Goal: Transaction & Acquisition: Purchase product/service

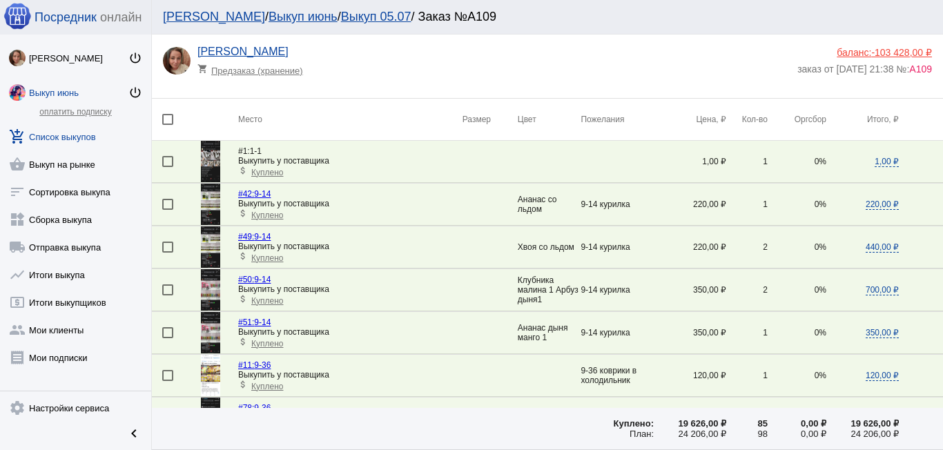
click at [269, 17] on link "Выкуп июнь" at bounding box center [303, 17] width 69 height 14
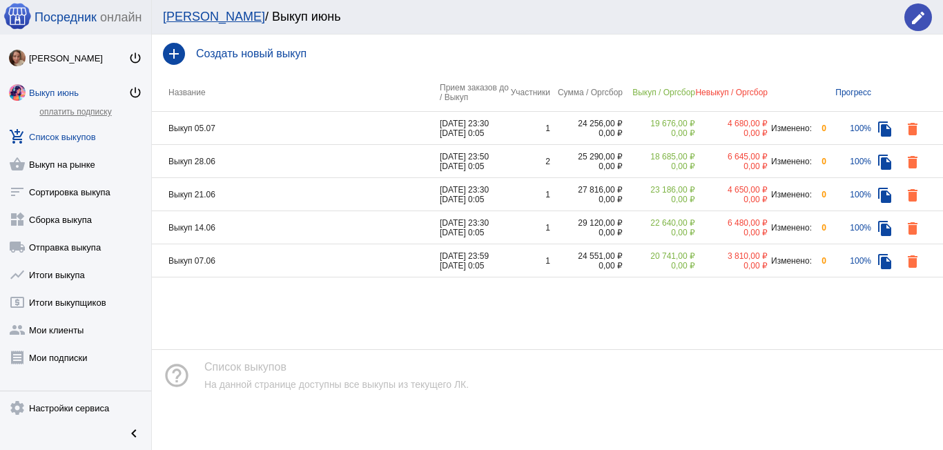
click at [191, 13] on link "Мои ЛК" at bounding box center [214, 17] width 102 height 14
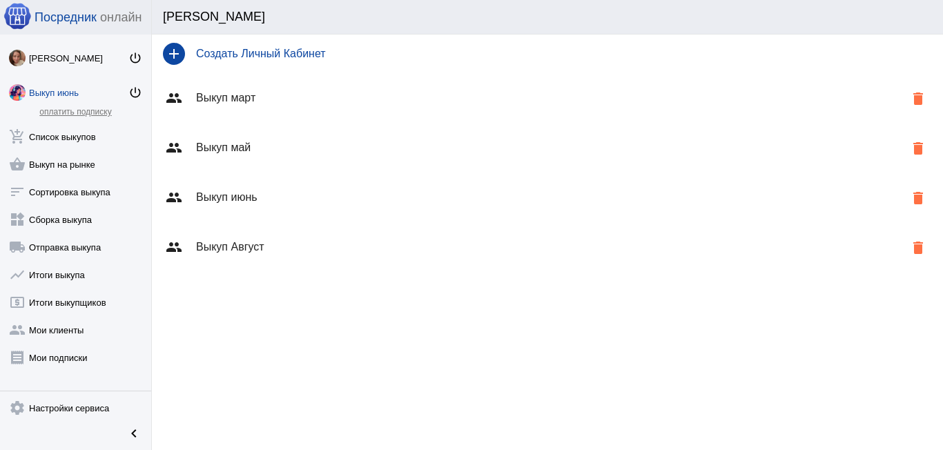
click at [215, 234] on div "group Выкуп Август delete" at bounding box center [547, 247] width 791 height 50
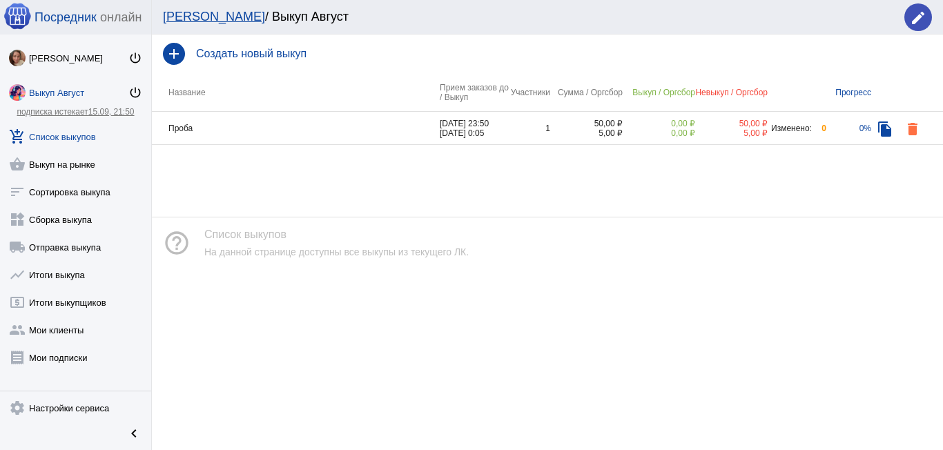
click at [177, 19] on link "[PERSON_NAME]" at bounding box center [214, 17] width 102 height 14
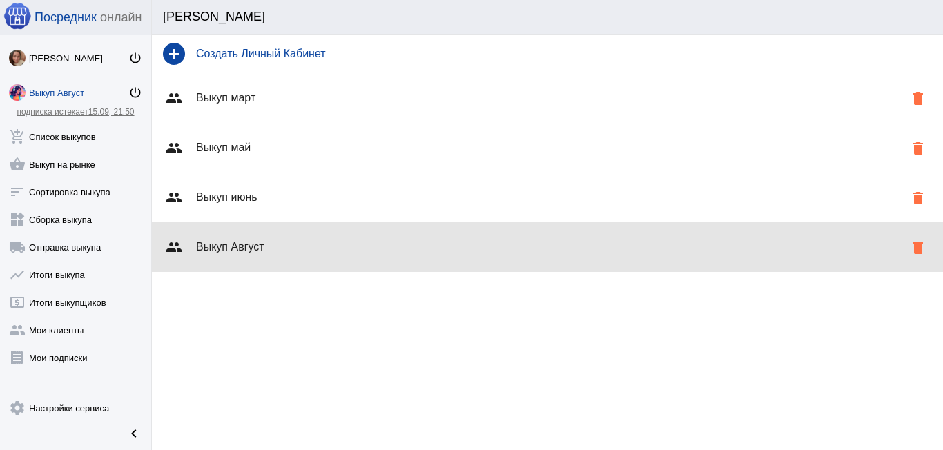
click at [282, 244] on h4 "Выкуп Август" at bounding box center [550, 247] width 708 height 12
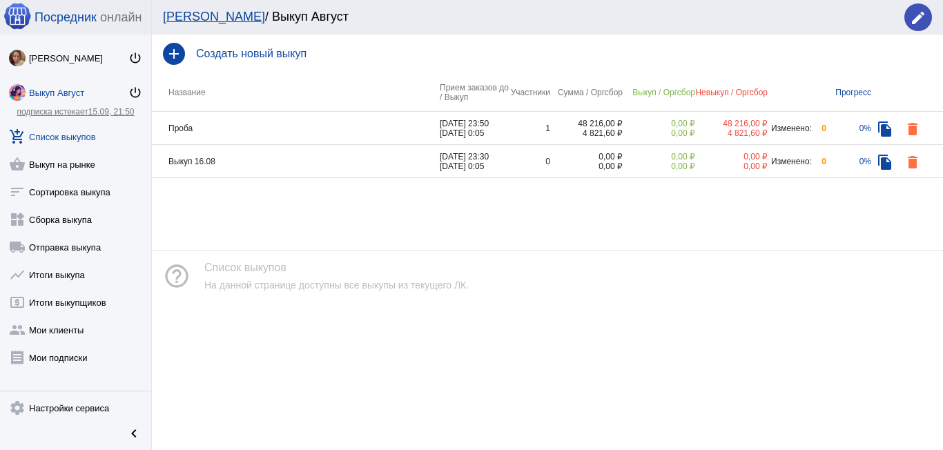
click at [276, 155] on td "Выкуп 16.08" at bounding box center [296, 161] width 288 height 33
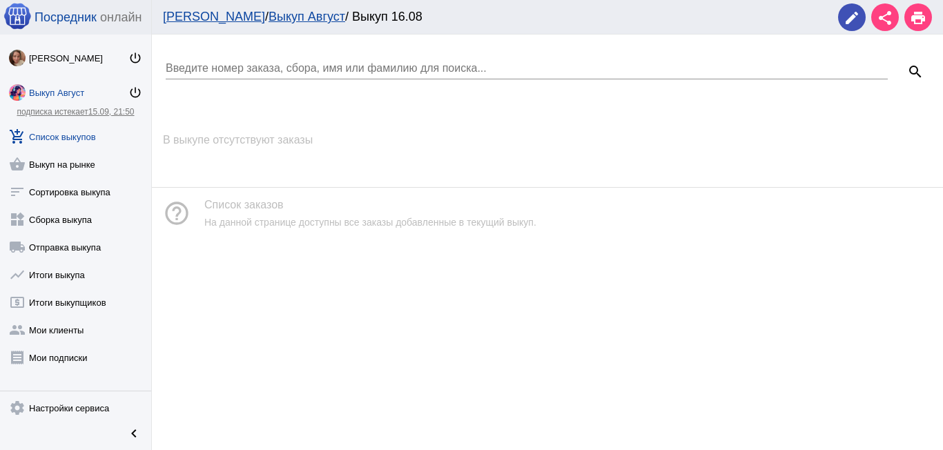
click at [269, 19] on link "Выкуп Август" at bounding box center [307, 17] width 77 height 14
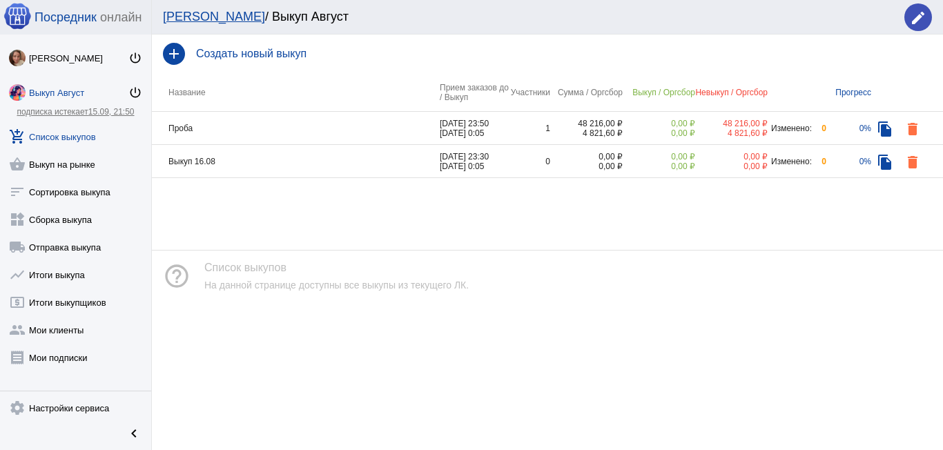
click at [311, 159] on td "Выкуп 16.08" at bounding box center [296, 161] width 288 height 33
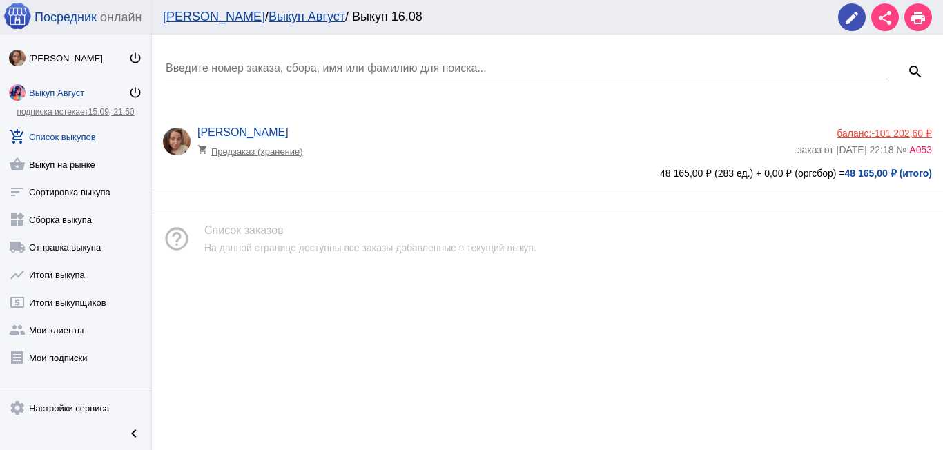
click at [919, 155] on div "баланс: -101 202,60 ₽ заказ от 15.08.2025, 22:18 №: А053" at bounding box center [868, 145] width 142 height 35
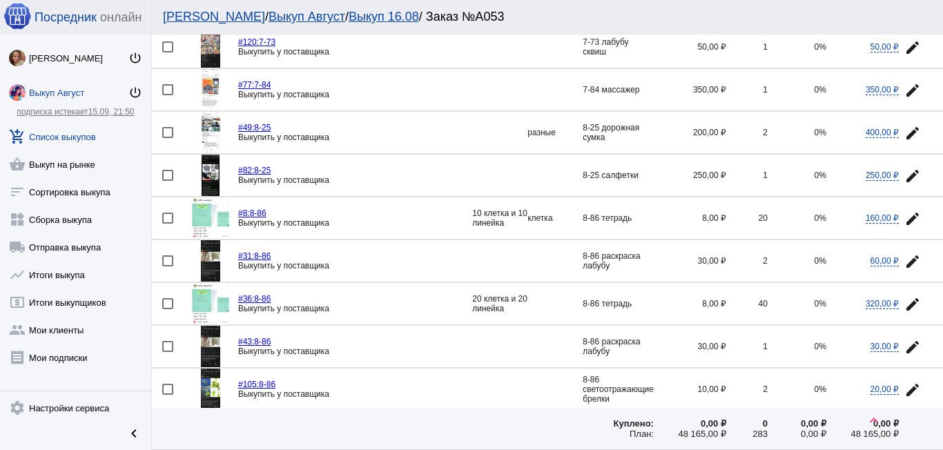
scroll to position [138, 0]
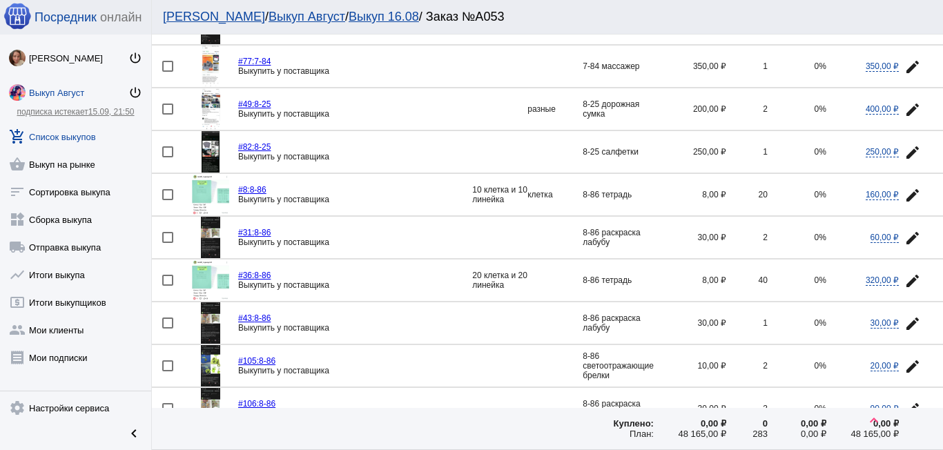
click at [165, 196] on div at bounding box center [167, 194] width 11 height 11
click at [167, 200] on input "checkbox" at bounding box center [167, 200] width 1 height 1
checkbox input "true"
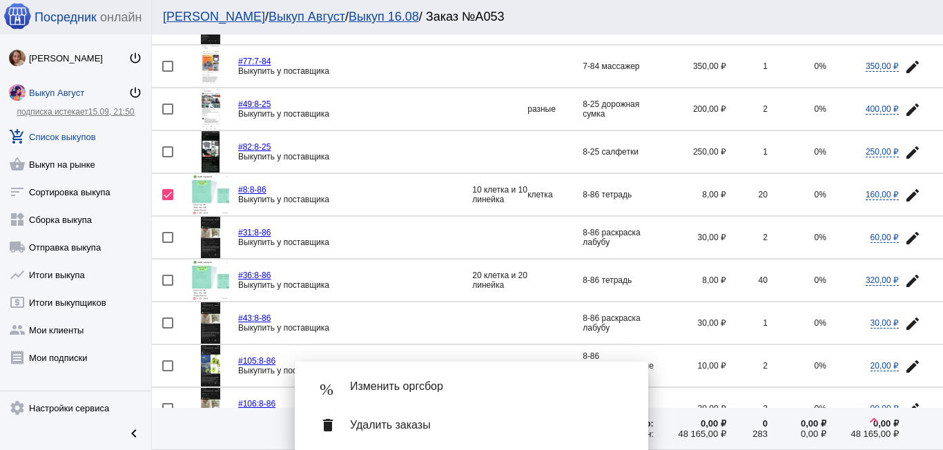
click at [904, 271] on button "edit" at bounding box center [913, 280] width 28 height 28
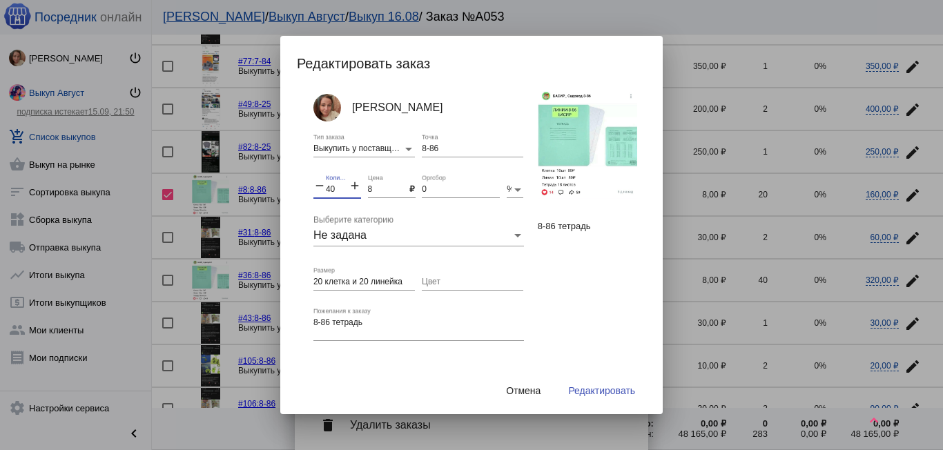
drag, startPoint x: 340, startPoint y: 186, endPoint x: 313, endPoint y: 191, distance: 28.0
click at [313, 191] on div "remove 40 Количество add" at bounding box center [337, 186] width 48 height 23
type input "60"
drag, startPoint x: 321, startPoint y: 279, endPoint x: 307, endPoint y: 276, distance: 14.1
click at [307, 276] on div "Светлана Волкова Выкупить у поставщика Тип заказа 8-86 Точка remove 60 Количест…" at bounding box center [478, 234] width 363 height 293
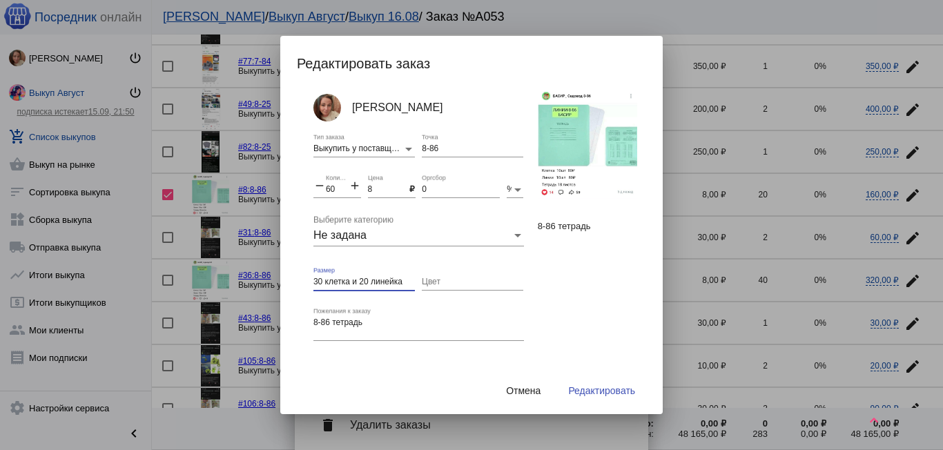
click at [362, 279] on input "30 клетка и 20 линейка" at bounding box center [363, 282] width 101 height 10
type input "30 клетка и 30 линейка"
click at [595, 384] on button "Редактировать" at bounding box center [601, 390] width 89 height 25
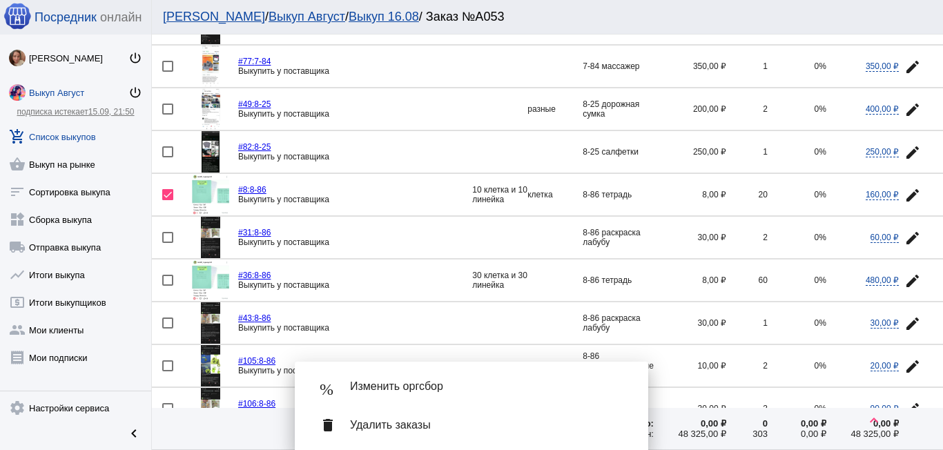
scroll to position [207, 0]
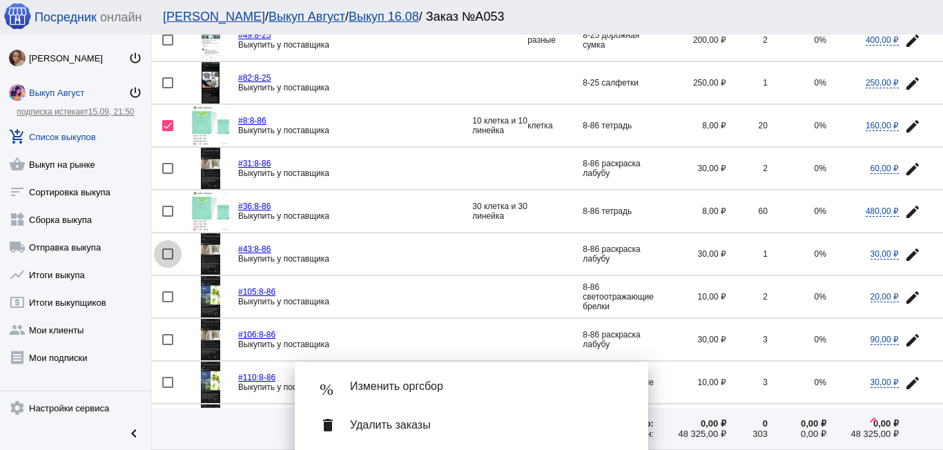
click at [166, 253] on div at bounding box center [167, 253] width 11 height 11
click at [167, 260] on input "checkbox" at bounding box center [167, 260] width 1 height 1
checkbox input "true"
click at [904, 167] on mat-icon "edit" at bounding box center [912, 169] width 17 height 17
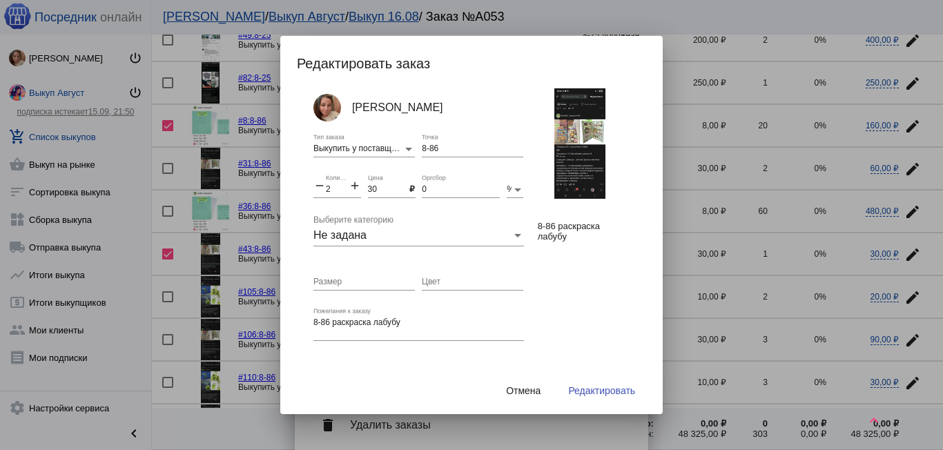
click at [353, 188] on mat-icon "add" at bounding box center [355, 187] width 12 height 17
type input "3"
click at [591, 387] on span "Редактировать" at bounding box center [601, 390] width 67 height 11
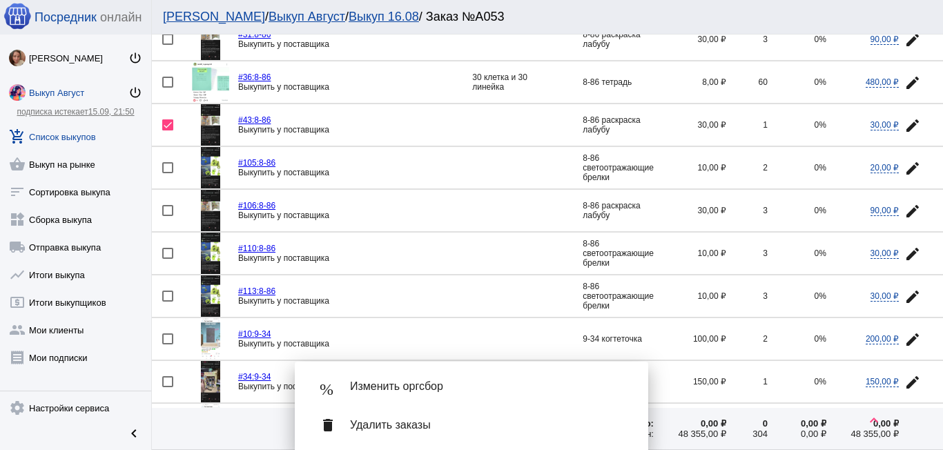
scroll to position [345, 0]
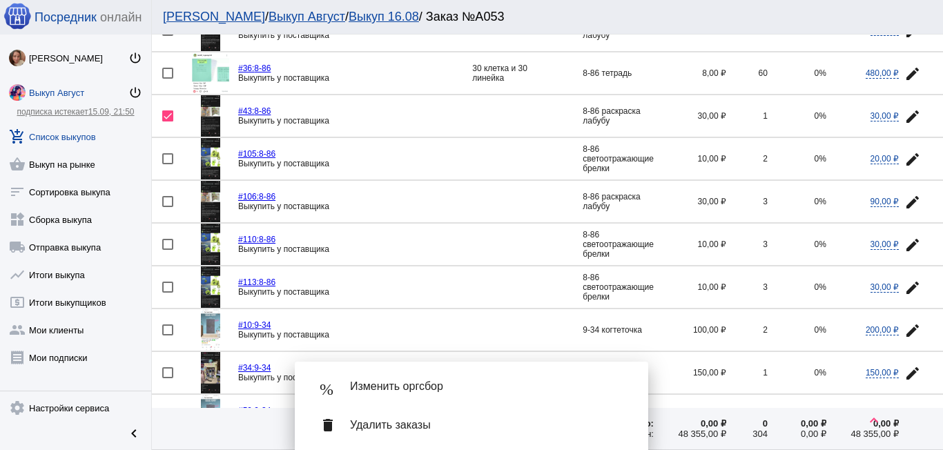
click at [164, 156] on div at bounding box center [167, 158] width 11 height 11
click at [167, 164] on input "checkbox" at bounding box center [167, 164] width 1 height 1
checkbox input "true"
click at [168, 244] on div at bounding box center [167, 244] width 11 height 11
click at [168, 250] on input "checkbox" at bounding box center [167, 250] width 1 height 1
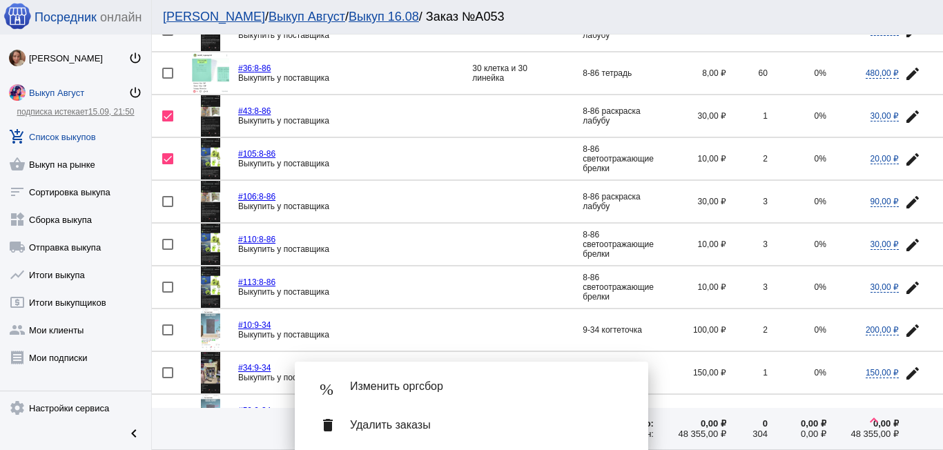
checkbox input "true"
click at [904, 289] on mat-icon "edit" at bounding box center [912, 288] width 17 height 17
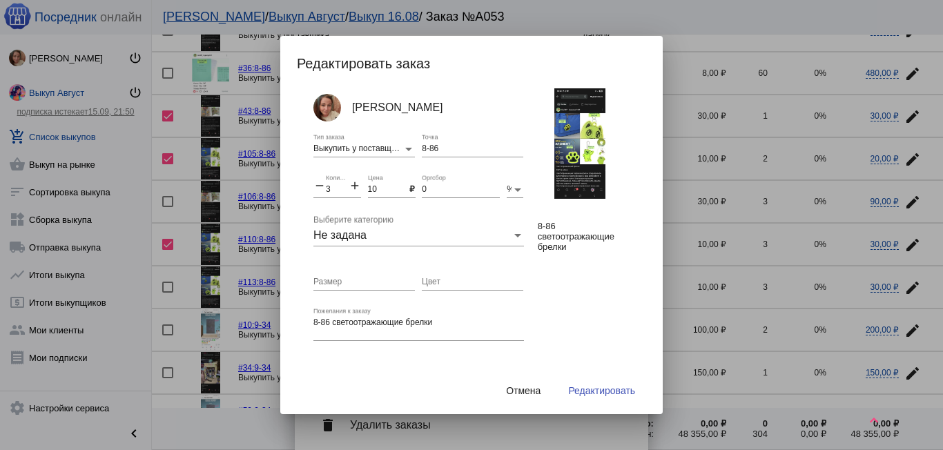
click at [318, 188] on div "remove 3 Количество add" at bounding box center [337, 186] width 48 height 23
type input "8"
click at [609, 389] on span "Редактировать" at bounding box center [601, 390] width 67 height 11
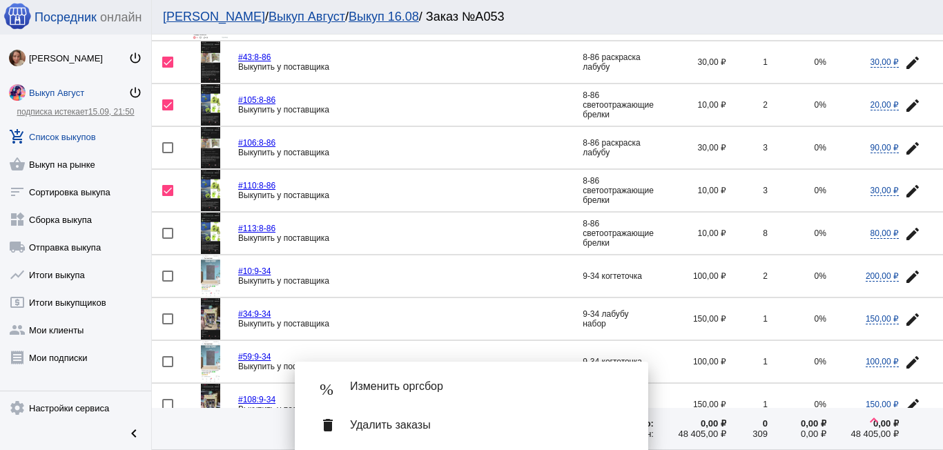
scroll to position [414, 0]
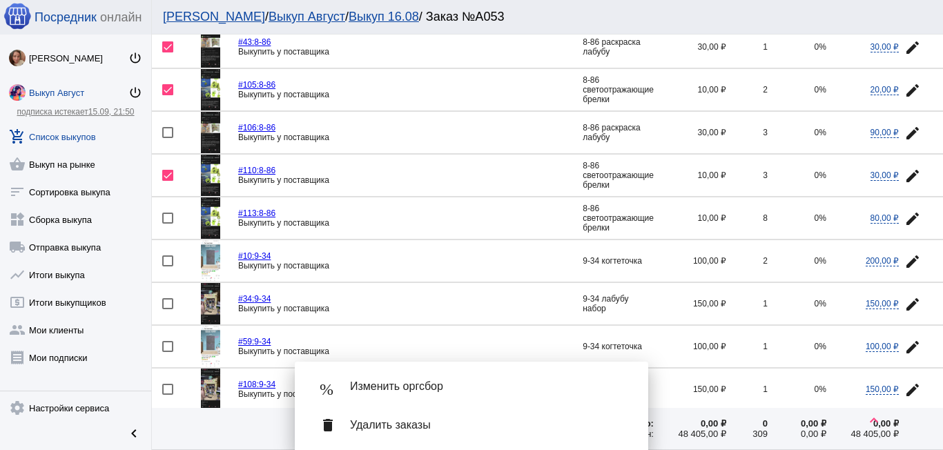
click at [167, 345] on div at bounding box center [167, 346] width 11 height 11
click at [167, 352] on input "checkbox" at bounding box center [167, 352] width 1 height 1
checkbox input "true"
click at [905, 264] on mat-icon "edit" at bounding box center [912, 261] width 17 height 17
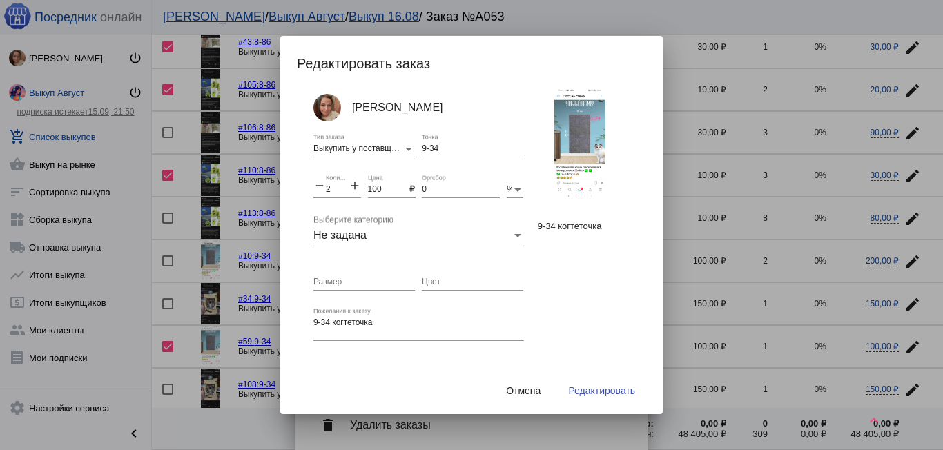
click at [354, 186] on mat-icon "add" at bounding box center [355, 187] width 12 height 17
type input "3"
click at [585, 388] on span "Редактировать" at bounding box center [601, 390] width 67 height 11
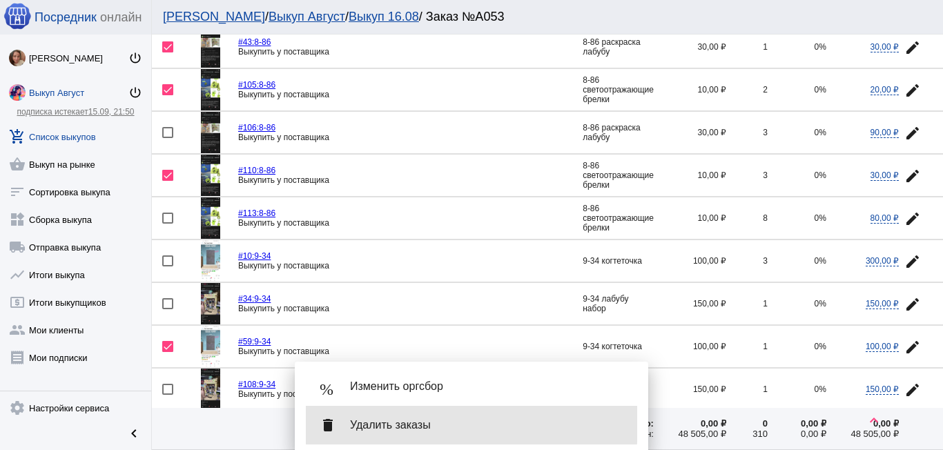
click at [376, 423] on span "Удалить заказы" at bounding box center [488, 425] width 276 height 14
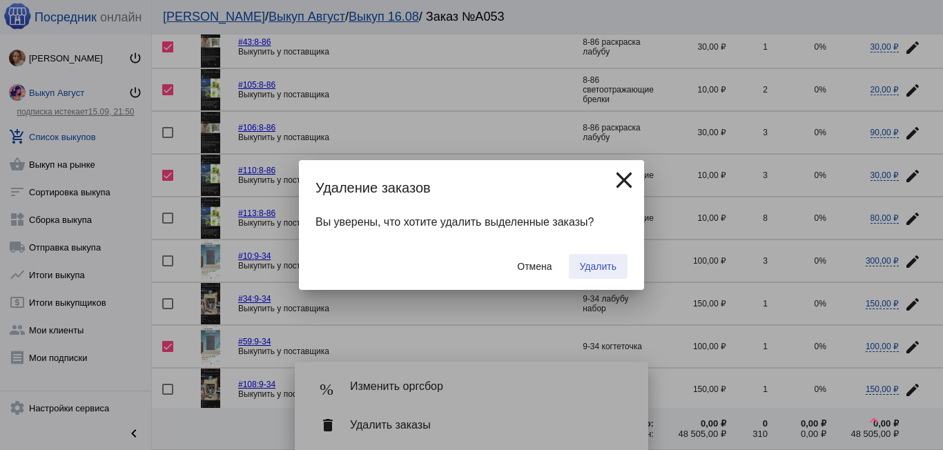
click at [587, 264] on span "Удалить" at bounding box center [598, 266] width 37 height 11
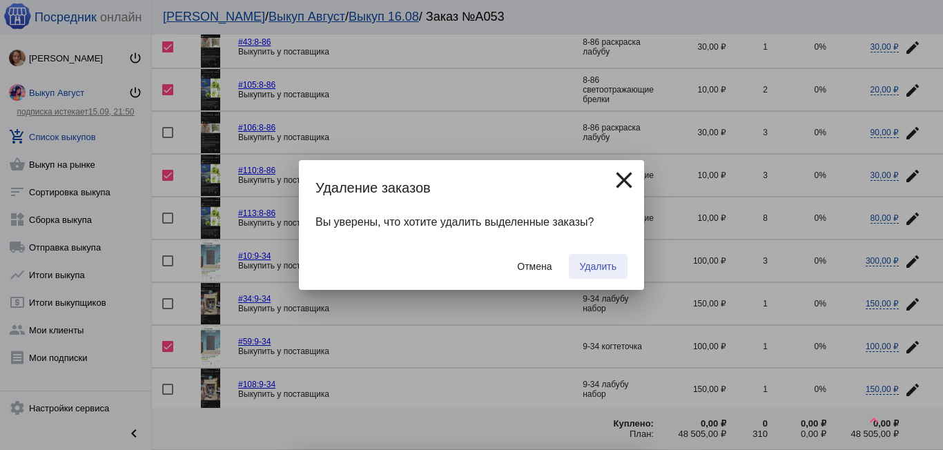
checkbox input "false"
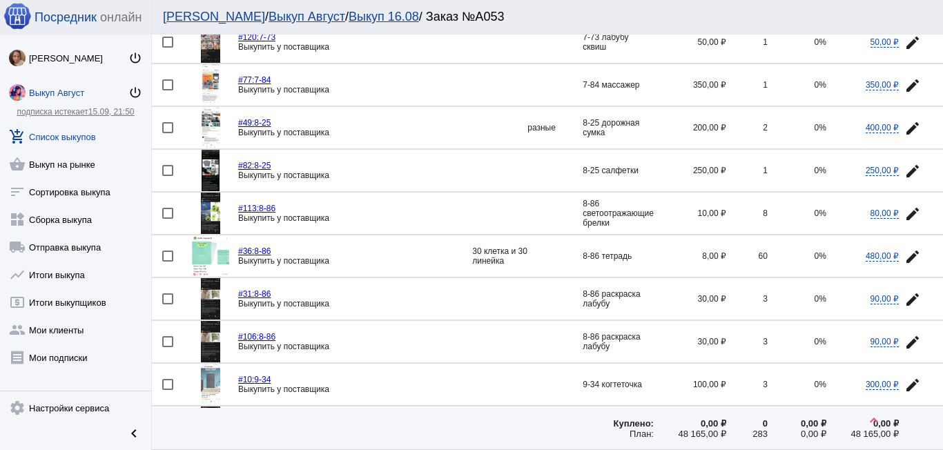
scroll to position [207, 0]
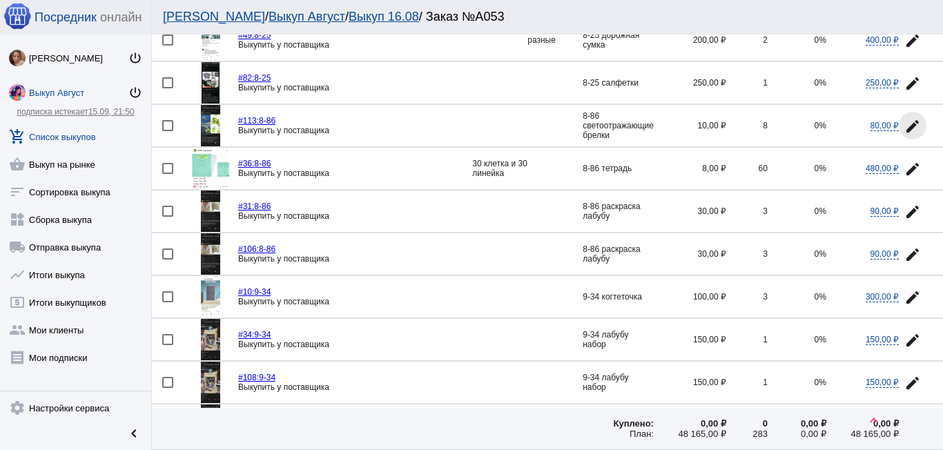
click at [906, 121] on mat-icon "edit" at bounding box center [912, 126] width 17 height 17
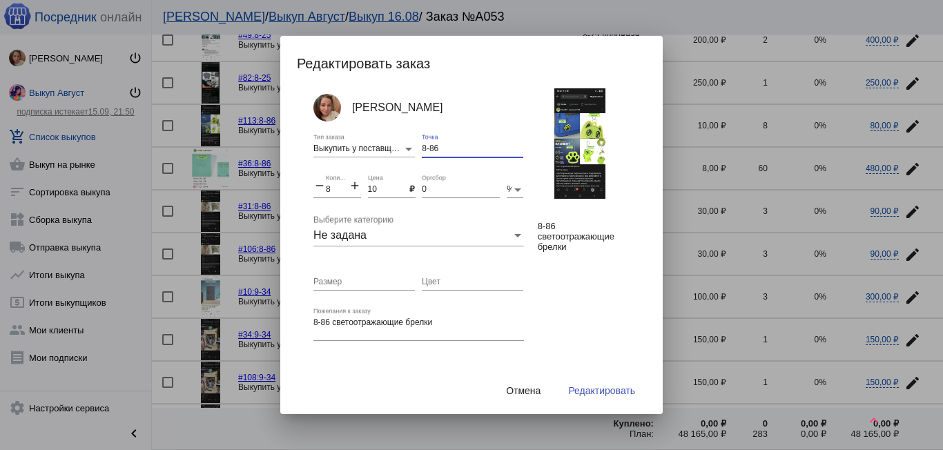
drag, startPoint x: 425, startPoint y: 150, endPoint x: 401, endPoint y: 144, distance: 24.1
click at [401, 144] on div "Светлана Волкова Выкупить у поставщика Тип заказа 8-86 Точка remove 8 Количеств…" at bounding box center [428, 238] width 231 height 300
type input "9-85"
click at [589, 391] on span "Редактировать" at bounding box center [601, 390] width 67 height 11
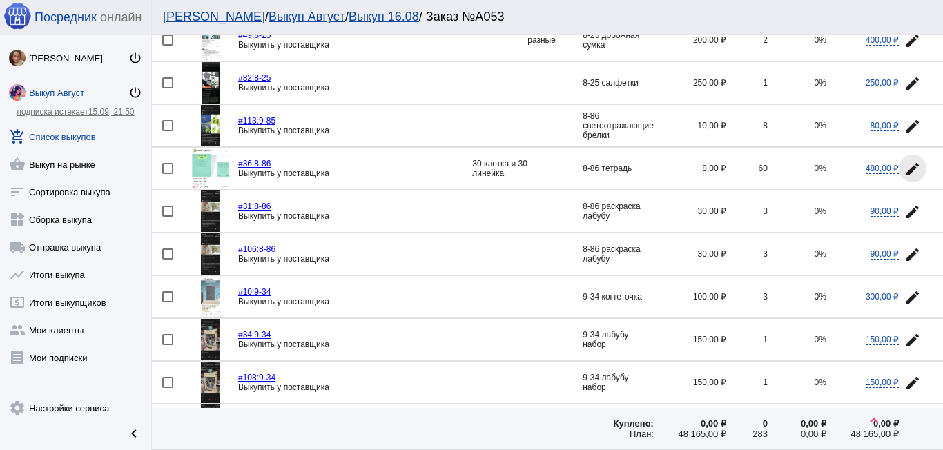
click at [904, 169] on mat-icon "edit" at bounding box center [912, 169] width 17 height 17
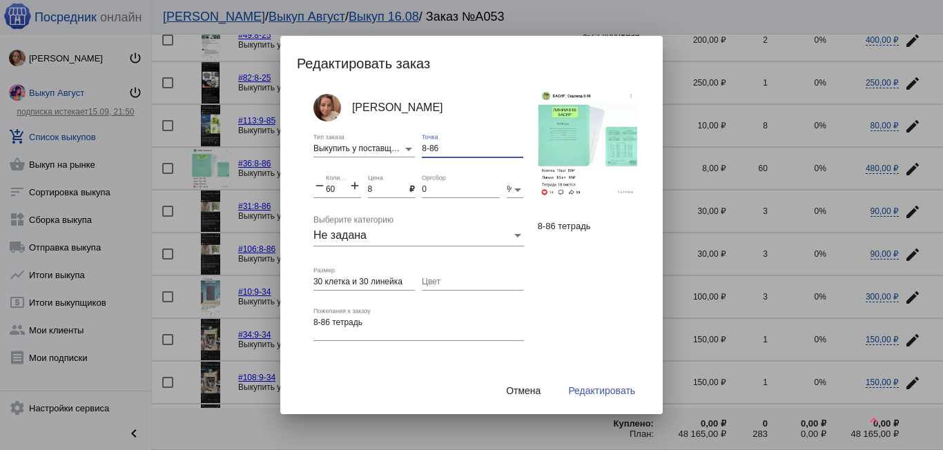
drag, startPoint x: 444, startPoint y: 144, endPoint x: 421, endPoint y: 162, distance: 29.0
click at [389, 140] on div "Светлана Волкова Выкупить у поставщика Тип заказа 8-86 Точка remove 60 Количест…" at bounding box center [428, 238] width 231 height 300
type input "9-85"
click at [585, 391] on span "Редактировать" at bounding box center [601, 390] width 67 height 11
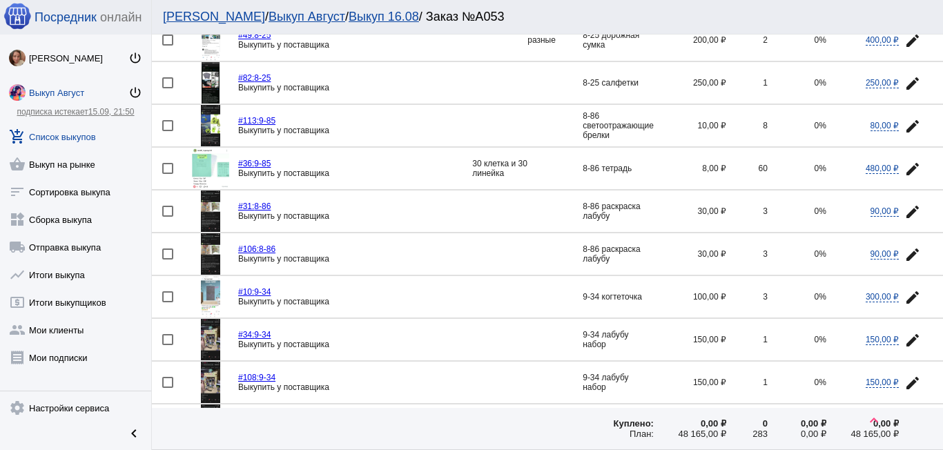
click at [905, 205] on mat-icon "edit" at bounding box center [912, 212] width 17 height 17
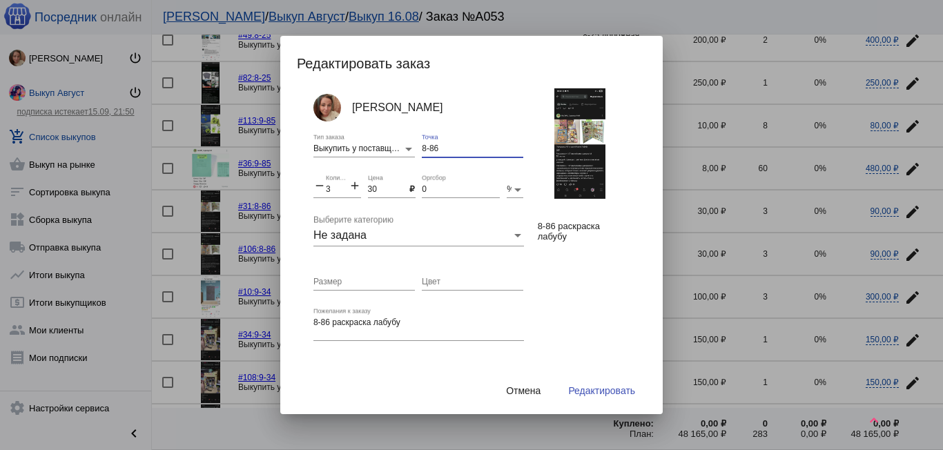
drag, startPoint x: 436, startPoint y: 153, endPoint x: 407, endPoint y: 142, distance: 31.7
click at [412, 148] on div "Светлана Волкова Выкупить у поставщика Тип заказа 8-86 Точка remove 3 Количеств…" at bounding box center [428, 238] width 231 height 300
type input "9-85"
click at [591, 398] on button "Редактировать" at bounding box center [601, 390] width 89 height 25
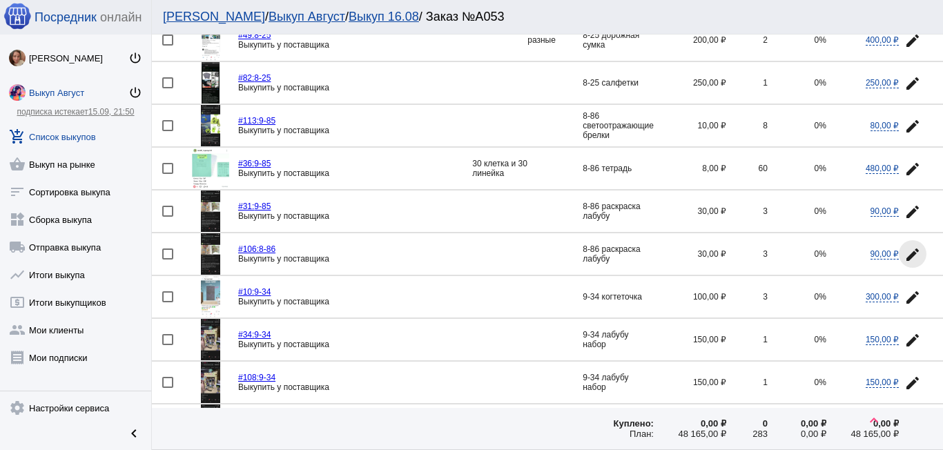
click at [904, 254] on mat-icon "edit" at bounding box center [912, 254] width 17 height 17
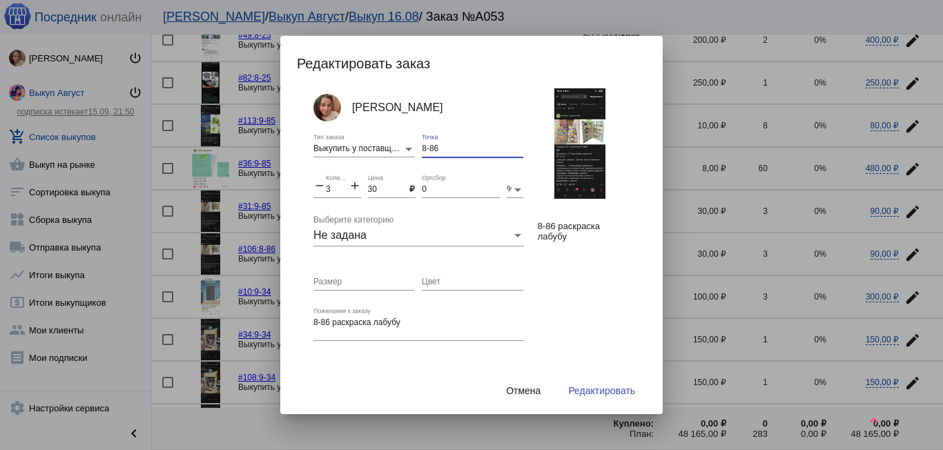
drag, startPoint x: 429, startPoint y: 148, endPoint x: 376, endPoint y: 145, distance: 53.3
click at [398, 146] on div "Светлана Волкова Выкупить у поставщика Тип заказа 8-86 Точка remove 3 Количеств…" at bounding box center [428, 238] width 231 height 300
type input "9-85"
click at [585, 386] on span "Редактировать" at bounding box center [601, 390] width 67 height 11
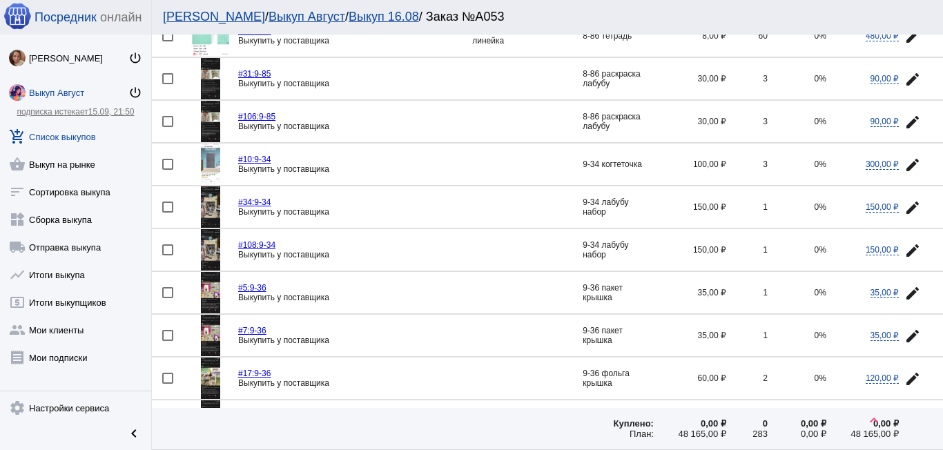
scroll to position [345, 0]
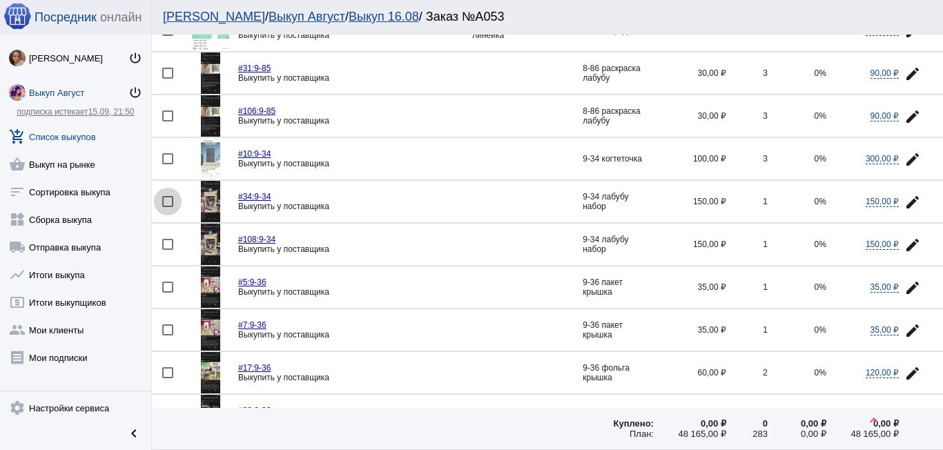
click at [163, 202] on div at bounding box center [167, 201] width 11 height 11
click at [167, 207] on input "checkbox" at bounding box center [167, 207] width 1 height 1
checkbox input "true"
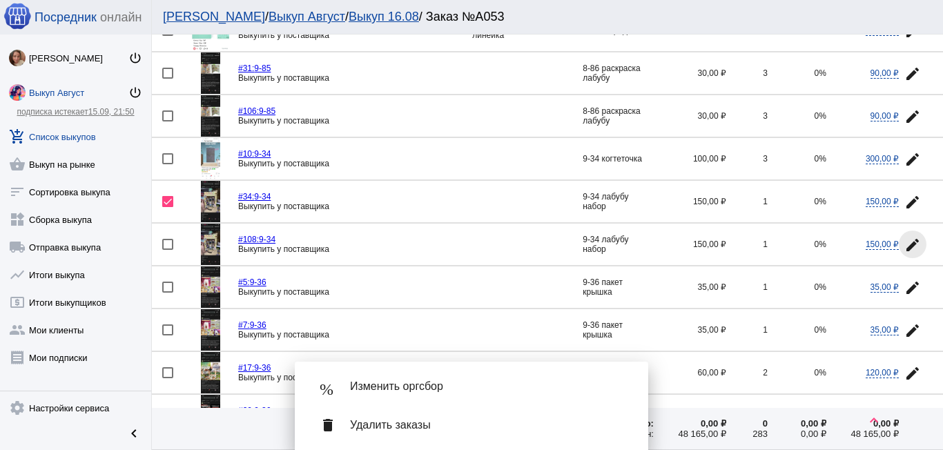
click at [904, 235] on button "edit" at bounding box center [913, 245] width 28 height 28
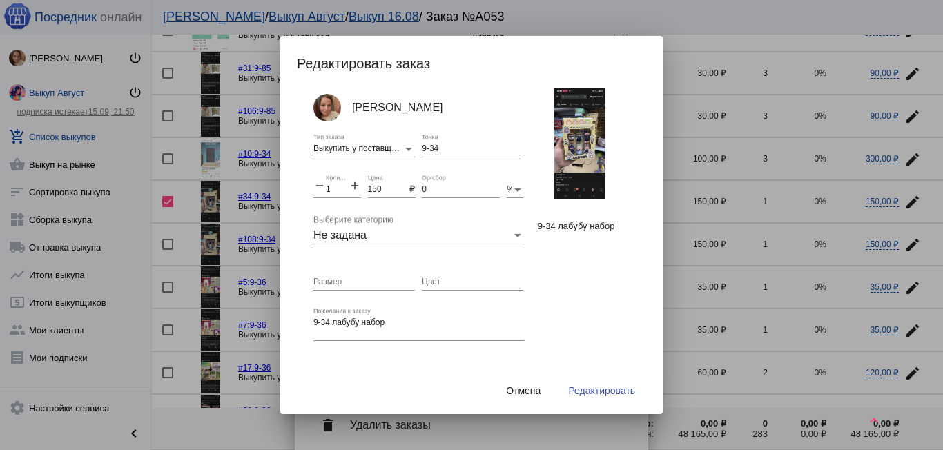
click at [357, 188] on mat-icon "add" at bounding box center [355, 187] width 12 height 17
type input "2"
click at [582, 388] on span "Редактировать" at bounding box center [601, 390] width 67 height 11
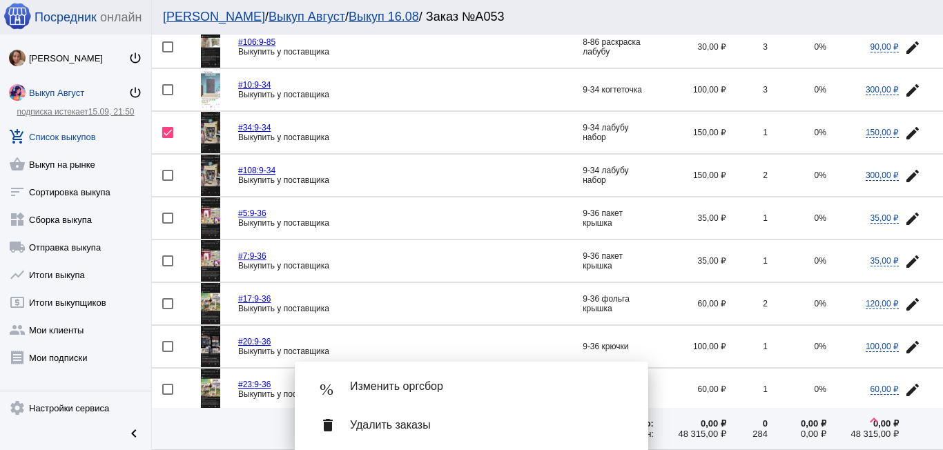
scroll to position [483, 0]
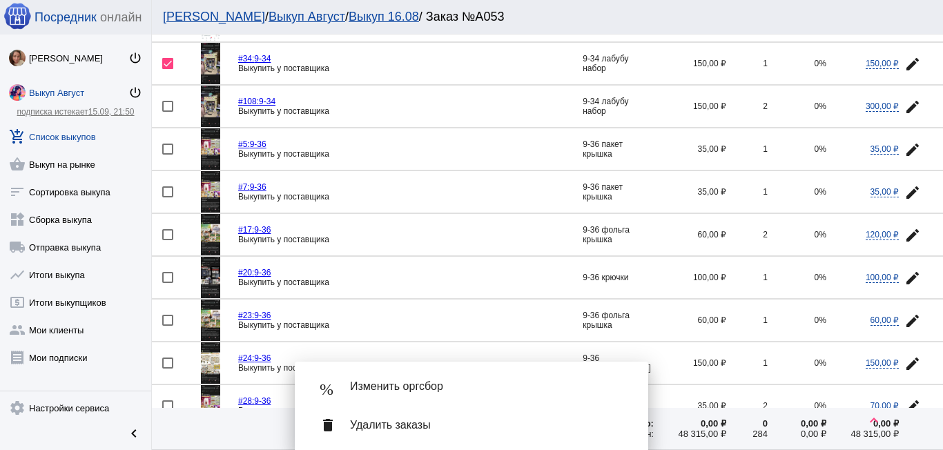
click at [169, 148] on div at bounding box center [167, 149] width 11 height 11
click at [168, 155] on input "checkbox" at bounding box center [167, 155] width 1 height 1
checkbox input "true"
click at [904, 191] on mat-icon "edit" at bounding box center [912, 192] width 17 height 17
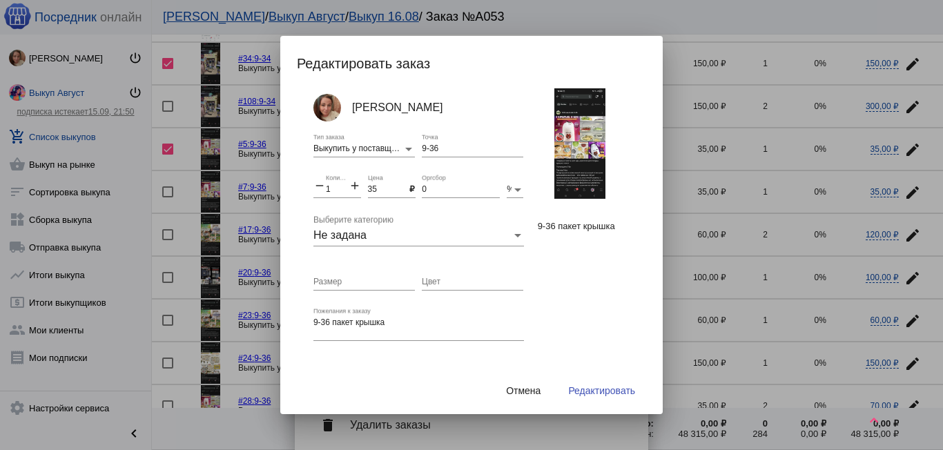
click at [353, 184] on mat-icon "add" at bounding box center [355, 187] width 12 height 17
type input "2"
click at [590, 387] on span "Редактировать" at bounding box center [601, 390] width 67 height 11
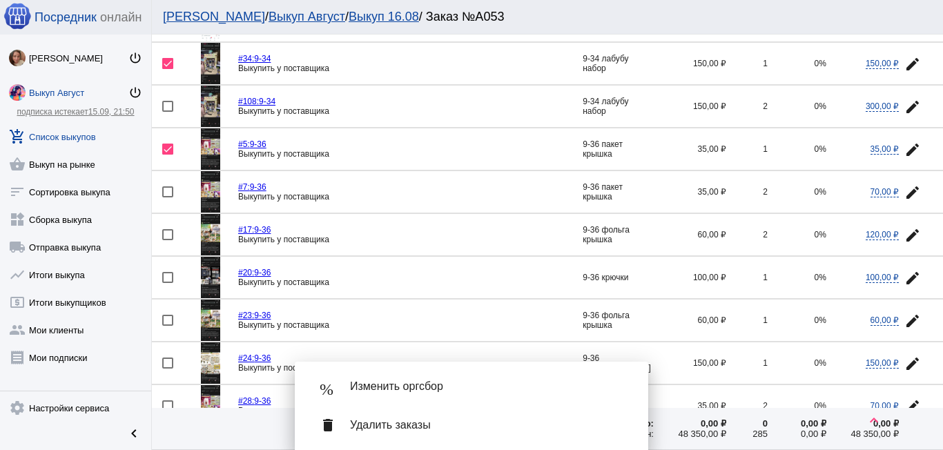
click at [372, 426] on span "Удалить заказы" at bounding box center [488, 425] width 276 height 14
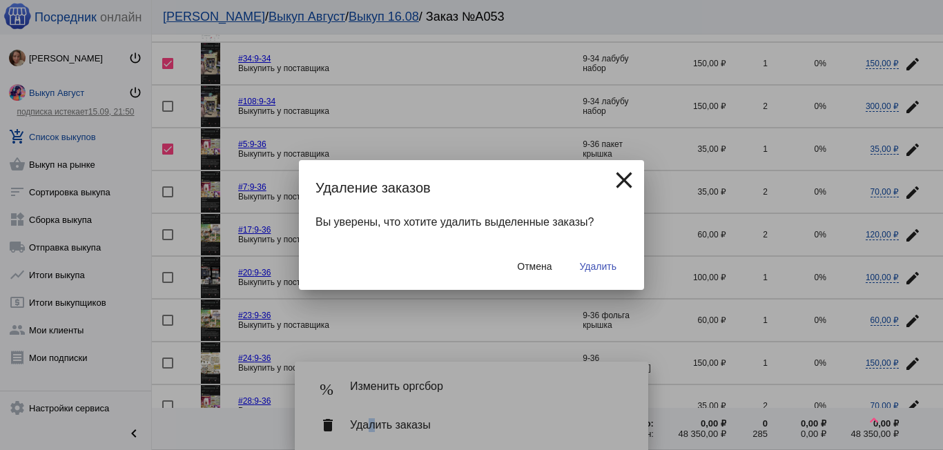
click at [598, 259] on button "Удалить" at bounding box center [598, 266] width 59 height 25
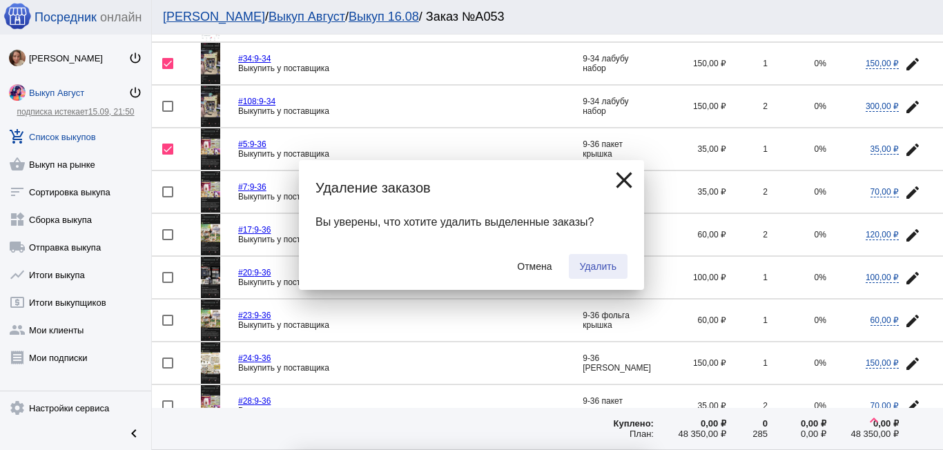
checkbox input "false"
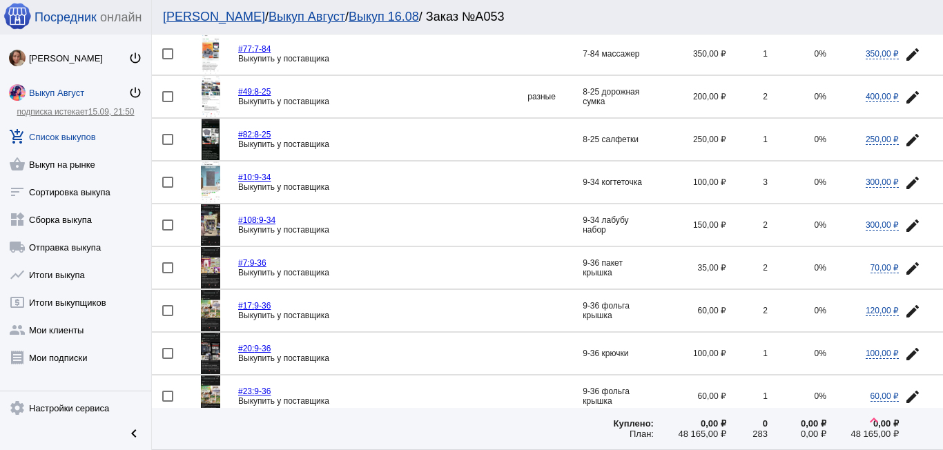
scroll to position [138, 0]
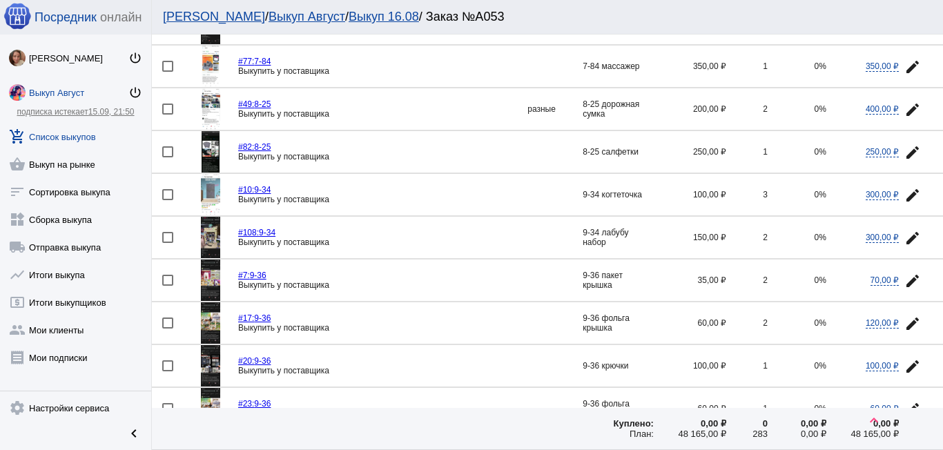
click at [904, 274] on mat-icon "edit" at bounding box center [912, 281] width 17 height 17
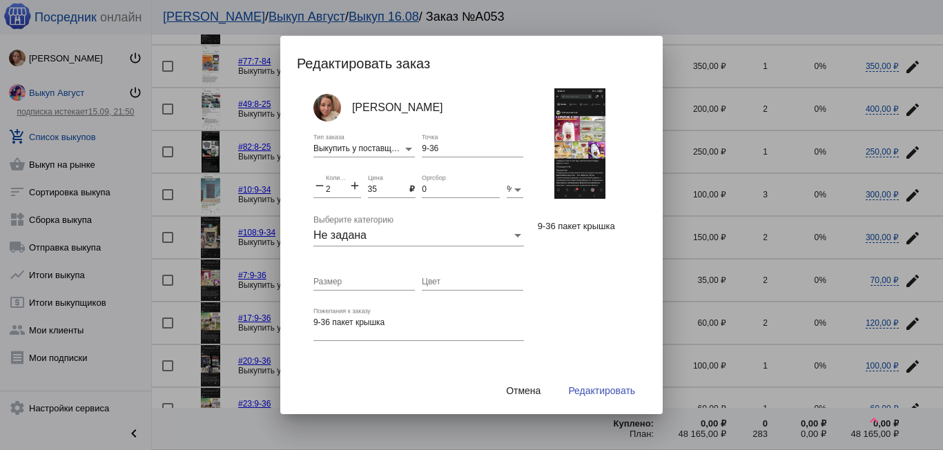
click at [460, 140] on div "9-36 Точка" at bounding box center [472, 145] width 101 height 23
click at [457, 144] on input "9-36" at bounding box center [472, 149] width 101 height 10
type input "9-39"
drag, startPoint x: 388, startPoint y: 189, endPoint x: 371, endPoint y: 179, distance: 19.2
click at [387, 189] on input "35" at bounding box center [389, 190] width 42 height 10
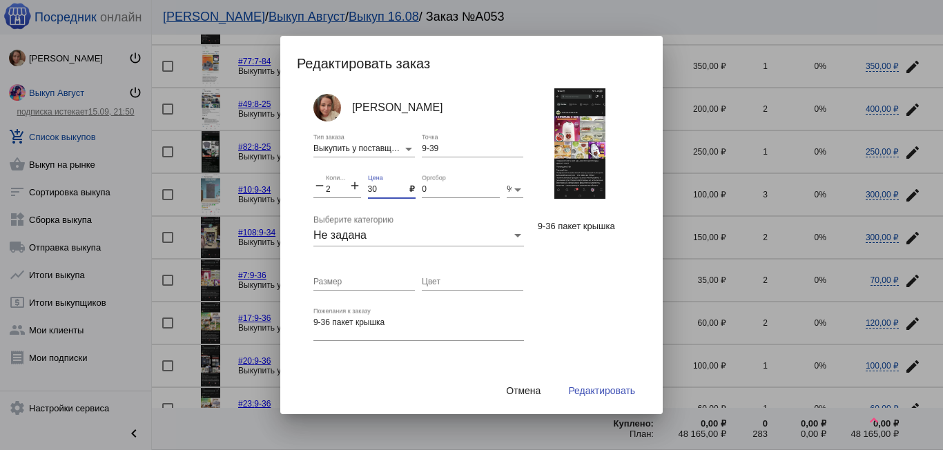
type input "30"
click at [592, 387] on span "Редактировать" at bounding box center [601, 390] width 67 height 11
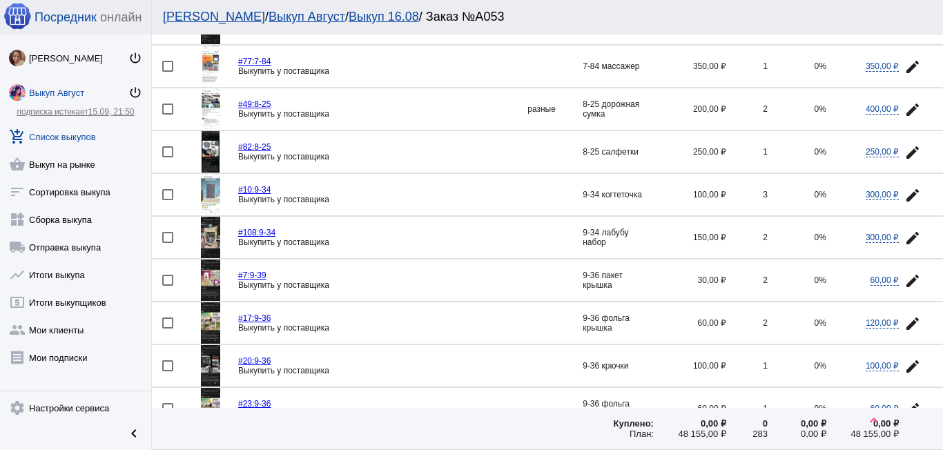
scroll to position [207, 0]
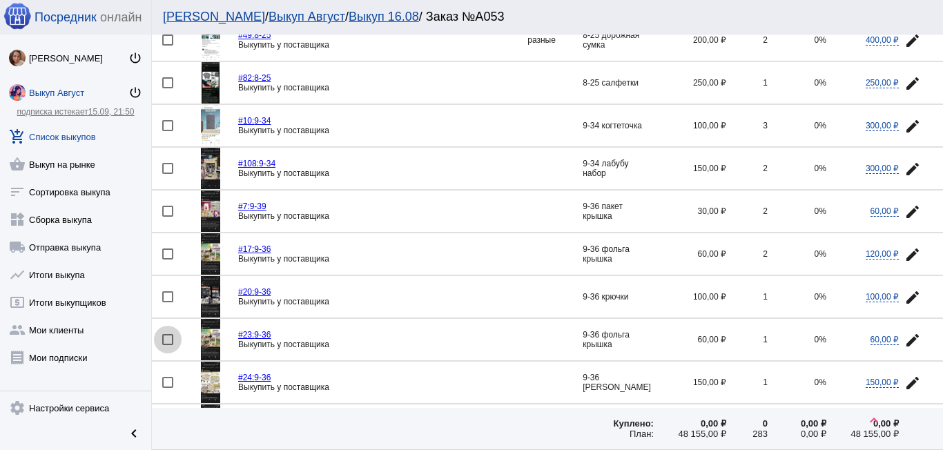
click at [167, 340] on div at bounding box center [167, 339] width 11 height 11
click at [167, 345] on input "checkbox" at bounding box center [167, 345] width 1 height 1
checkbox input "true"
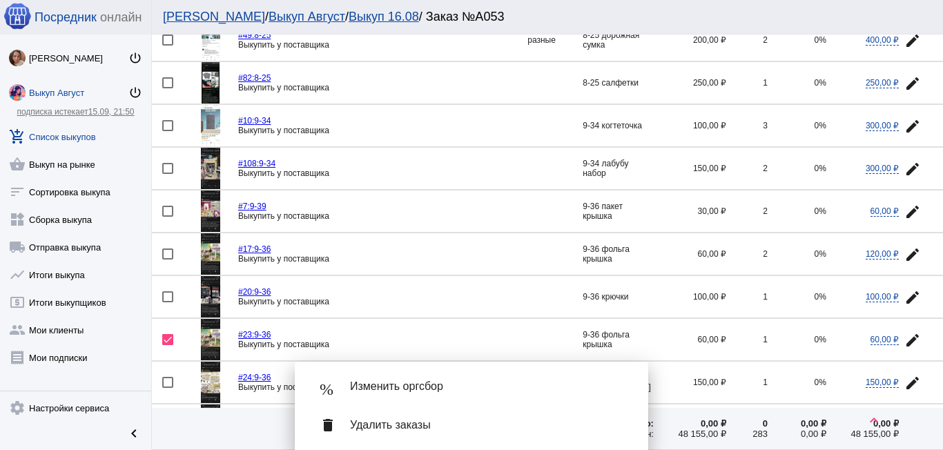
click at [904, 254] on mat-icon "edit" at bounding box center [912, 254] width 17 height 17
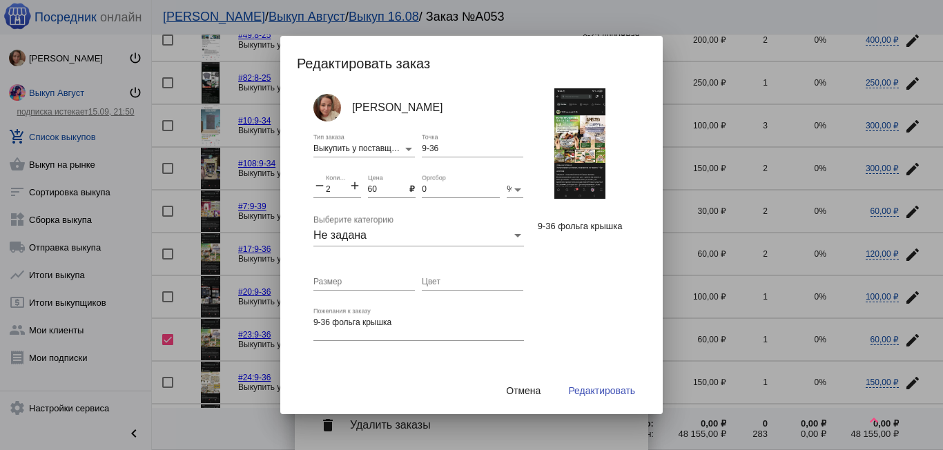
click at [353, 182] on mat-icon "add" at bounding box center [355, 187] width 12 height 17
type input "3"
click at [585, 386] on span "Редактировать" at bounding box center [601, 390] width 67 height 11
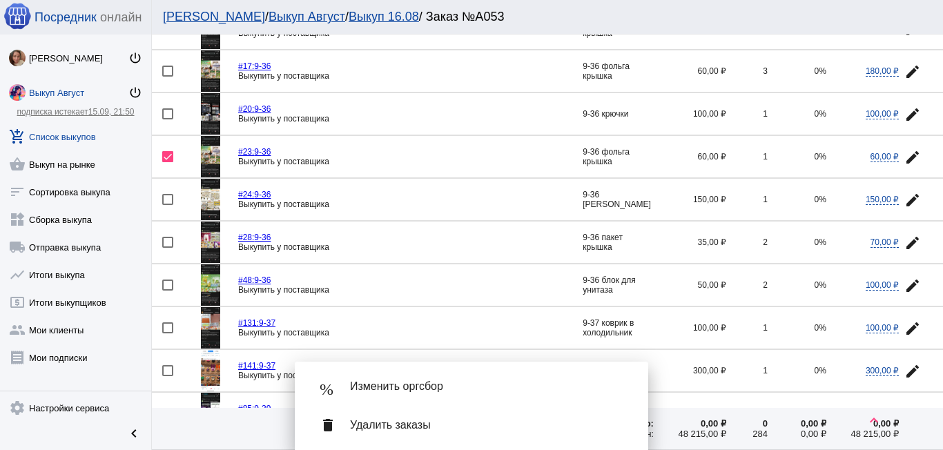
scroll to position [414, 0]
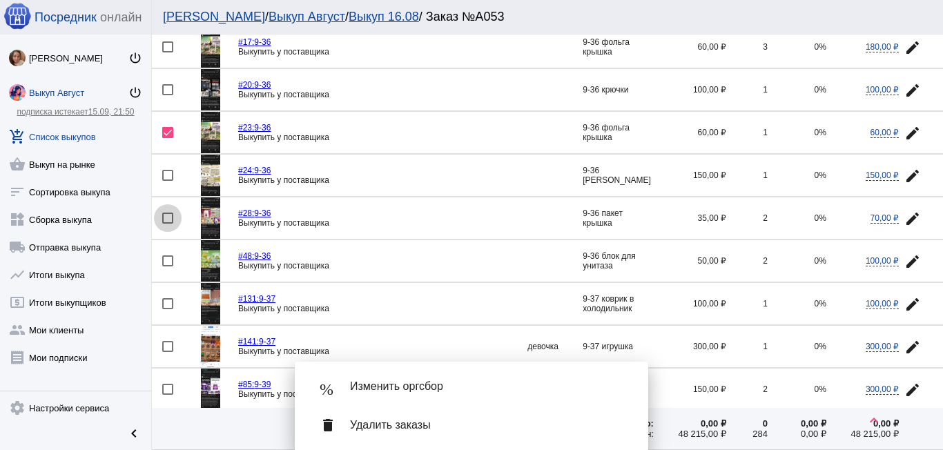
click at [170, 218] on div at bounding box center [167, 218] width 11 height 11
click at [168, 224] on input "checkbox" at bounding box center [167, 224] width 1 height 1
checkbox input "true"
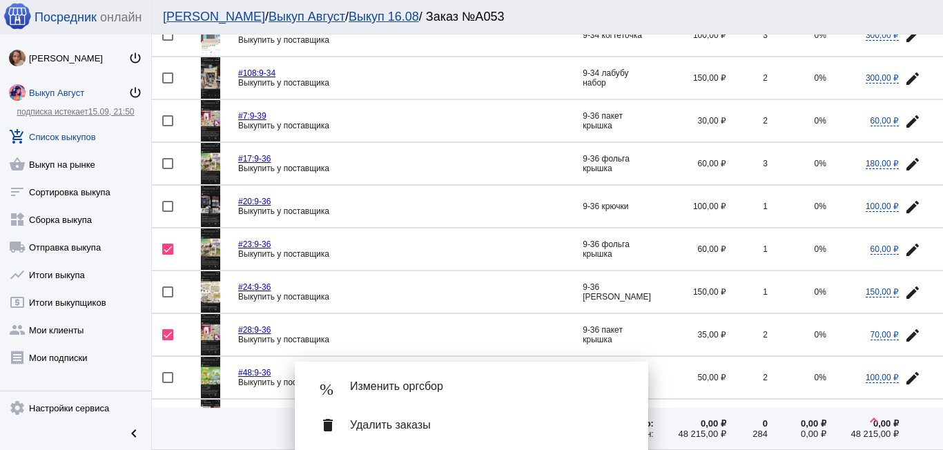
scroll to position [276, 0]
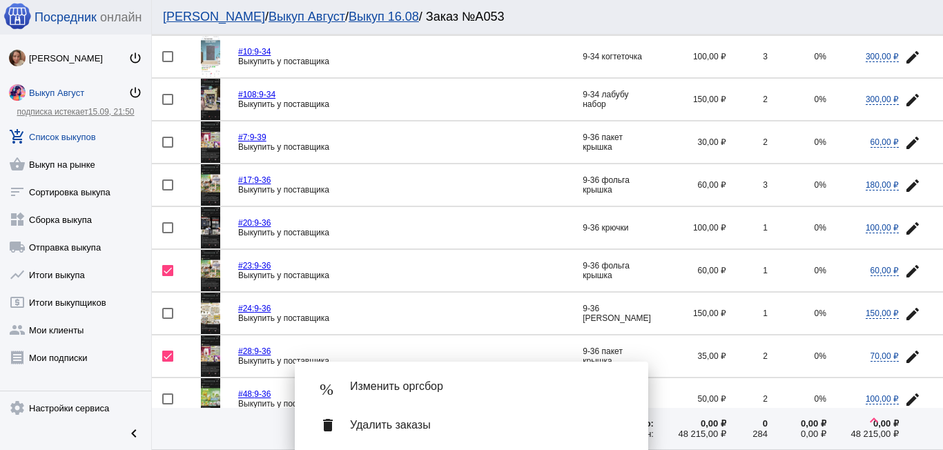
click at [906, 142] on mat-icon "edit" at bounding box center [912, 143] width 17 height 17
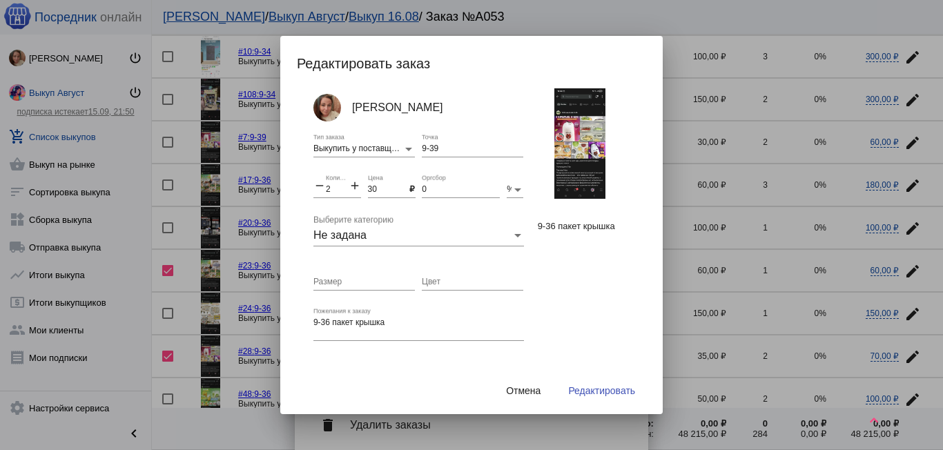
click at [352, 189] on mat-icon "add" at bounding box center [355, 187] width 12 height 17
type input "4"
click at [608, 393] on span "Редактировать" at bounding box center [601, 390] width 67 height 11
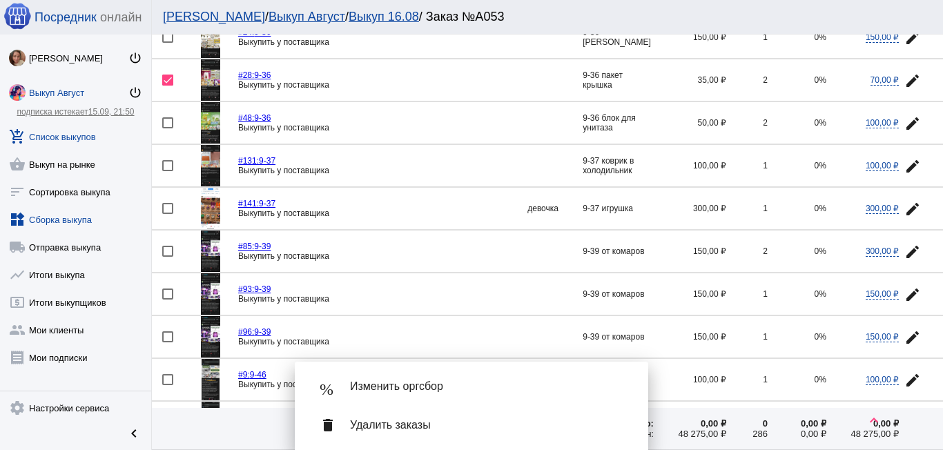
scroll to position [3, 0]
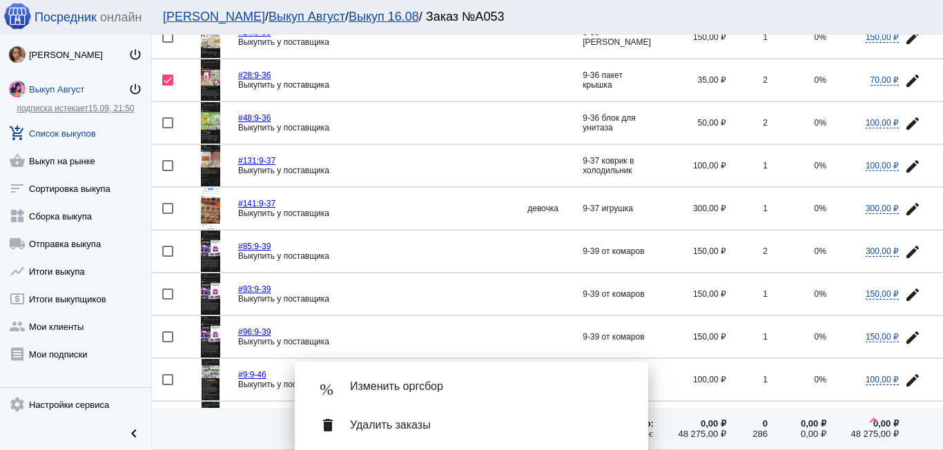
click at [168, 295] on div at bounding box center [167, 294] width 11 height 11
click at [168, 300] on input "checkbox" at bounding box center [167, 300] width 1 height 1
checkbox input "true"
click at [168, 335] on div at bounding box center [167, 336] width 11 height 11
click at [168, 342] on input "checkbox" at bounding box center [167, 342] width 1 height 1
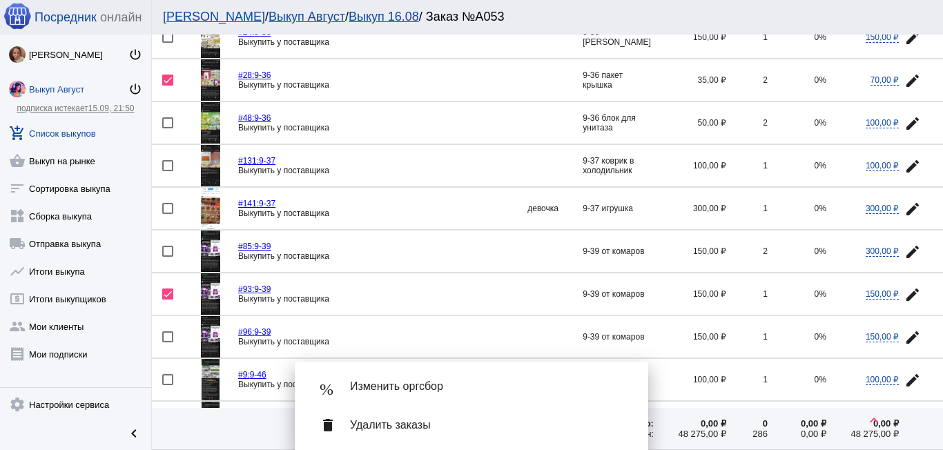
checkbox input "true"
click at [904, 253] on mat-icon "edit" at bounding box center [912, 252] width 17 height 17
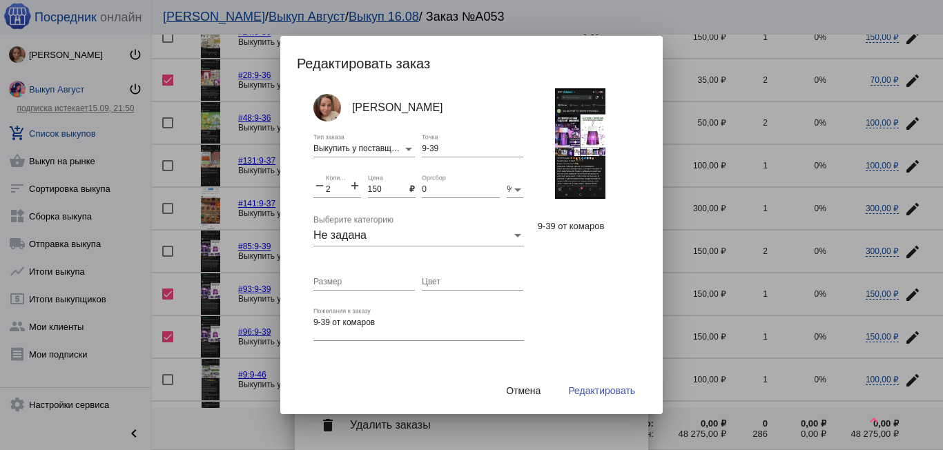
click at [352, 184] on mat-icon "add" at bounding box center [355, 187] width 12 height 17
type input "4"
click at [588, 384] on button "Редактировать" at bounding box center [601, 390] width 89 height 25
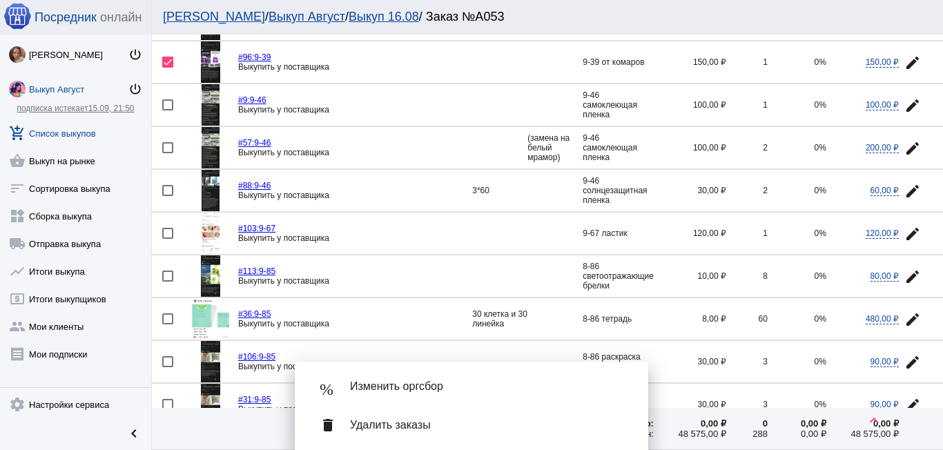
scroll to position [828, 0]
click at [169, 102] on div at bounding box center [167, 103] width 11 height 11
click at [168, 109] on input "checkbox" at bounding box center [167, 109] width 1 height 1
checkbox input "true"
click at [904, 143] on mat-icon "edit" at bounding box center [912, 147] width 17 height 17
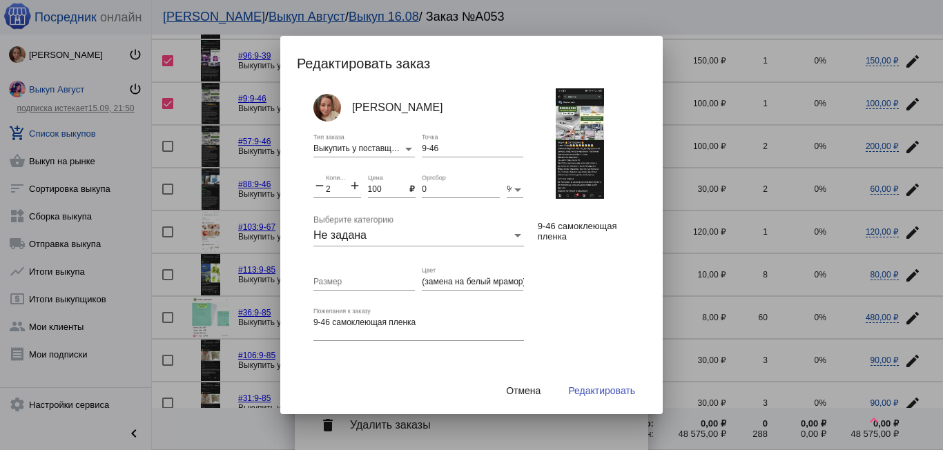
click at [352, 186] on mat-icon "add" at bounding box center [355, 187] width 12 height 17
type input "3"
click at [588, 387] on span "Редактировать" at bounding box center [601, 390] width 67 height 11
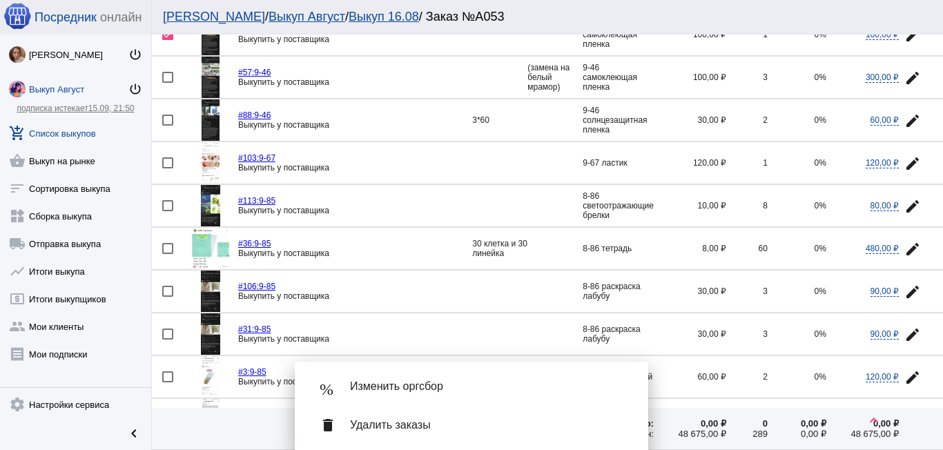
scroll to position [966, 0]
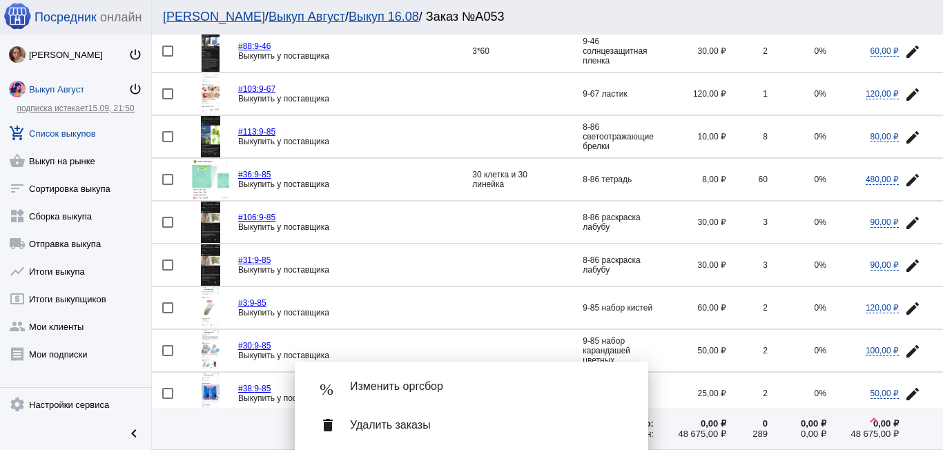
click at [171, 222] on div at bounding box center [167, 222] width 11 height 11
click at [168, 228] on input "checkbox" at bounding box center [167, 228] width 1 height 1
checkbox input "true"
click at [904, 260] on mat-icon "edit" at bounding box center [912, 265] width 17 height 17
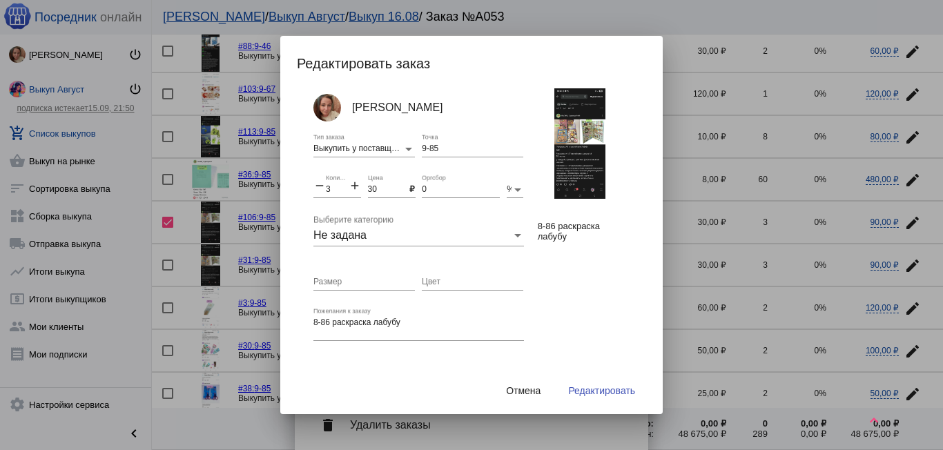
click at [353, 186] on mat-icon "add" at bounding box center [355, 187] width 12 height 17
type input "6"
click at [592, 391] on span "Редактировать" at bounding box center [601, 390] width 67 height 11
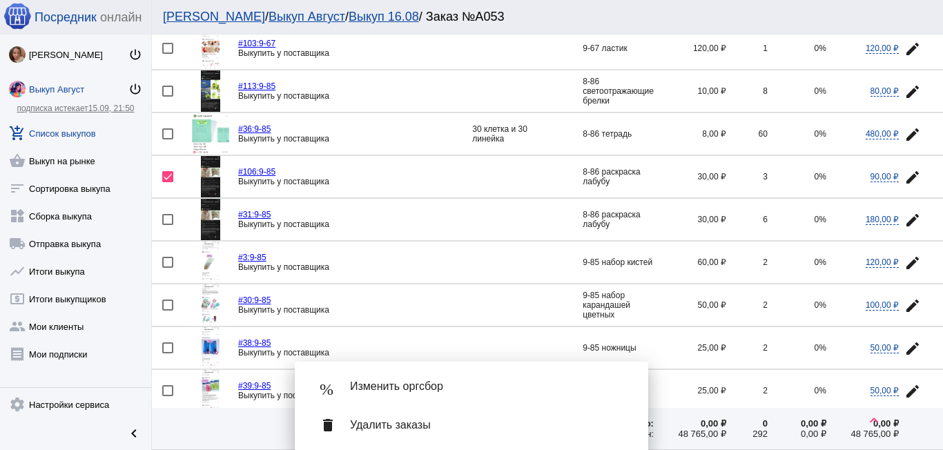
scroll to position [1035, 0]
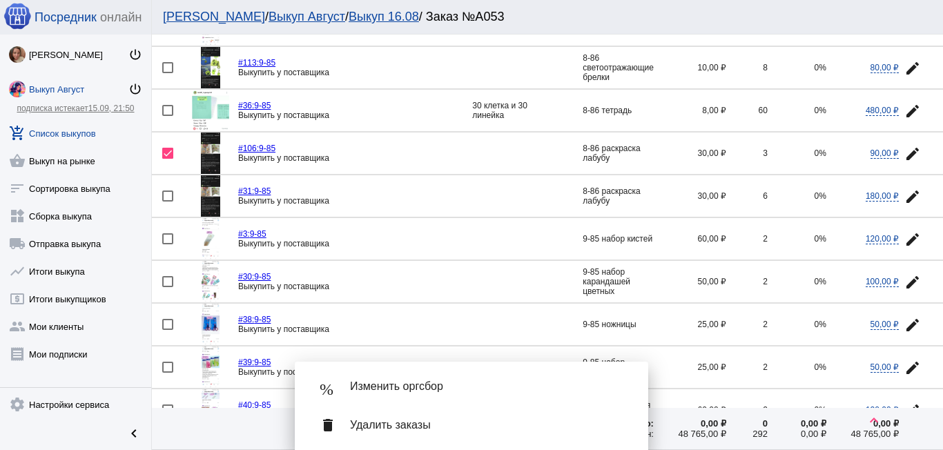
click at [417, 425] on span "Удалить заказы" at bounding box center [488, 425] width 276 height 14
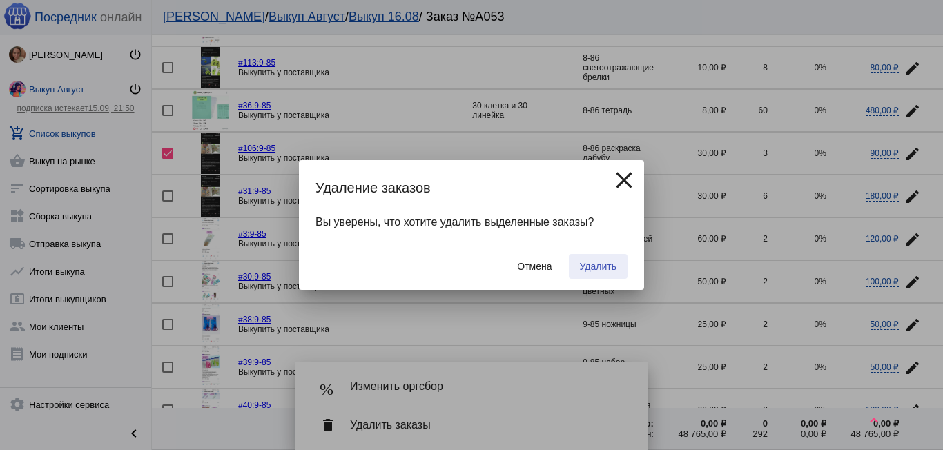
click at [601, 255] on button "Удалить" at bounding box center [598, 266] width 59 height 25
checkbox input "false"
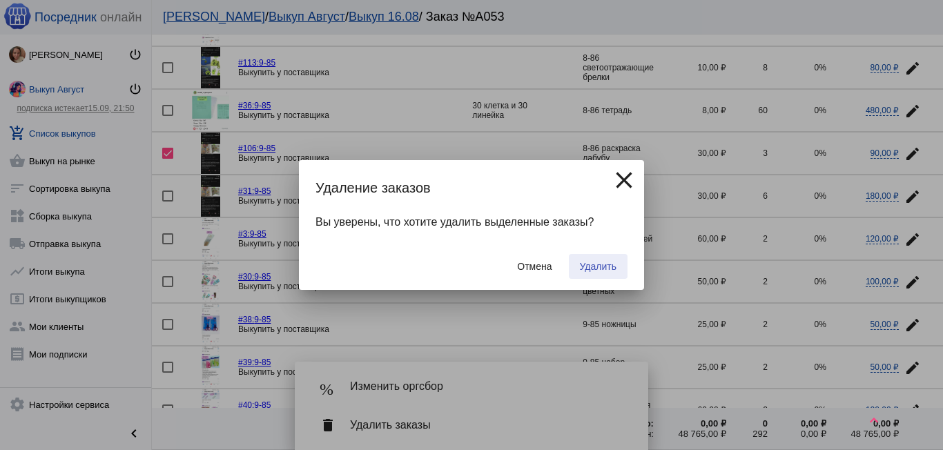
checkbox input "false"
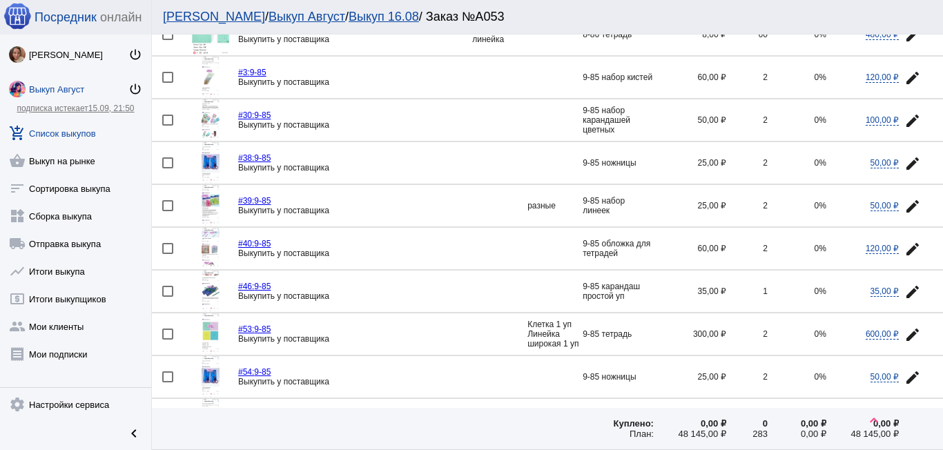
scroll to position [828, 0]
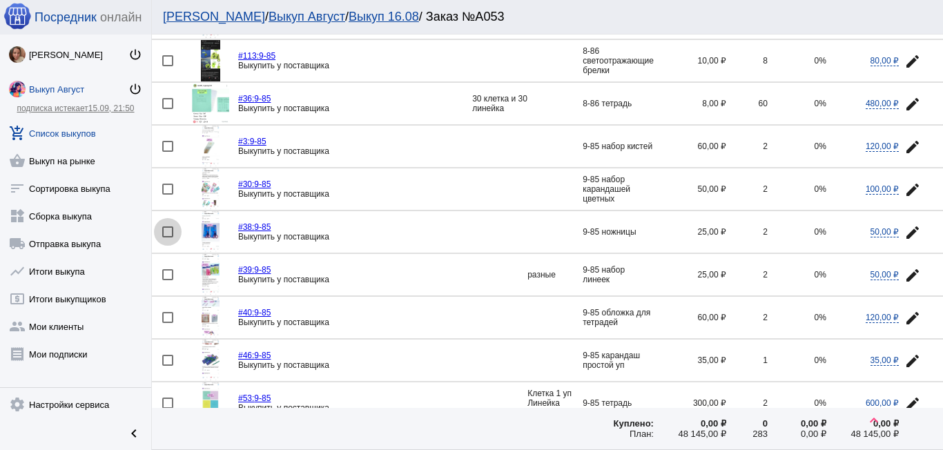
click at [170, 227] on div at bounding box center [167, 231] width 11 height 11
click at [168, 237] on input "checkbox" at bounding box center [167, 237] width 1 height 1
checkbox input "true"
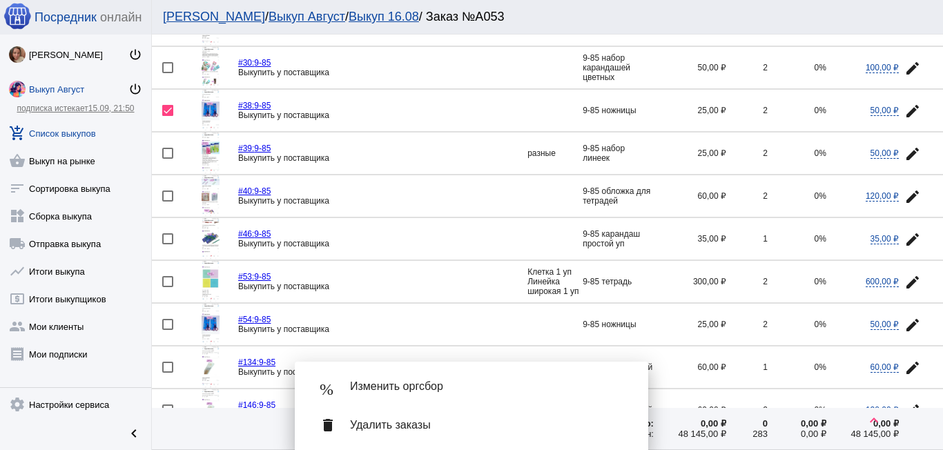
scroll to position [966, 0]
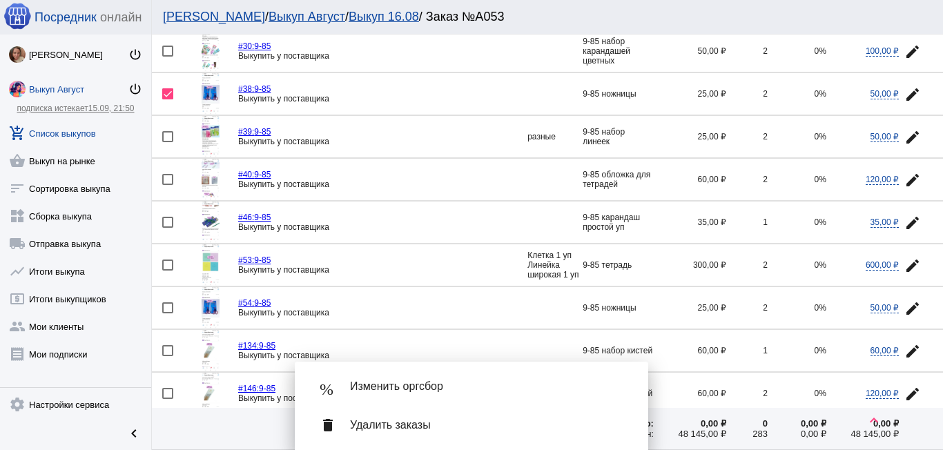
click at [167, 304] on div at bounding box center [167, 307] width 11 height 11
click at [167, 313] on input "checkbox" at bounding box center [167, 313] width 1 height 1
checkbox input "true"
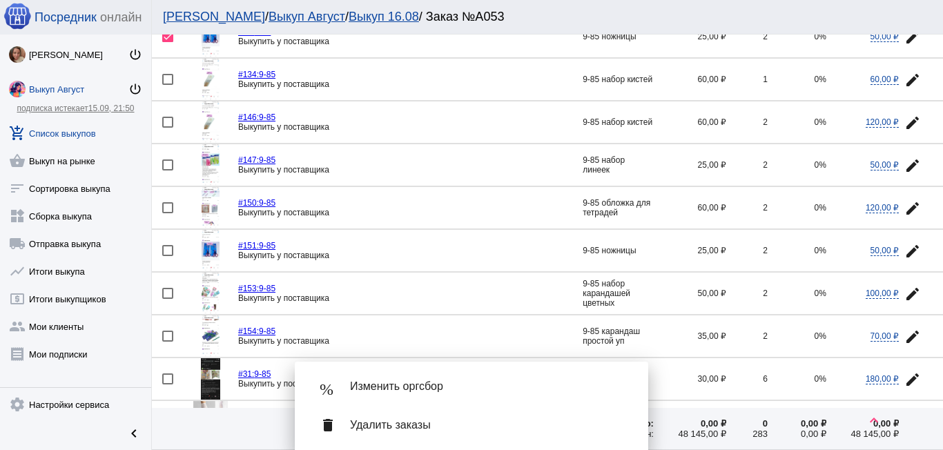
scroll to position [1242, 0]
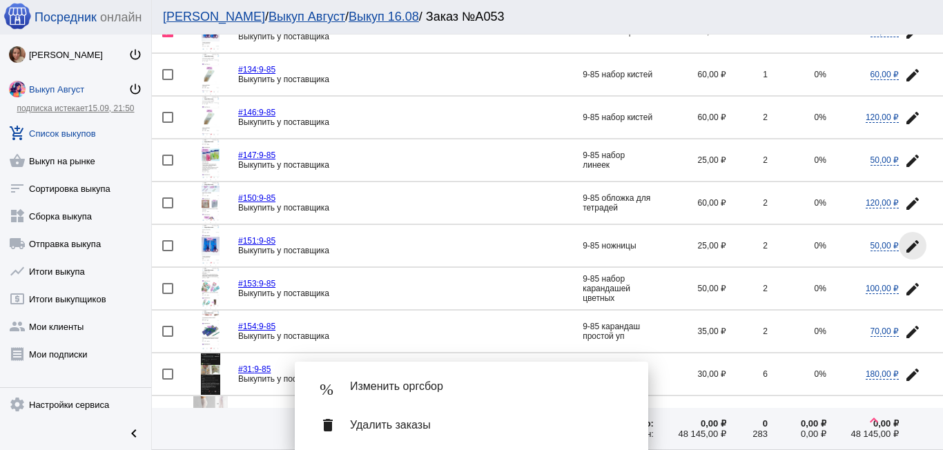
click at [905, 242] on mat-icon "edit" at bounding box center [912, 246] width 17 height 17
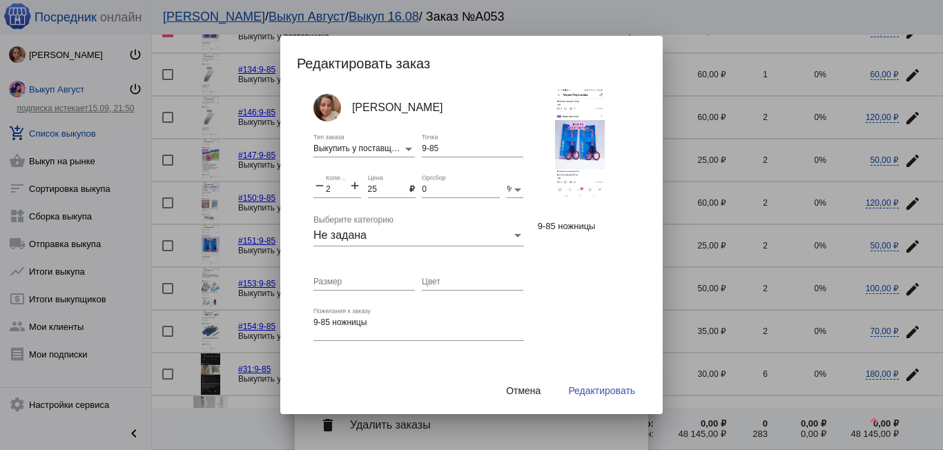
click at [350, 186] on mat-icon "add" at bounding box center [355, 187] width 12 height 17
click at [351, 186] on mat-icon "add" at bounding box center [355, 187] width 12 height 17
click at [351, 185] on mat-icon "add" at bounding box center [355, 187] width 12 height 17
type input "6"
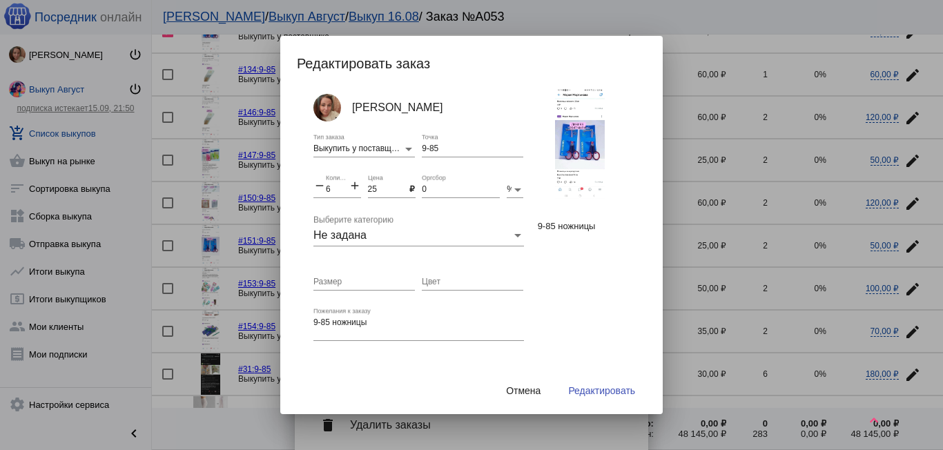
drag, startPoint x: 605, startPoint y: 390, endPoint x: 590, endPoint y: 389, distance: 15.2
click at [605, 390] on span "Редактировать" at bounding box center [601, 390] width 67 height 11
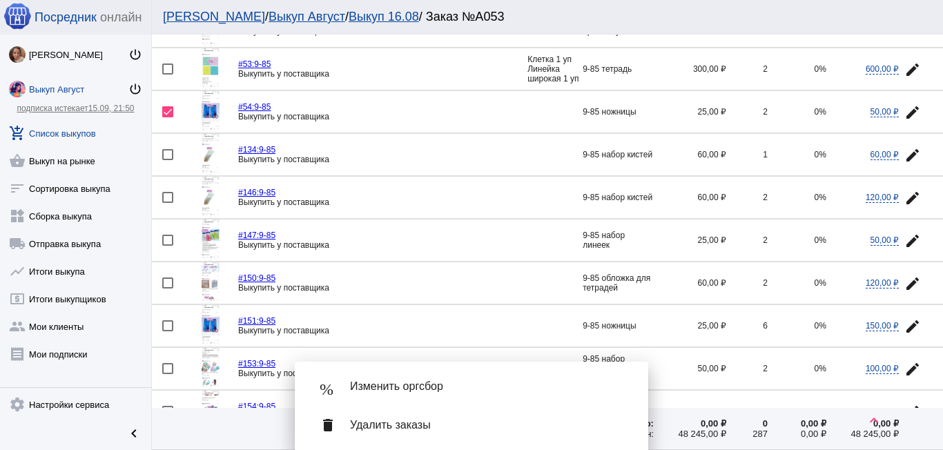
scroll to position [1173, 0]
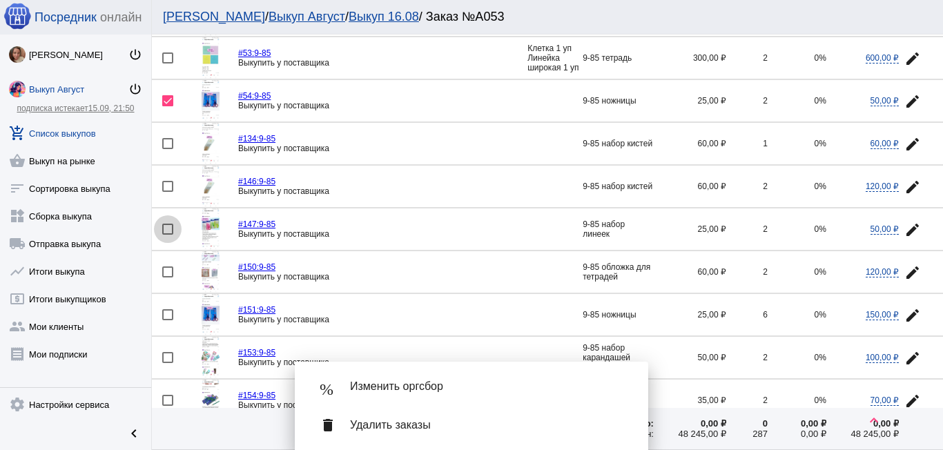
click at [165, 228] on div at bounding box center [167, 229] width 11 height 11
click at [167, 235] on input "checkbox" at bounding box center [167, 235] width 1 height 1
checkbox input "true"
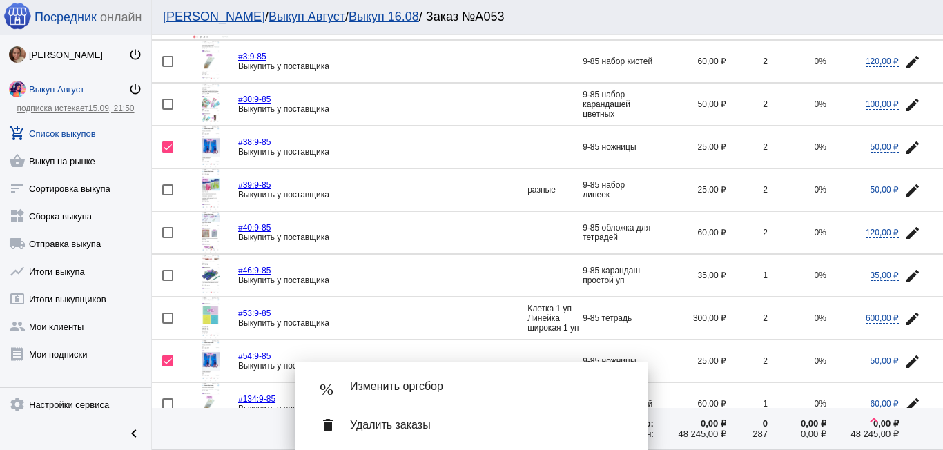
scroll to position [897, 0]
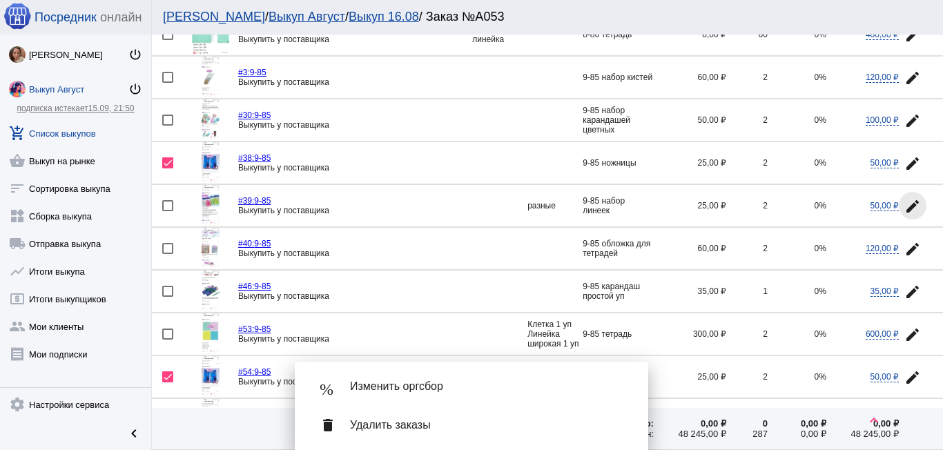
click at [906, 202] on mat-icon "edit" at bounding box center [912, 206] width 17 height 17
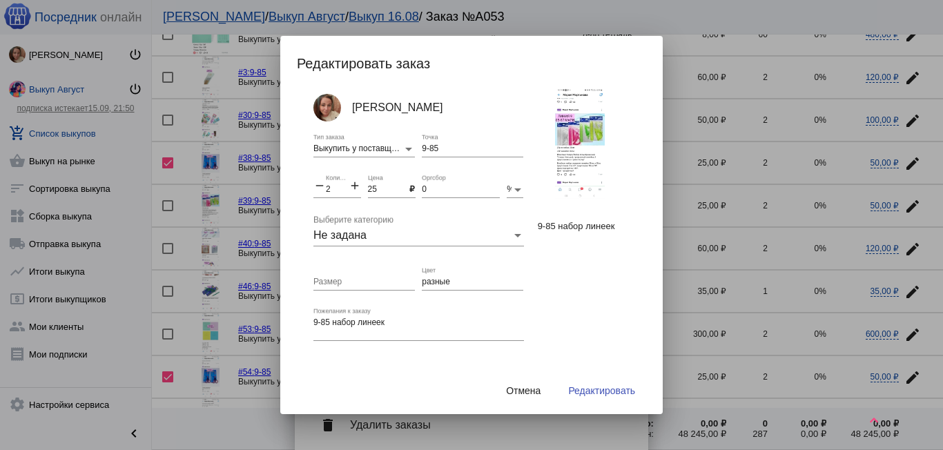
click at [353, 188] on mat-icon "add" at bounding box center [355, 187] width 12 height 17
click at [353, 187] on mat-icon "add" at bounding box center [355, 187] width 12 height 17
type input "4"
click at [601, 389] on span "Редактировать" at bounding box center [601, 390] width 67 height 11
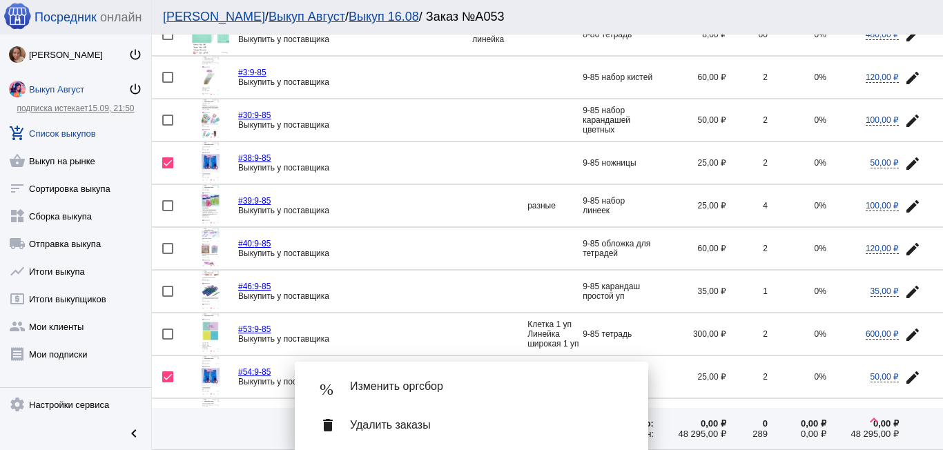
click at [168, 246] on div at bounding box center [167, 248] width 11 height 11
click at [168, 254] on input "checkbox" at bounding box center [167, 254] width 1 height 1
checkbox input "true"
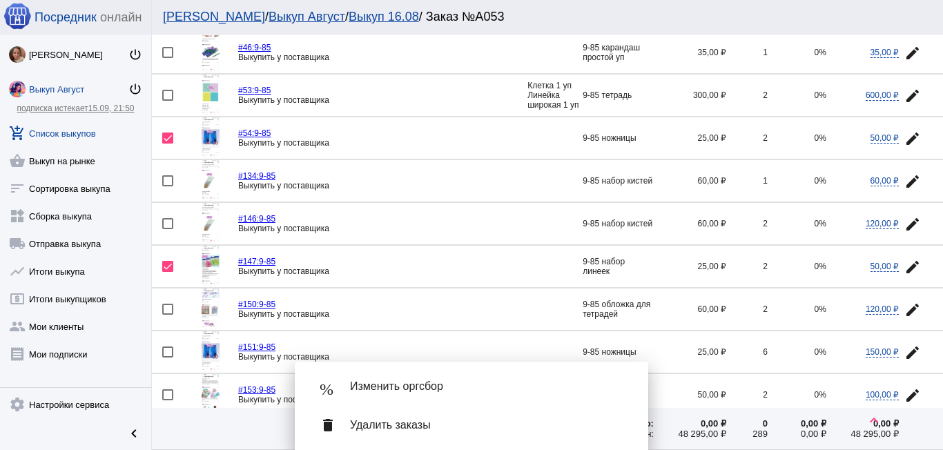
scroll to position [1173, 0]
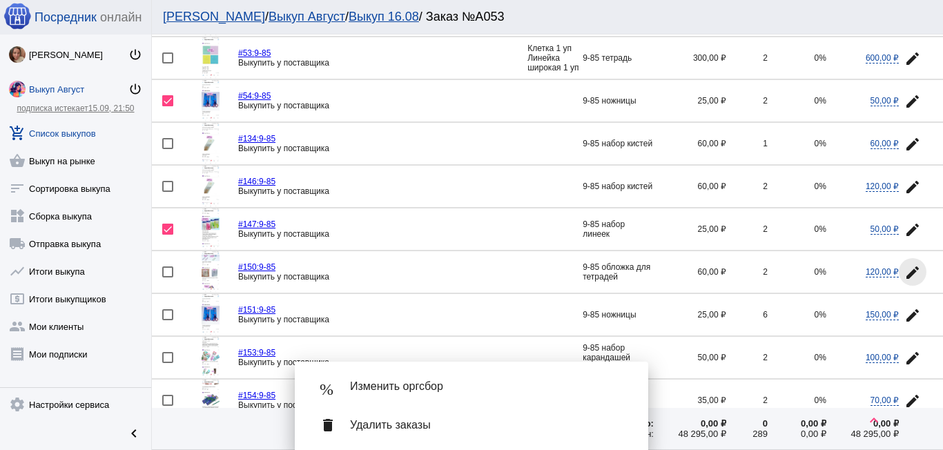
click at [899, 270] on button "edit" at bounding box center [913, 272] width 28 height 28
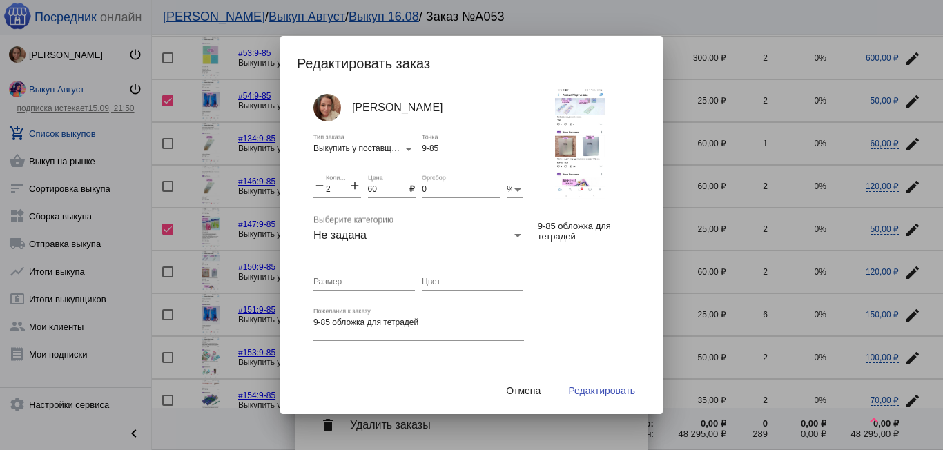
click at [353, 185] on mat-icon "add" at bounding box center [355, 187] width 12 height 17
type input "4"
click at [594, 385] on button "Редактировать" at bounding box center [601, 390] width 89 height 25
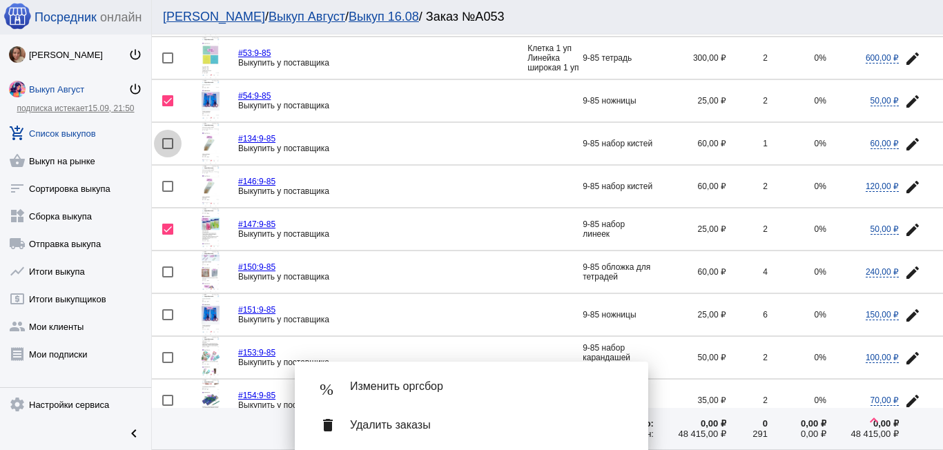
click at [163, 144] on div at bounding box center [167, 143] width 11 height 11
click at [167, 149] on input "checkbox" at bounding box center [167, 149] width 1 height 1
checkbox input "true"
click at [909, 179] on mat-icon "edit" at bounding box center [912, 187] width 17 height 17
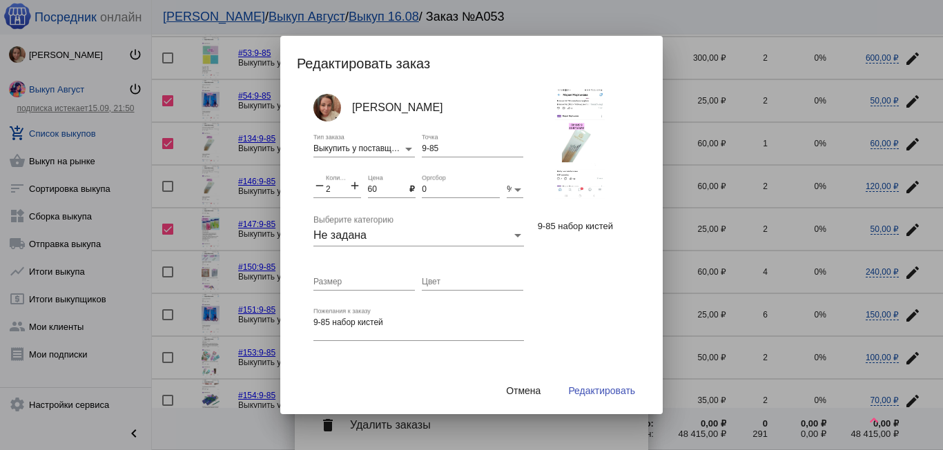
drag, startPoint x: 350, startPoint y: 186, endPoint x: 398, endPoint y: 269, distance: 95.9
click at [350, 186] on mat-icon "add" at bounding box center [355, 187] width 12 height 17
type input "3"
click at [587, 388] on span "Редактировать" at bounding box center [601, 390] width 67 height 11
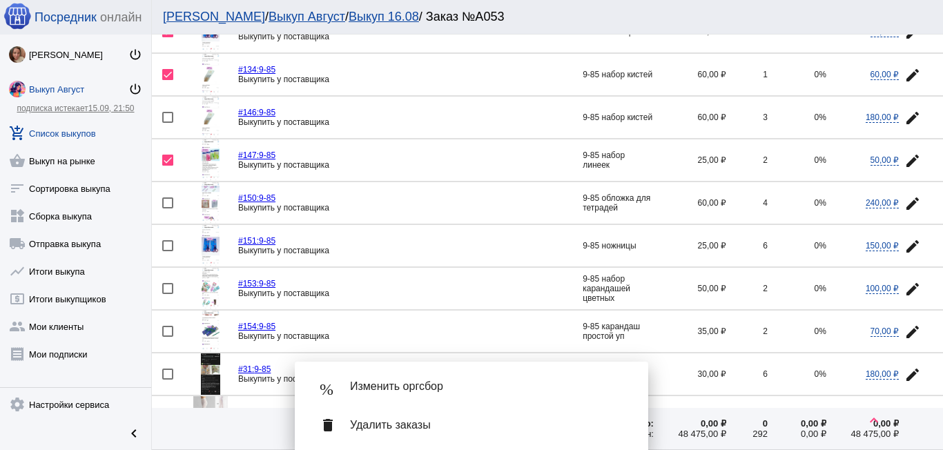
scroll to position [1311, 0]
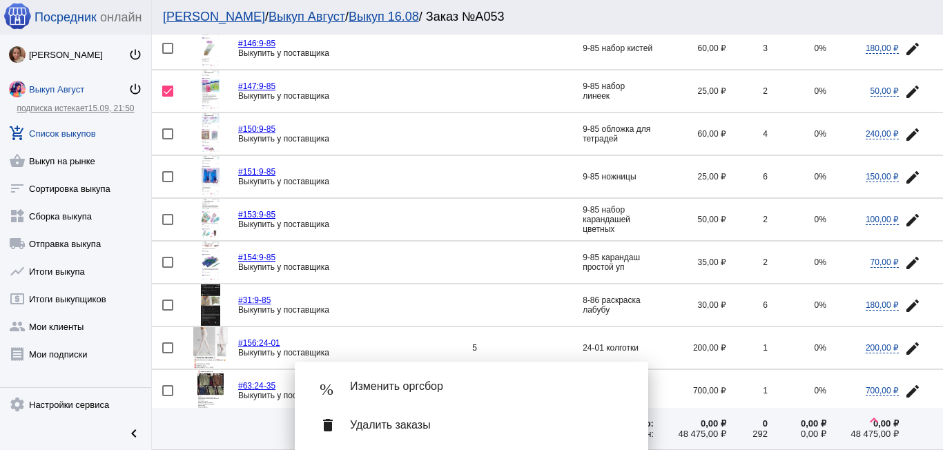
click at [401, 421] on span "Удалить заказы" at bounding box center [488, 425] width 276 height 14
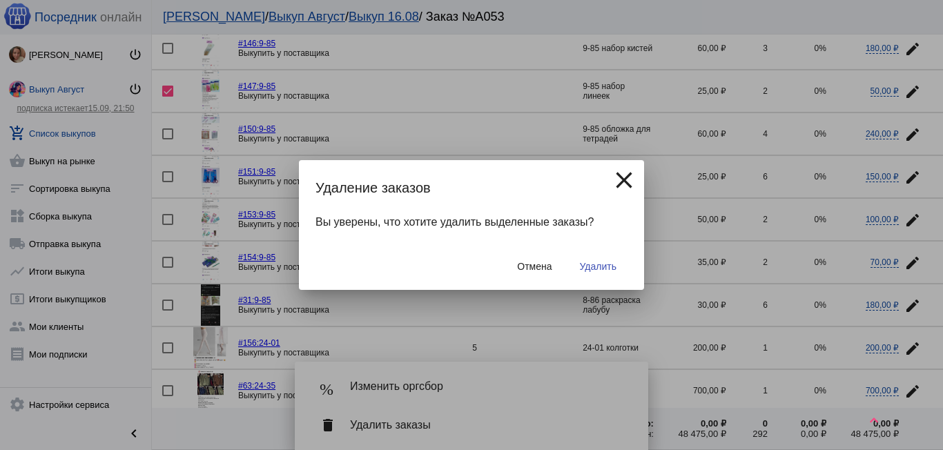
click at [587, 264] on span "Удалить" at bounding box center [598, 266] width 37 height 11
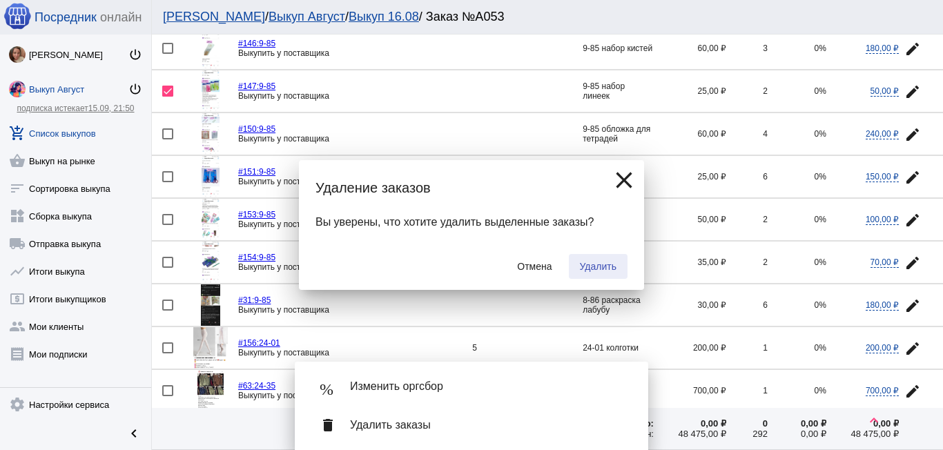
checkbox input "false"
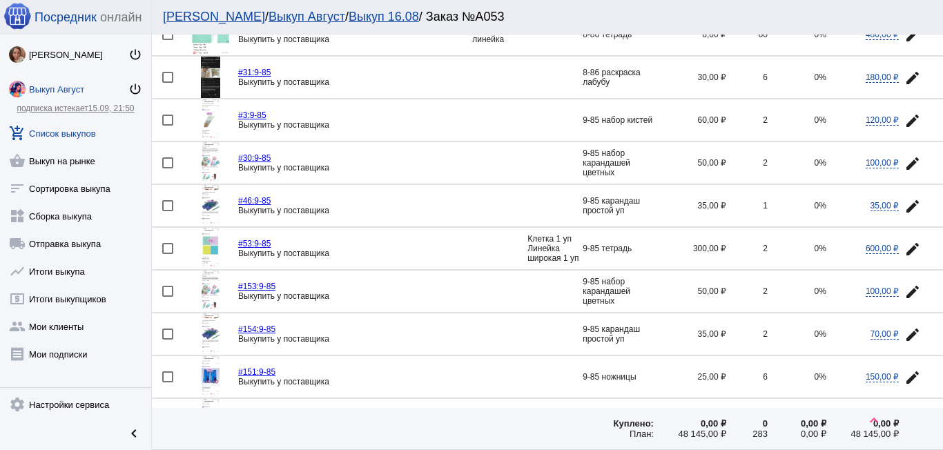
scroll to position [966, 0]
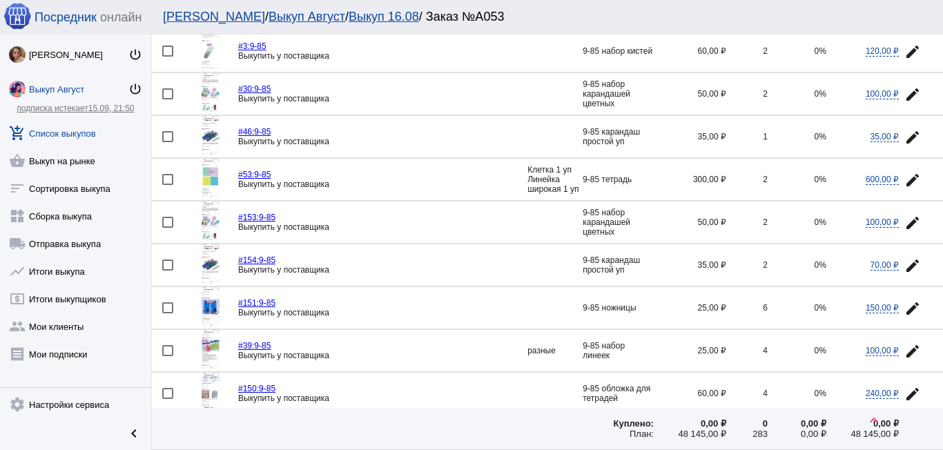
click at [166, 135] on div at bounding box center [167, 136] width 11 height 11
click at [167, 142] on input "checkbox" at bounding box center [167, 142] width 1 height 1
checkbox input "true"
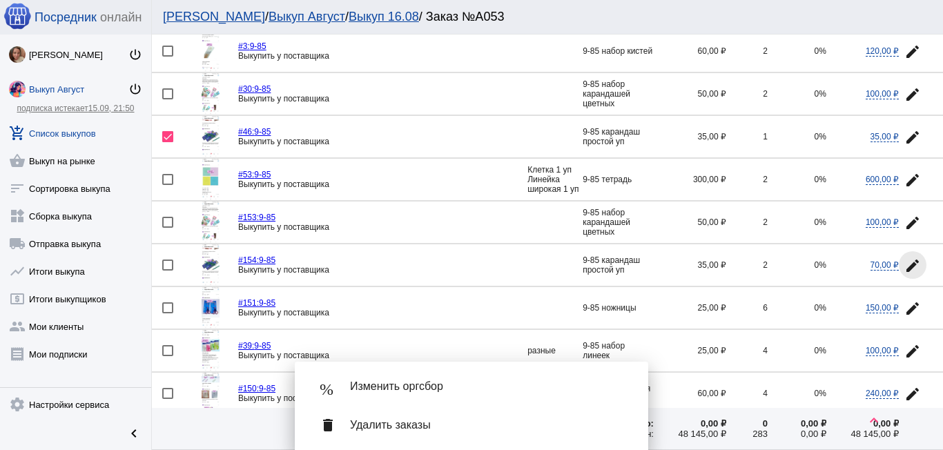
click at [906, 256] on button "edit" at bounding box center [913, 265] width 28 height 28
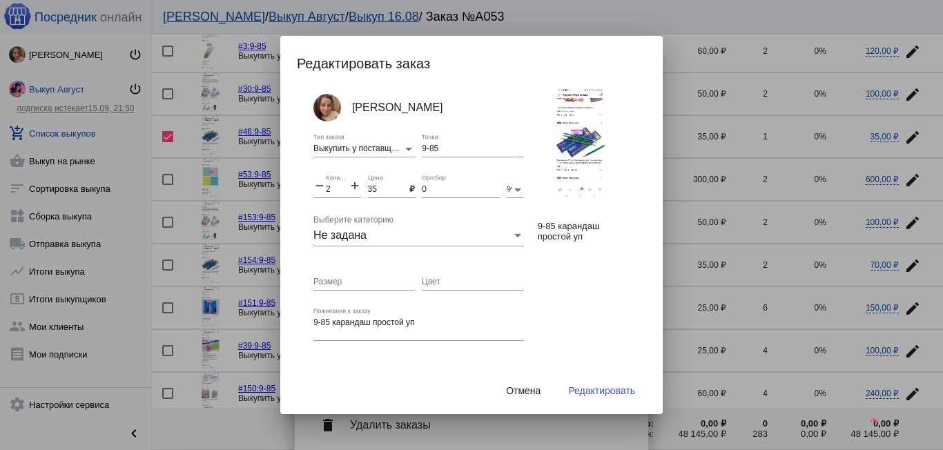
click at [349, 183] on mat-icon "add" at bounding box center [355, 187] width 12 height 17
type input "3"
click at [585, 393] on span "Редактировать" at bounding box center [601, 390] width 67 height 11
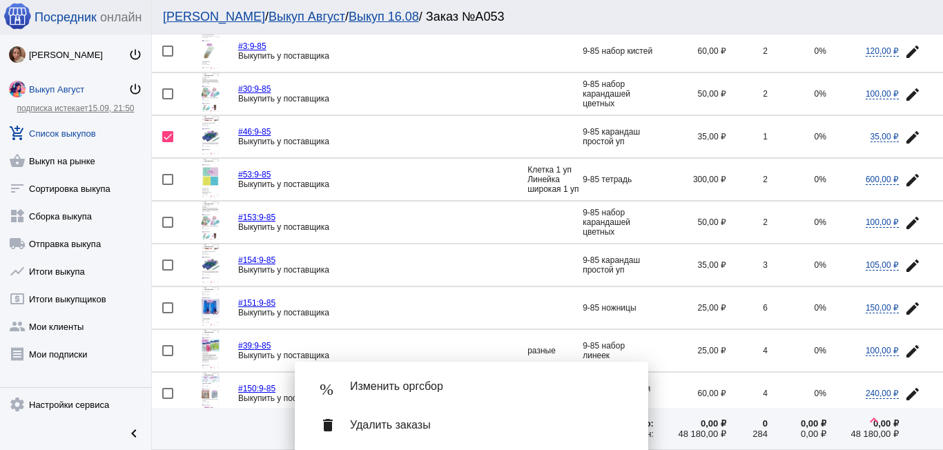
click at [166, 93] on div at bounding box center [167, 93] width 11 height 11
click at [167, 99] on input "checkbox" at bounding box center [167, 99] width 1 height 1
checkbox input "true"
click at [904, 215] on mat-icon "edit" at bounding box center [912, 223] width 17 height 17
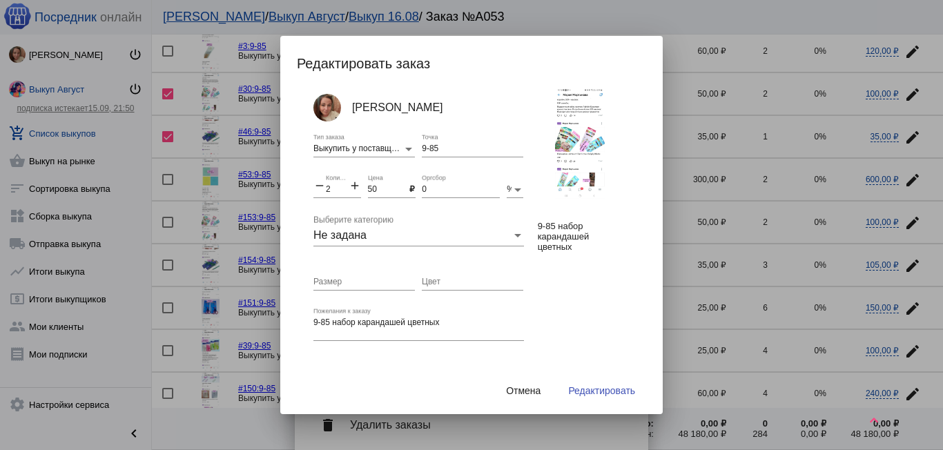
click at [354, 187] on mat-icon "add" at bounding box center [355, 187] width 12 height 17
type input "4"
click at [589, 387] on span "Редактировать" at bounding box center [601, 390] width 67 height 11
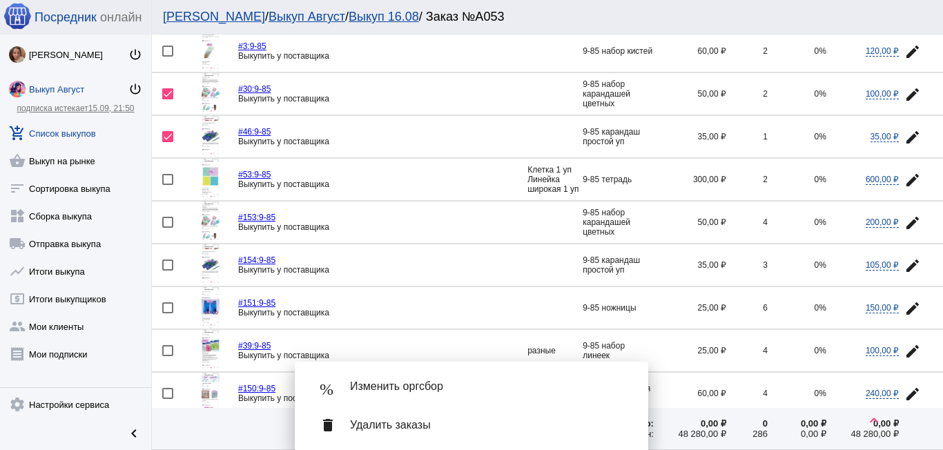
click at [384, 419] on span "Удалить заказы" at bounding box center [488, 425] width 276 height 14
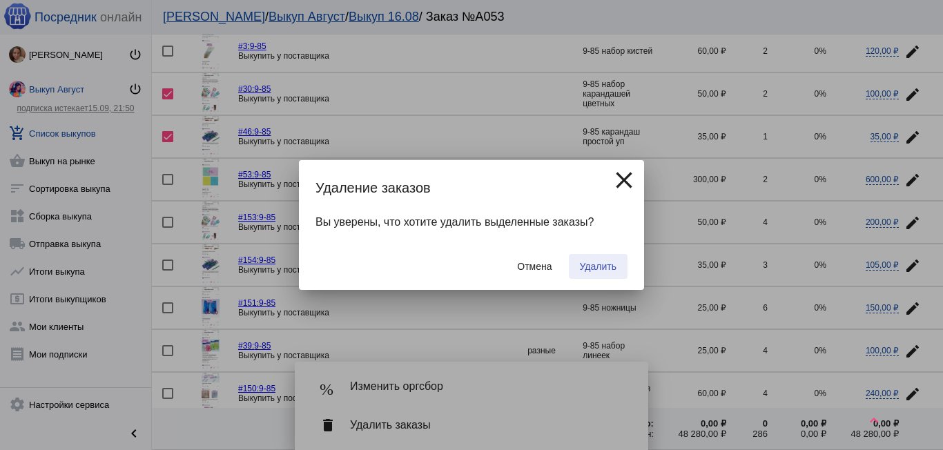
click at [594, 258] on button "Удалить" at bounding box center [598, 266] width 59 height 25
checkbox input "false"
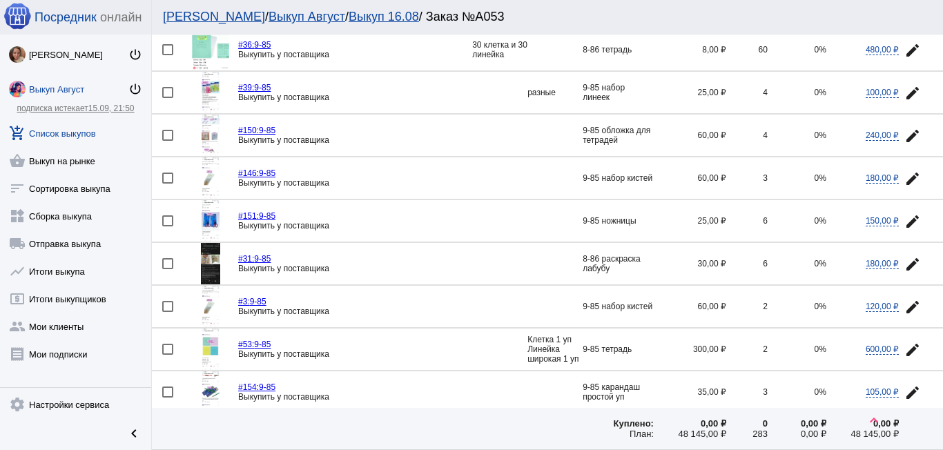
scroll to position [897, 0]
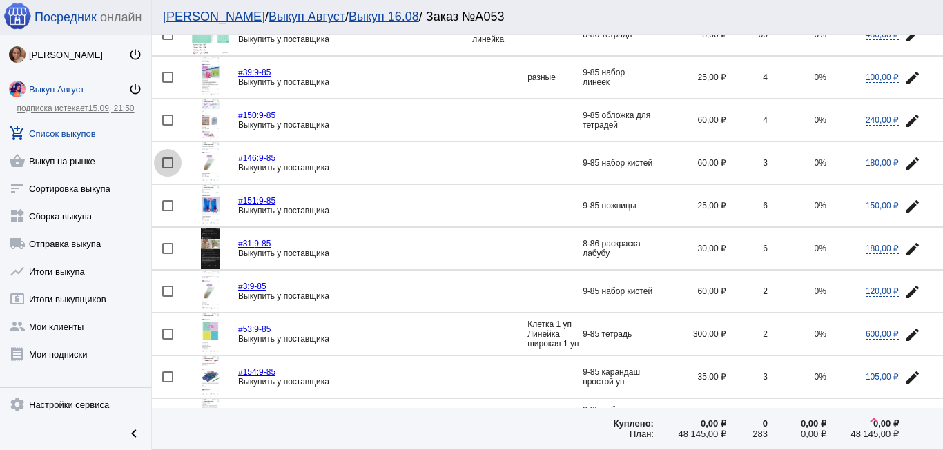
click at [169, 161] on div at bounding box center [167, 162] width 11 height 11
click at [168, 168] on input "checkbox" at bounding box center [167, 168] width 1 height 1
checkbox input "true"
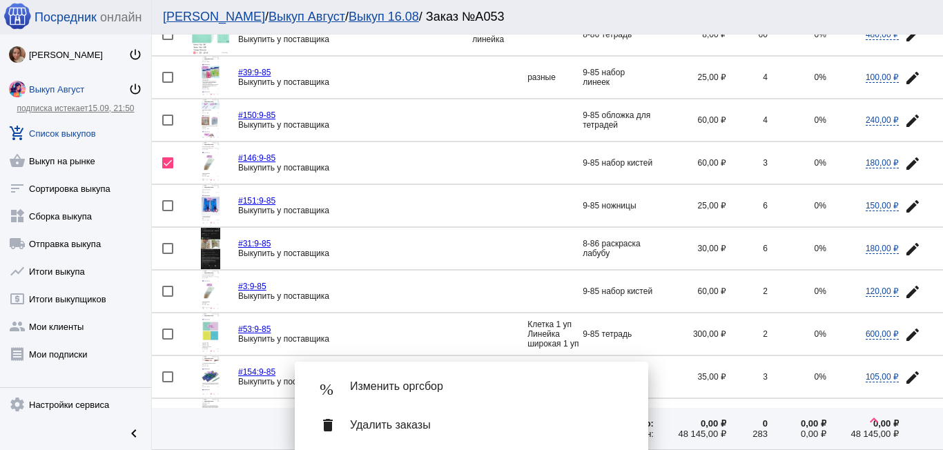
click at [904, 294] on mat-icon "edit" at bounding box center [912, 292] width 17 height 17
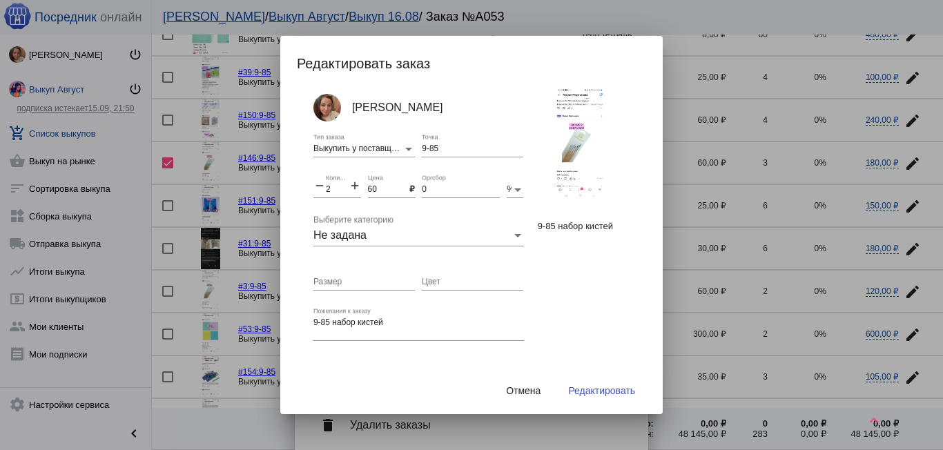
click at [349, 187] on mat-icon "add" at bounding box center [355, 187] width 12 height 17
type input "5"
click at [595, 391] on span "Редактировать" at bounding box center [601, 390] width 67 height 11
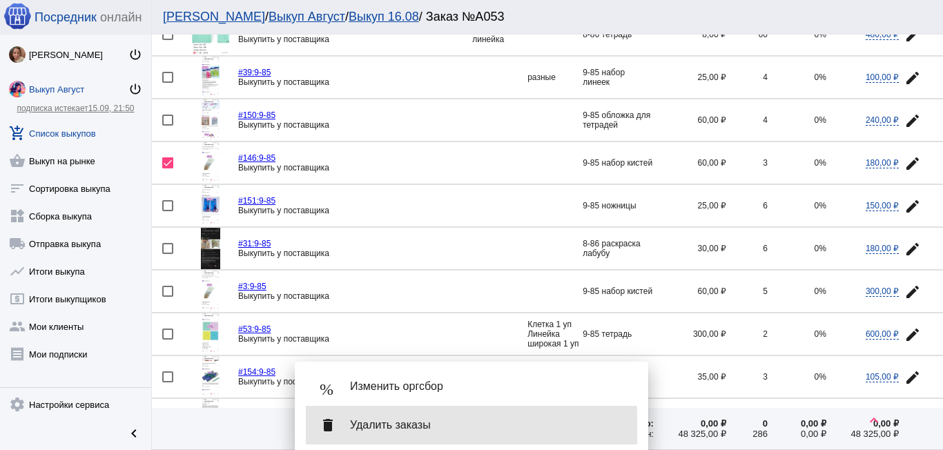
click at [384, 429] on span "Удалить заказы" at bounding box center [488, 425] width 276 height 14
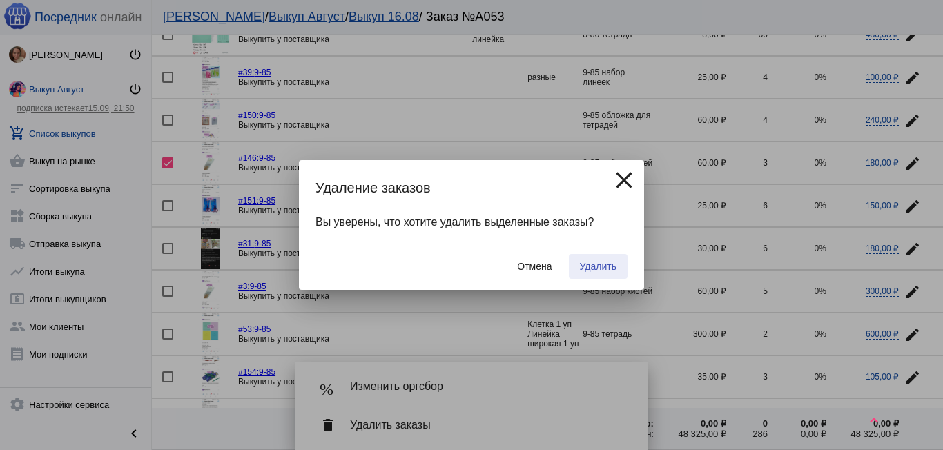
click at [585, 260] on button "Удалить" at bounding box center [598, 266] width 59 height 25
checkbox input "false"
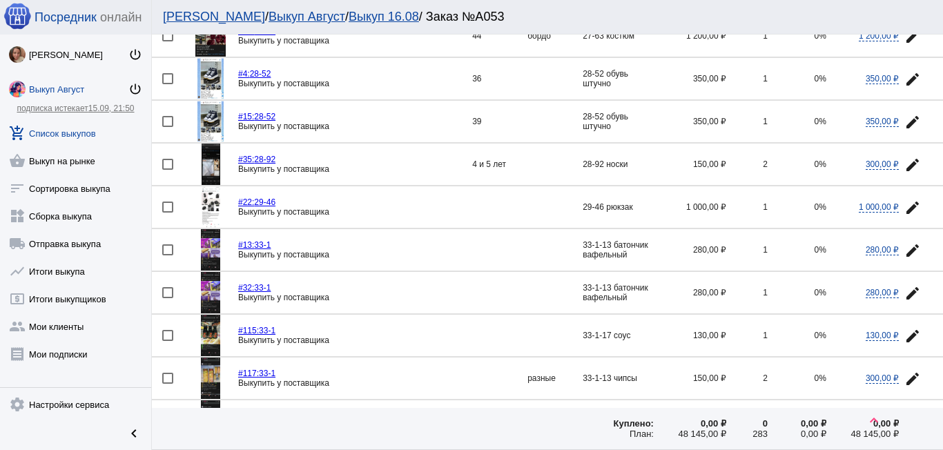
scroll to position [1864, 0]
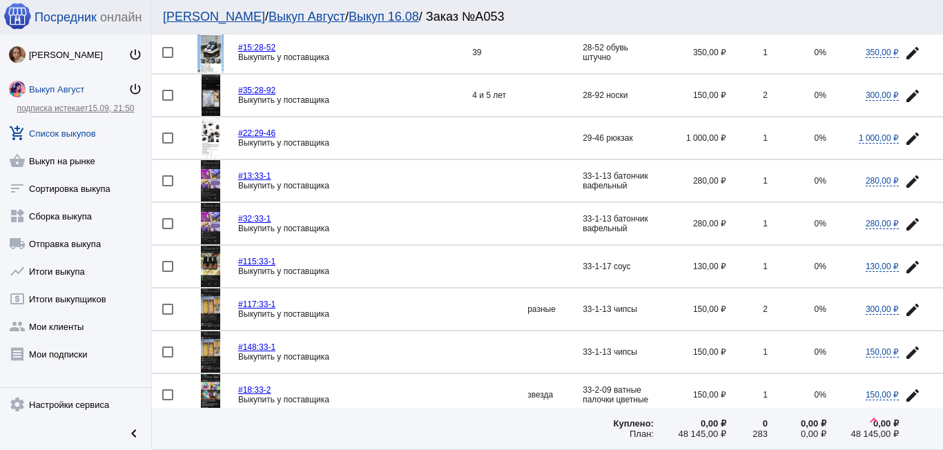
click at [168, 179] on div at bounding box center [167, 180] width 11 height 11
click at [168, 186] on input "checkbox" at bounding box center [167, 186] width 1 height 1
checkbox input "true"
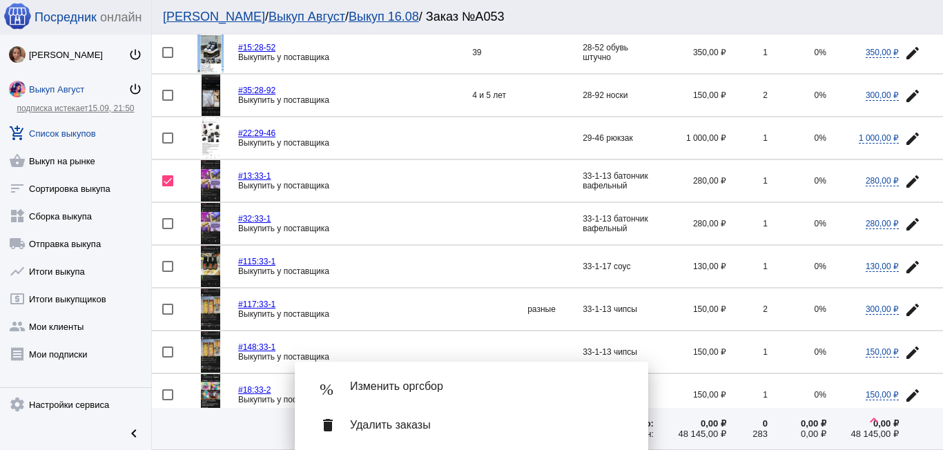
click at [904, 223] on mat-icon "edit" at bounding box center [912, 224] width 17 height 17
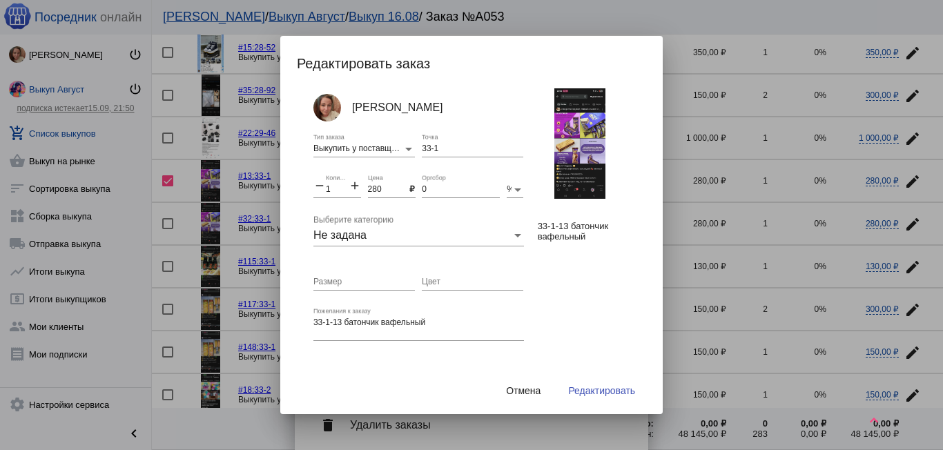
click at [354, 187] on mat-icon "add" at bounding box center [355, 187] width 12 height 17
type input "2"
click at [609, 388] on span "Редактировать" at bounding box center [601, 390] width 67 height 11
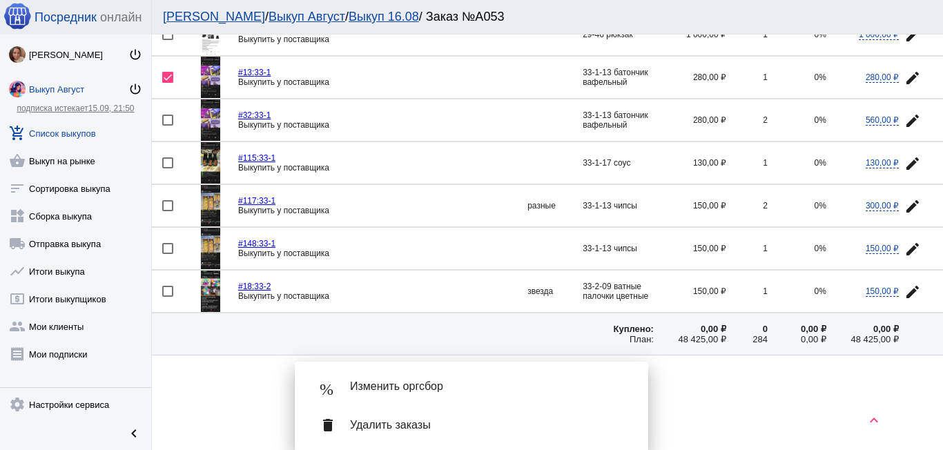
scroll to position [1978, 0]
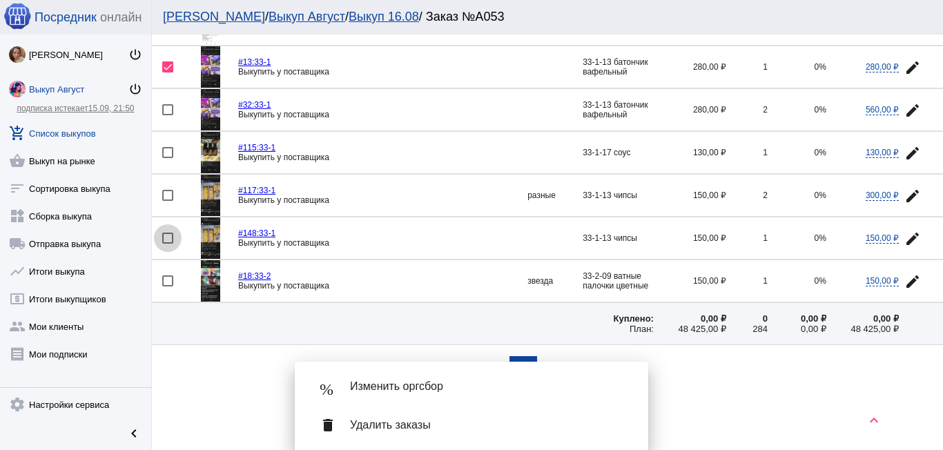
click at [168, 237] on div at bounding box center [167, 238] width 11 height 11
click at [168, 244] on input "checkbox" at bounding box center [167, 244] width 1 height 1
checkbox input "true"
click at [910, 188] on mat-icon "edit" at bounding box center [912, 196] width 17 height 17
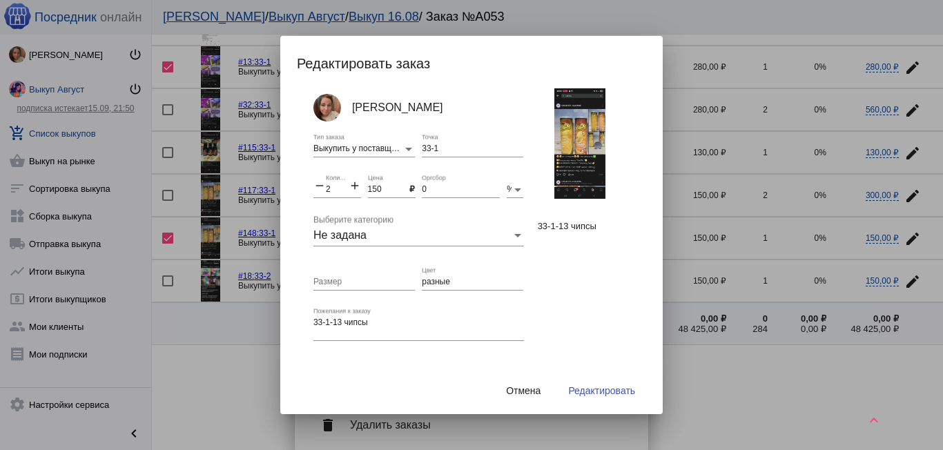
click at [351, 184] on mat-icon "add" at bounding box center [355, 187] width 12 height 17
type input "3"
click at [582, 386] on span "Редактировать" at bounding box center [601, 390] width 67 height 11
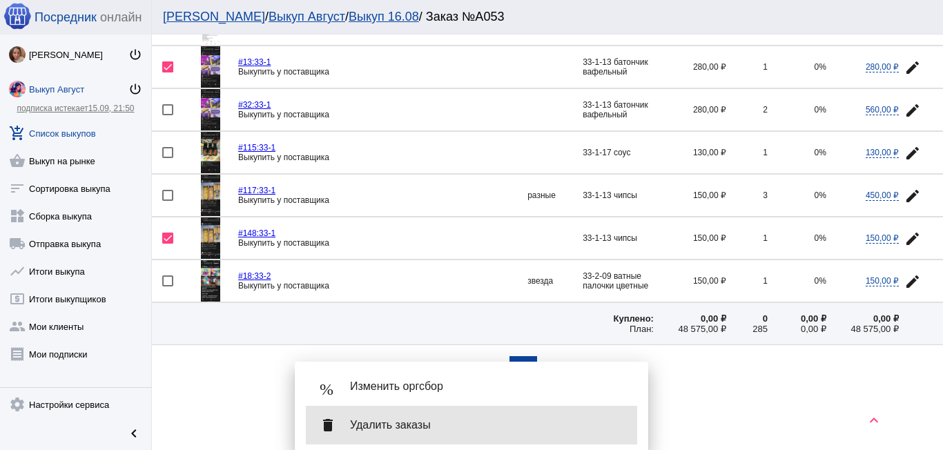
click at [391, 429] on span "Удалить заказы" at bounding box center [488, 425] width 276 height 14
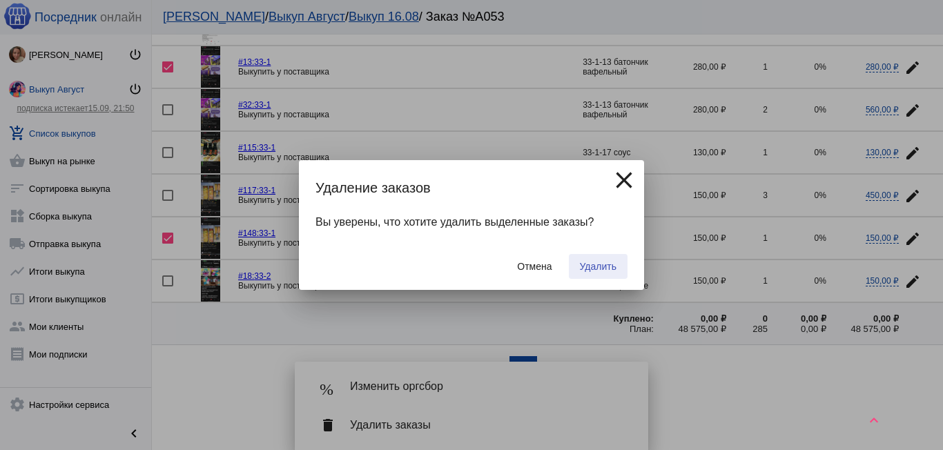
click at [602, 264] on span "Удалить" at bounding box center [598, 266] width 37 height 11
checkbox input "false"
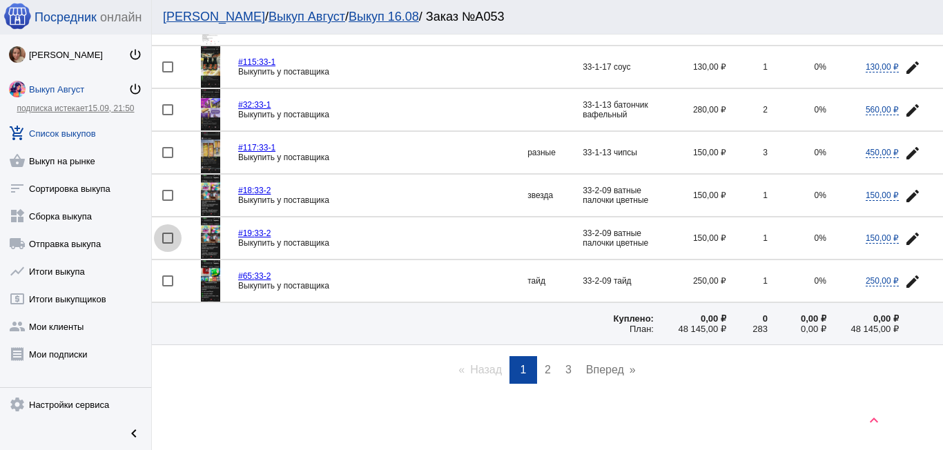
click at [169, 236] on div at bounding box center [167, 238] width 11 height 11
click at [168, 244] on input "checkbox" at bounding box center [167, 244] width 1 height 1
checkbox input "true"
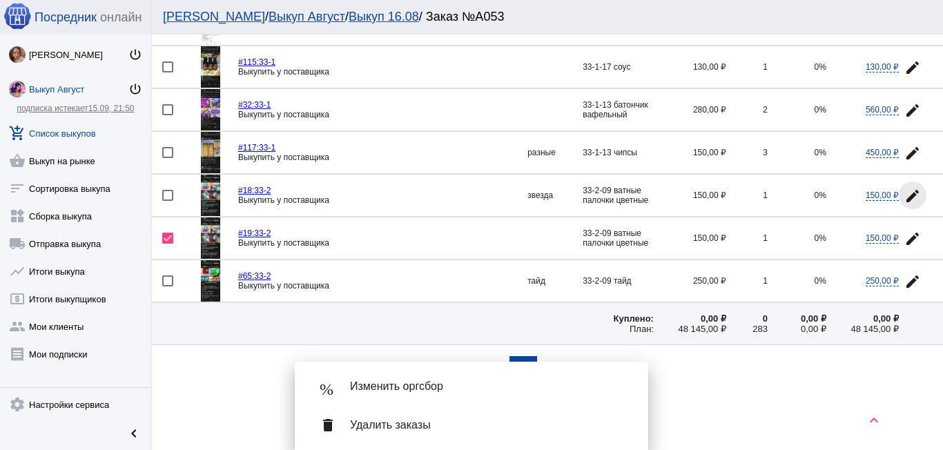
click at [904, 192] on mat-icon "edit" at bounding box center [912, 196] width 17 height 17
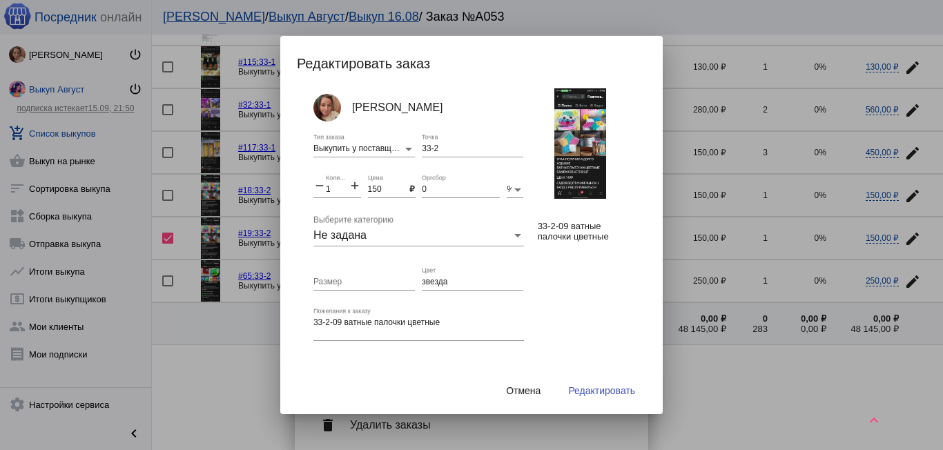
click at [349, 185] on mat-icon "add" at bounding box center [355, 187] width 12 height 17
type input "2"
click at [585, 387] on span "Редактировать" at bounding box center [601, 390] width 67 height 11
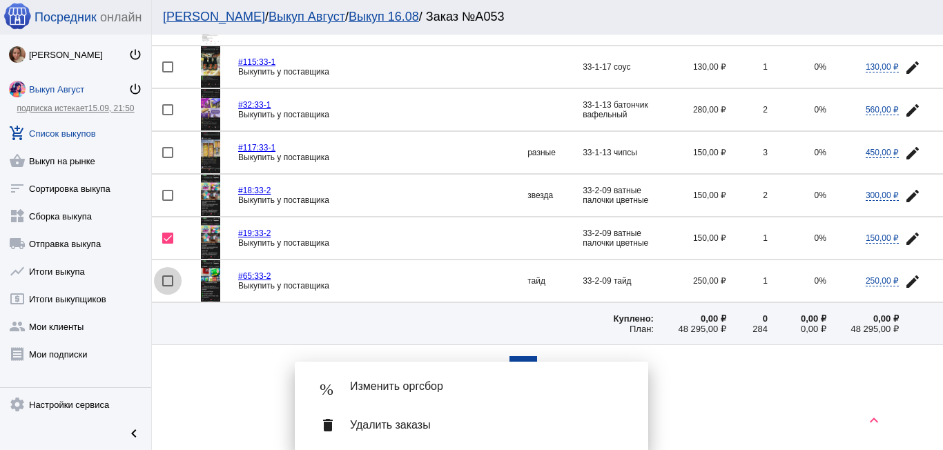
click at [168, 282] on div at bounding box center [167, 280] width 11 height 11
click at [168, 286] on input "checkbox" at bounding box center [167, 286] width 1 height 1
checkbox input "true"
click at [398, 420] on span "Удалить заказы" at bounding box center [488, 425] width 276 height 14
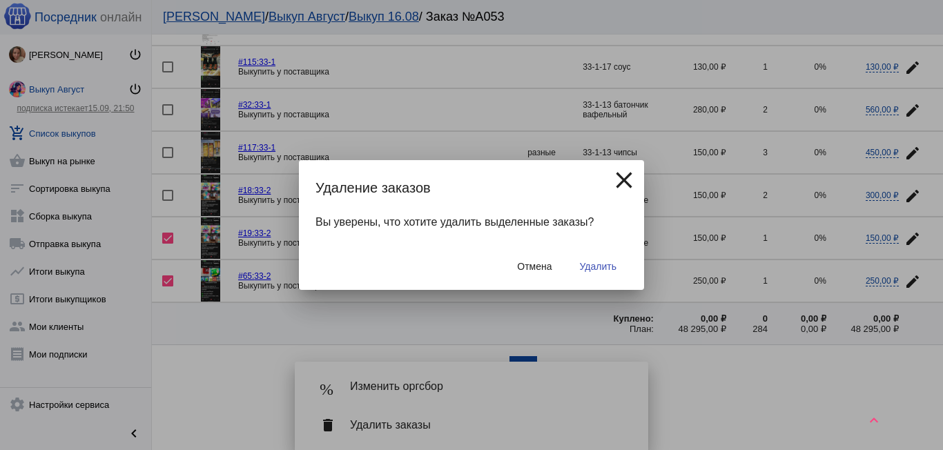
click at [591, 267] on span "Удалить" at bounding box center [598, 266] width 37 height 11
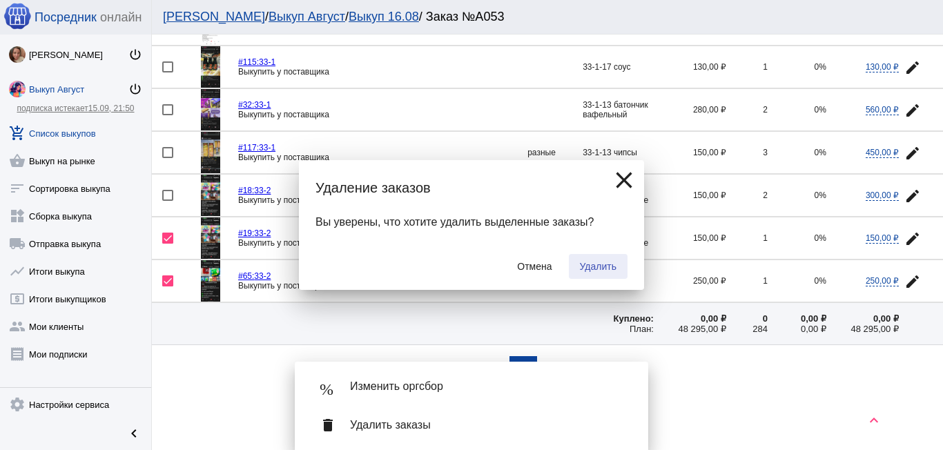
checkbox input "false"
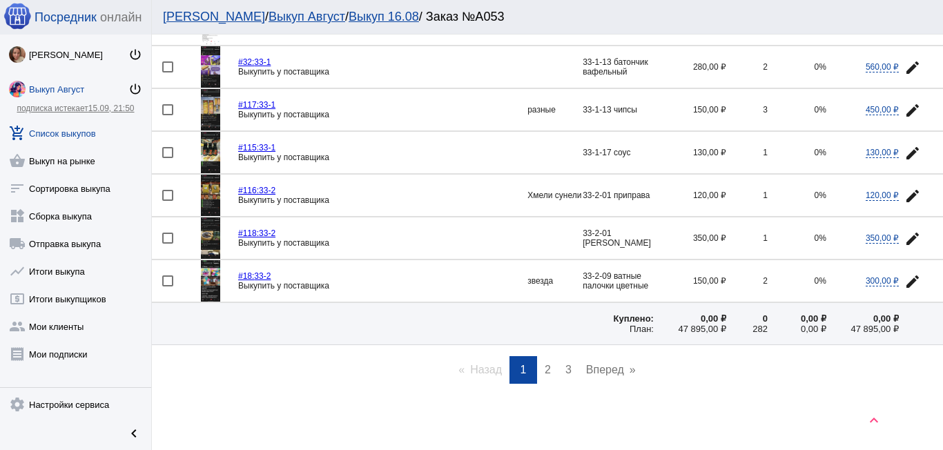
click at [545, 367] on span "2" at bounding box center [548, 370] width 6 height 12
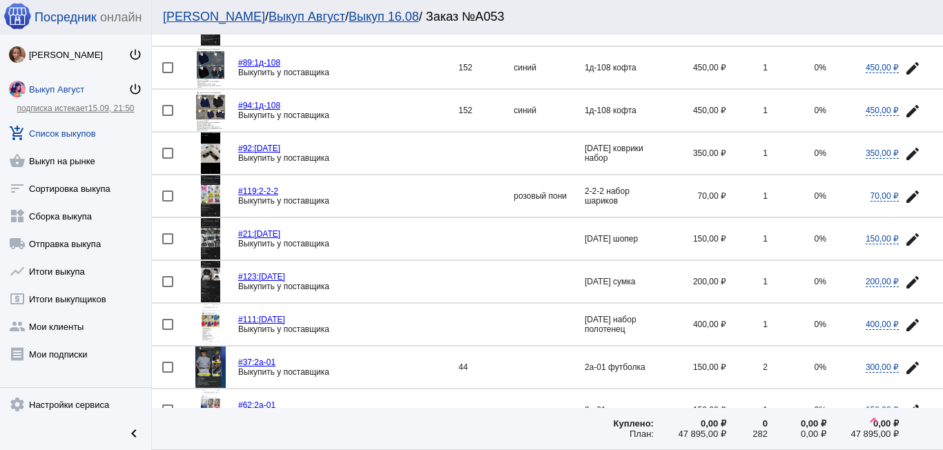
scroll to position [966, 0]
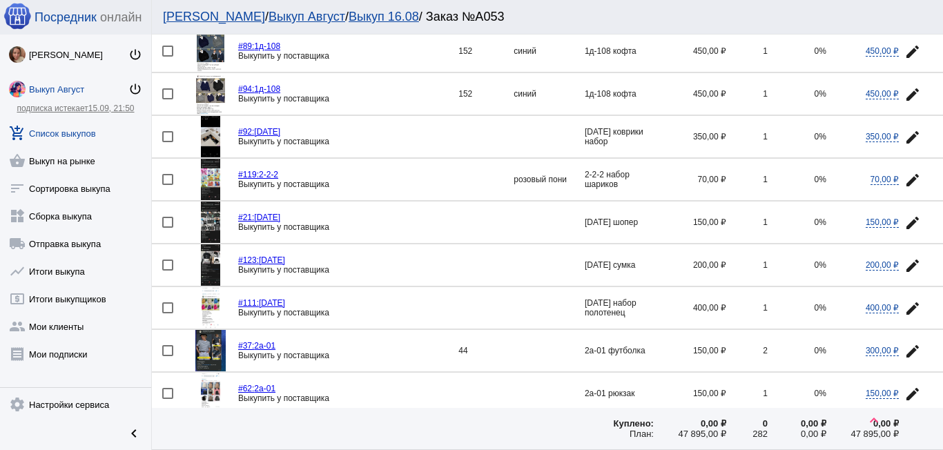
click at [209, 188] on img at bounding box center [210, 179] width 19 height 41
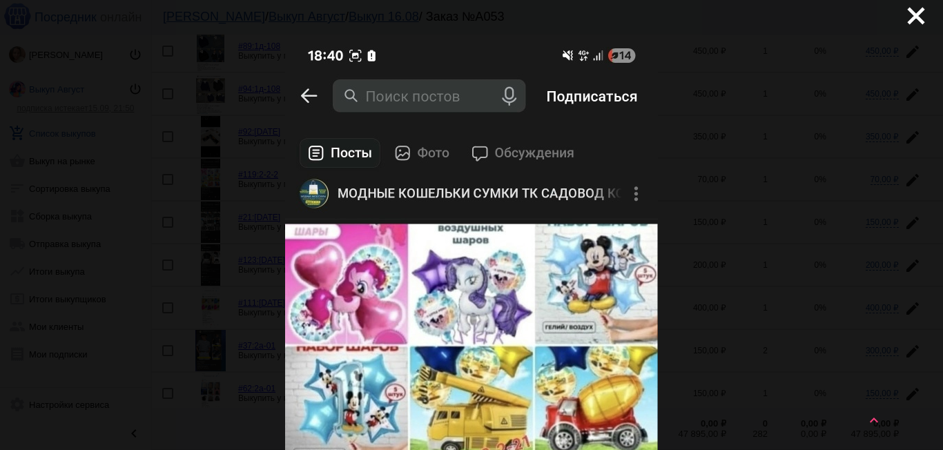
scroll to position [0, 0]
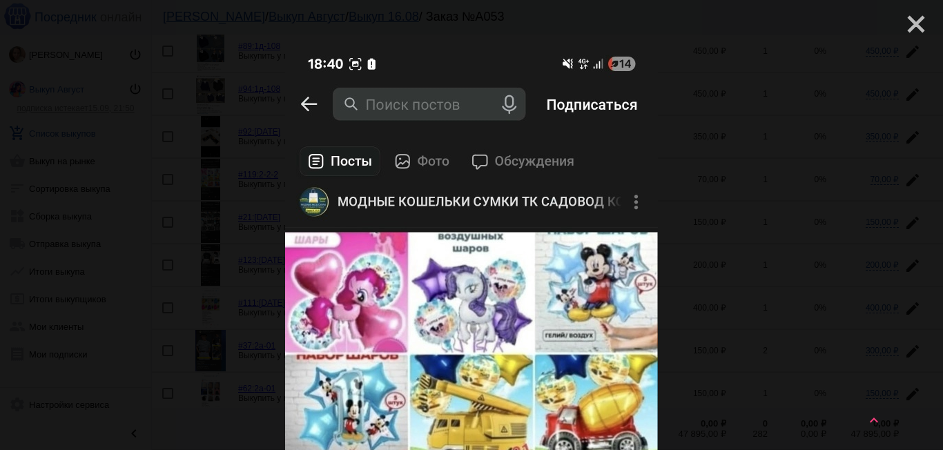
click at [906, 18] on mat-icon "close" at bounding box center [910, 18] width 17 height 17
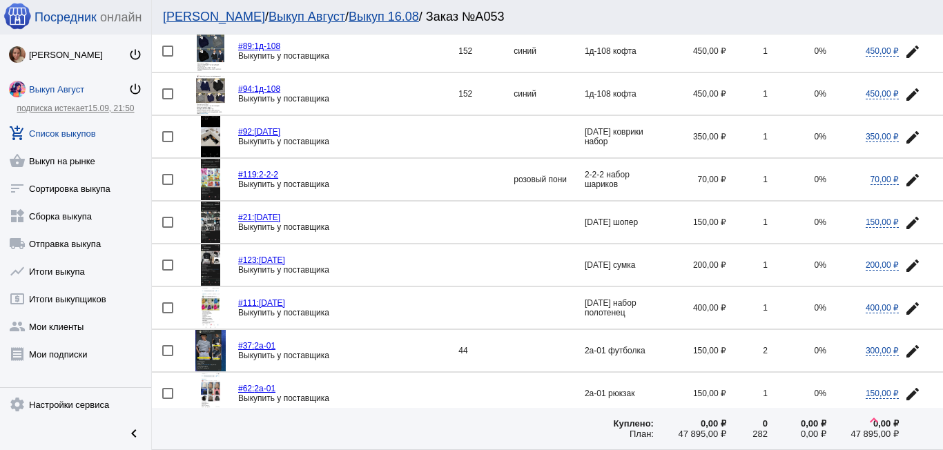
click at [906, 174] on mat-icon "edit" at bounding box center [912, 180] width 17 height 17
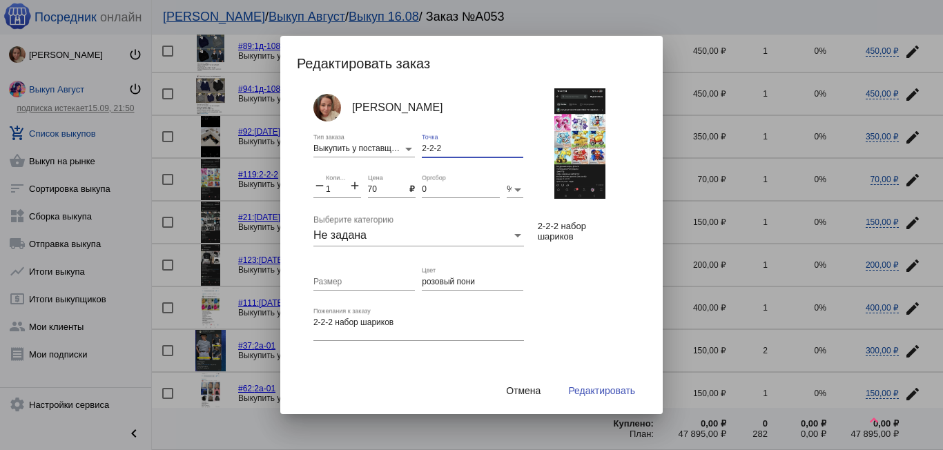
click at [468, 145] on input "2-2-2" at bounding box center [472, 149] width 101 height 10
type input "[DATE]"
click at [586, 390] on span "Редактировать" at bounding box center [601, 390] width 67 height 11
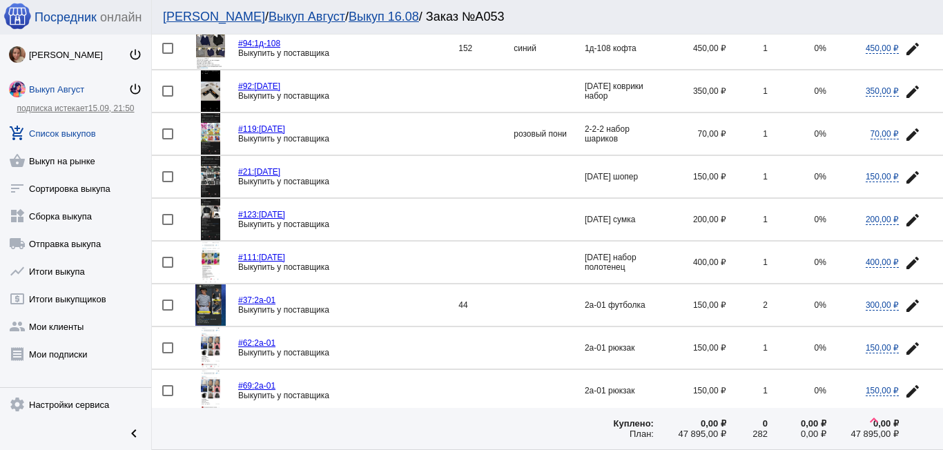
scroll to position [1035, 0]
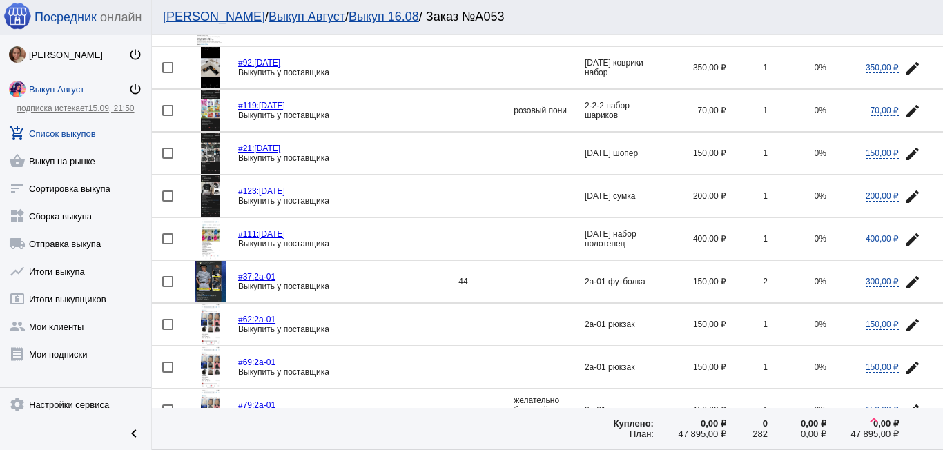
click at [213, 249] on img at bounding box center [211, 238] width 19 height 41
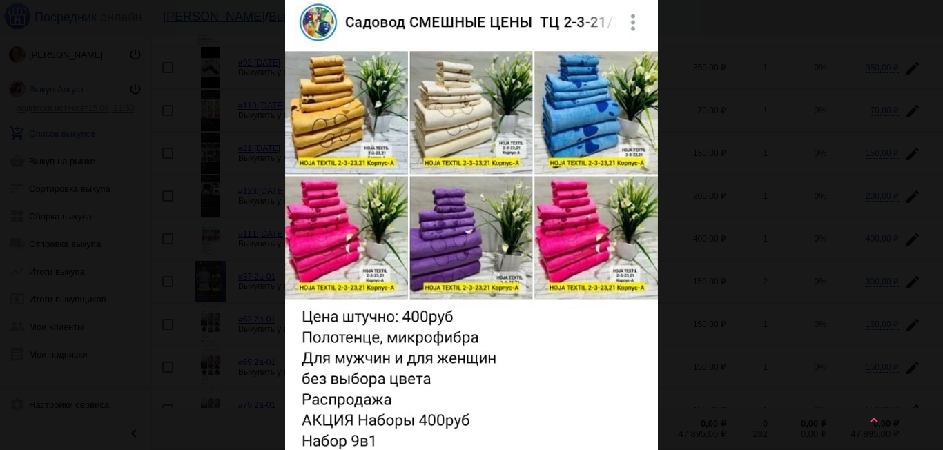
scroll to position [0, 0]
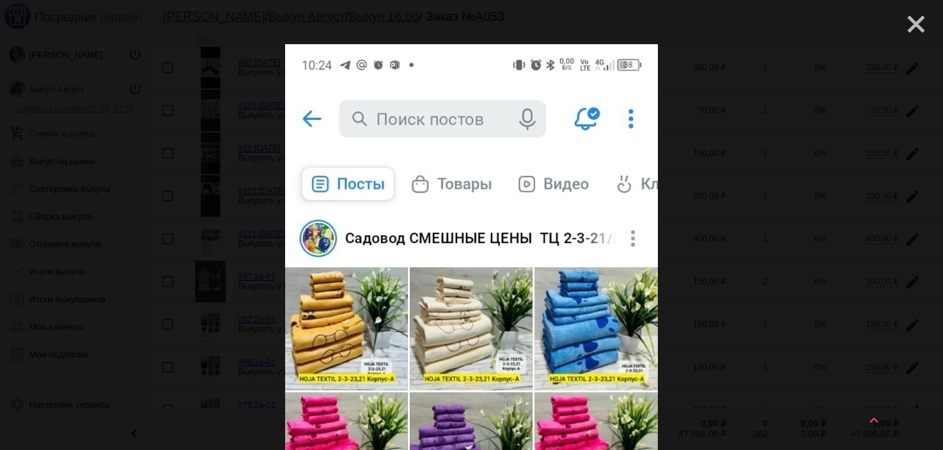
click at [902, 19] on mat-icon "close" at bounding box center [910, 18] width 17 height 17
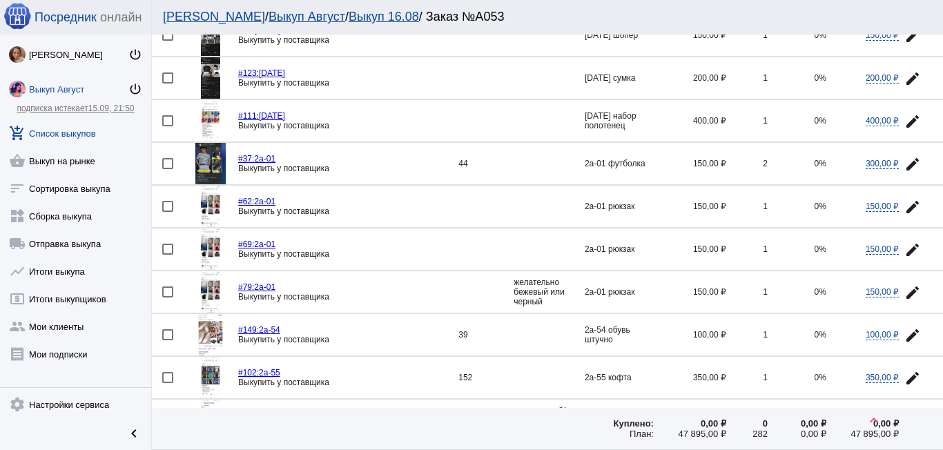
scroll to position [1173, 0]
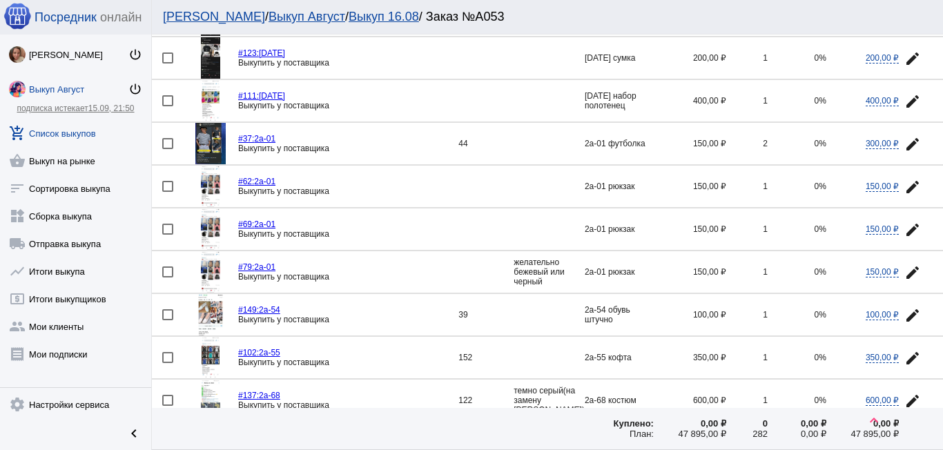
click at [164, 182] on div at bounding box center [167, 186] width 11 height 11
click at [167, 192] on input "checkbox" at bounding box center [167, 192] width 1 height 1
checkbox input "true"
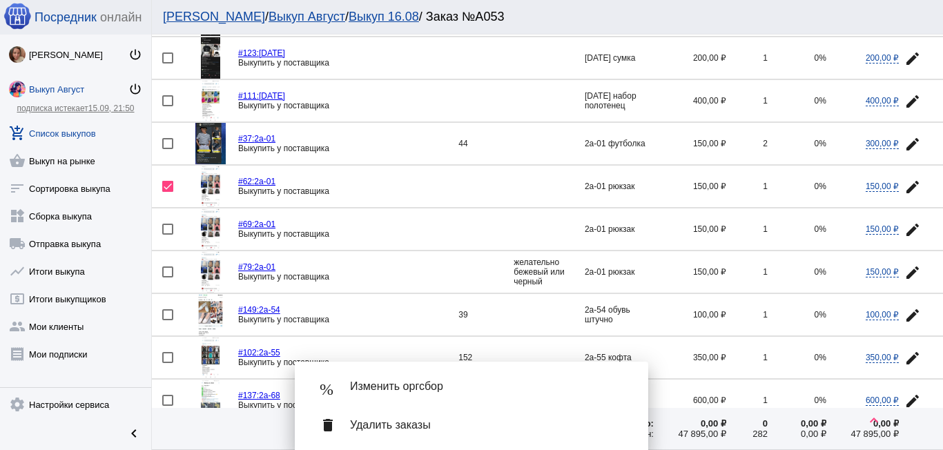
click at [903, 220] on button "edit" at bounding box center [913, 229] width 28 height 28
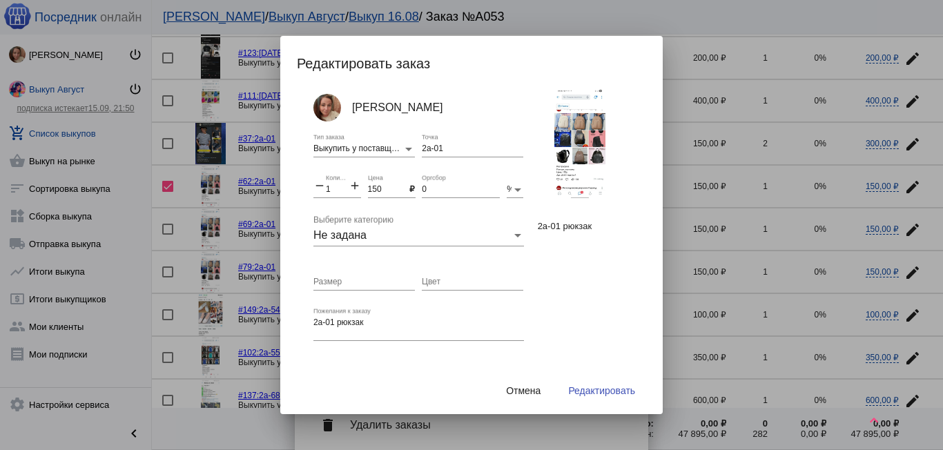
click at [353, 186] on mat-icon "add" at bounding box center [355, 187] width 12 height 17
type input "2"
click at [594, 389] on span "Редактировать" at bounding box center [601, 390] width 67 height 11
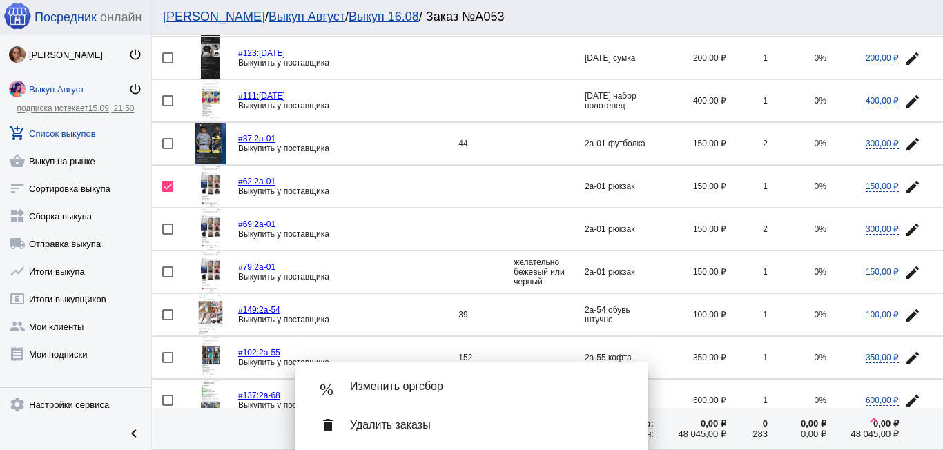
click at [165, 272] on div at bounding box center [167, 271] width 11 height 11
click at [167, 277] on input "checkbox" at bounding box center [167, 277] width 1 height 1
checkbox input "true"
click at [904, 223] on mat-icon "edit" at bounding box center [912, 230] width 17 height 17
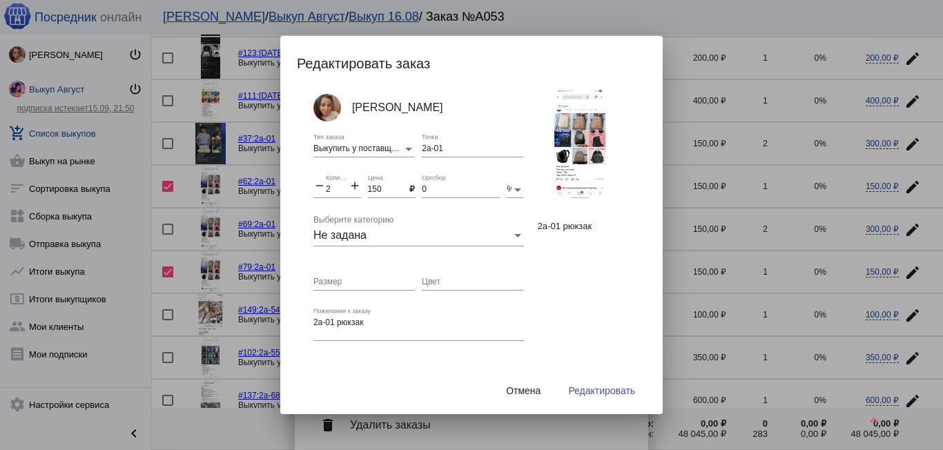
click at [351, 185] on mat-icon "add" at bounding box center [355, 187] width 12 height 17
type input "3"
click at [609, 382] on button "Редактировать" at bounding box center [601, 390] width 89 height 25
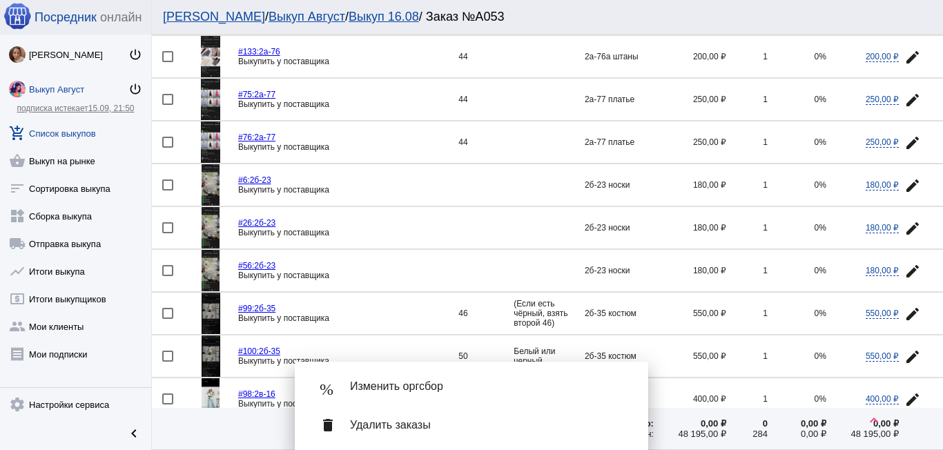
scroll to position [1657, 0]
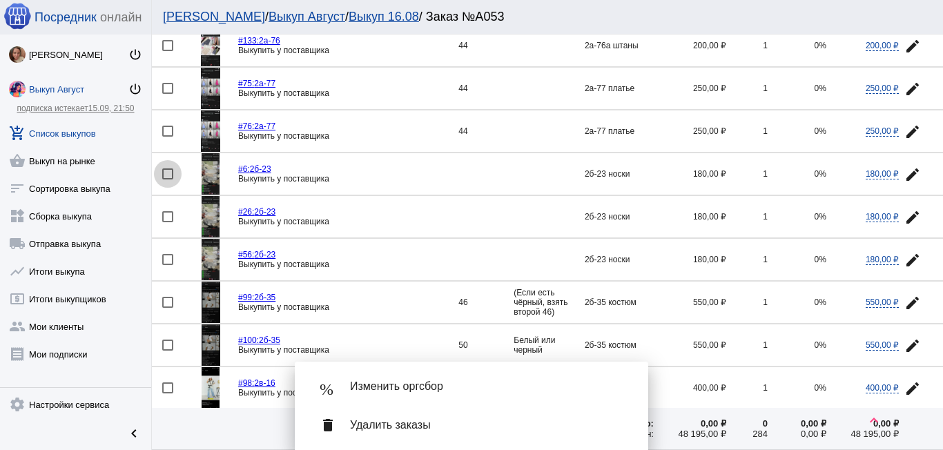
click at [172, 173] on div at bounding box center [167, 173] width 11 height 11
click at [168, 179] on input "checkbox" at bounding box center [167, 179] width 1 height 1
checkbox input "true"
click at [166, 216] on div at bounding box center [167, 216] width 11 height 11
click at [167, 222] on input "checkbox" at bounding box center [167, 222] width 1 height 1
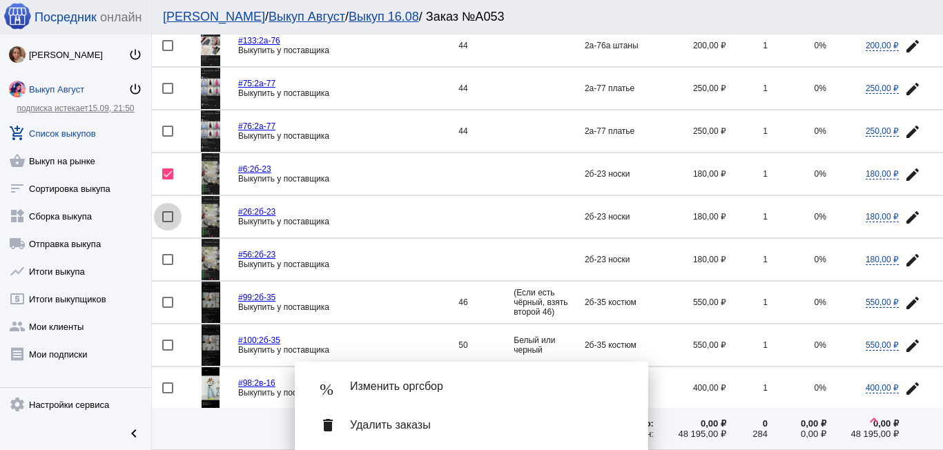
checkbox input "true"
click at [904, 257] on mat-icon "edit" at bounding box center [912, 260] width 17 height 17
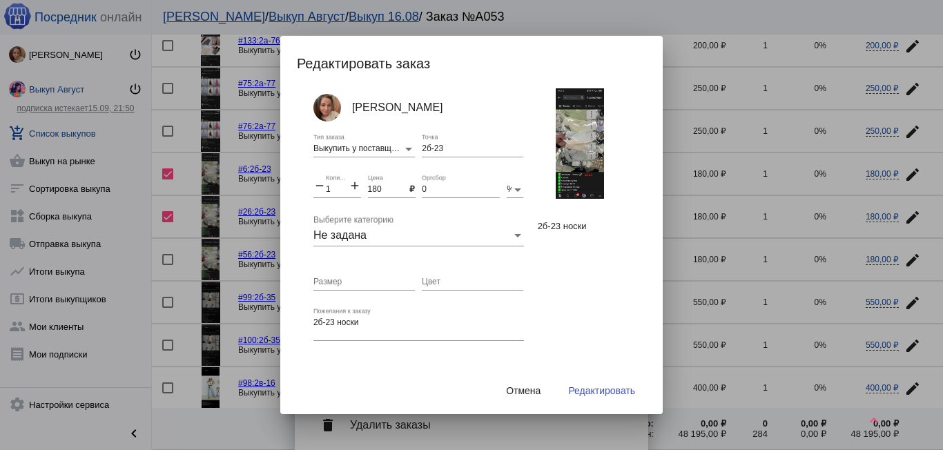
click at [352, 191] on mat-icon "add" at bounding box center [355, 187] width 12 height 17
type input "3"
click at [604, 391] on span "Редактировать" at bounding box center [601, 390] width 67 height 11
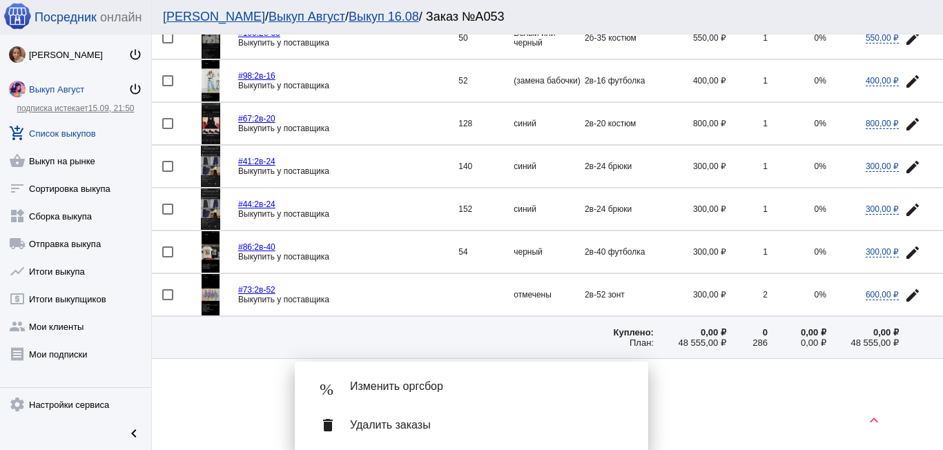
scroll to position [1978, 0]
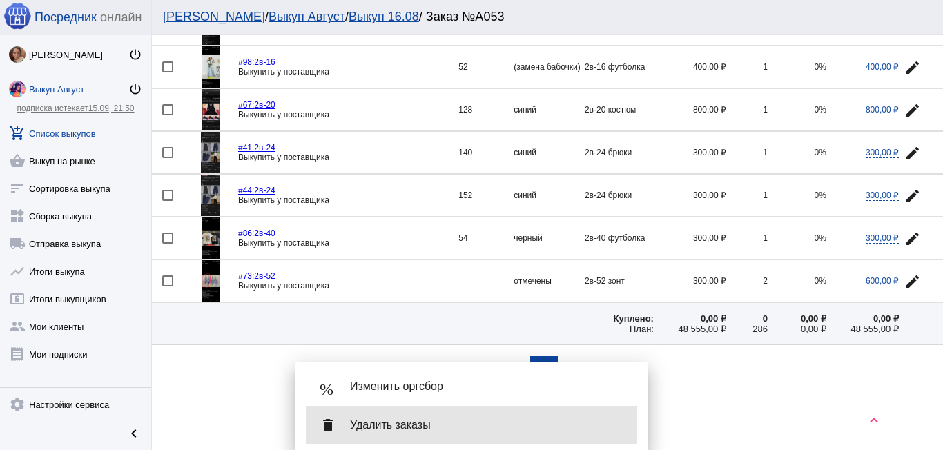
click at [376, 420] on span "Удалить заказы" at bounding box center [488, 425] width 276 height 14
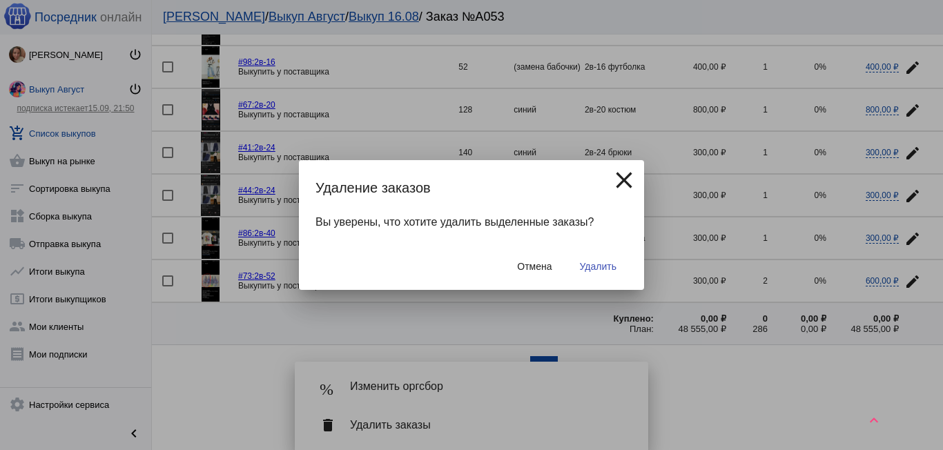
click at [599, 257] on button "Удалить" at bounding box center [598, 266] width 59 height 25
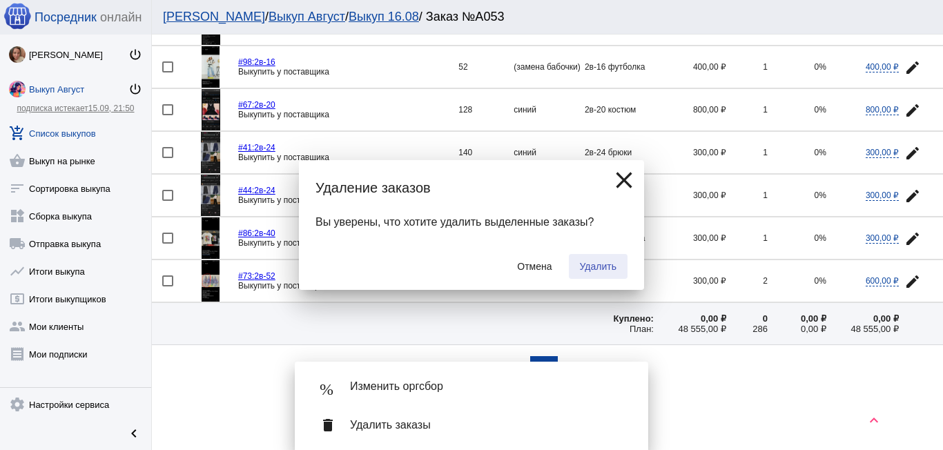
checkbox input "false"
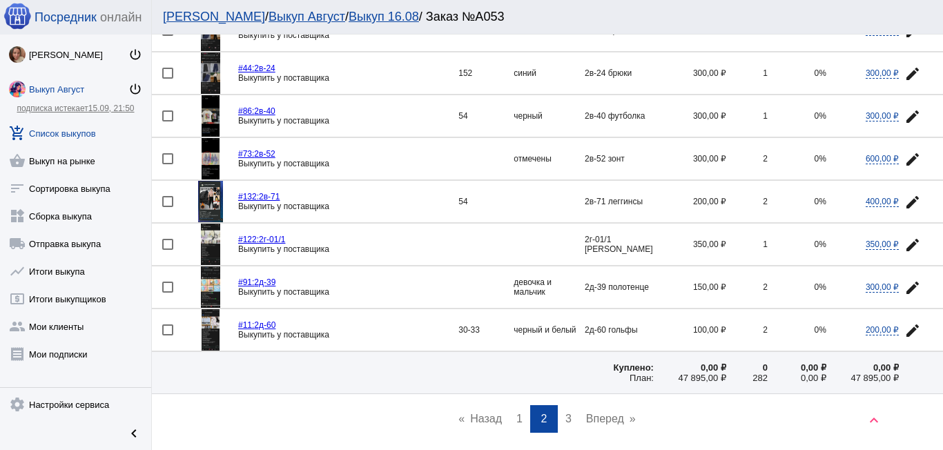
scroll to position [1933, 0]
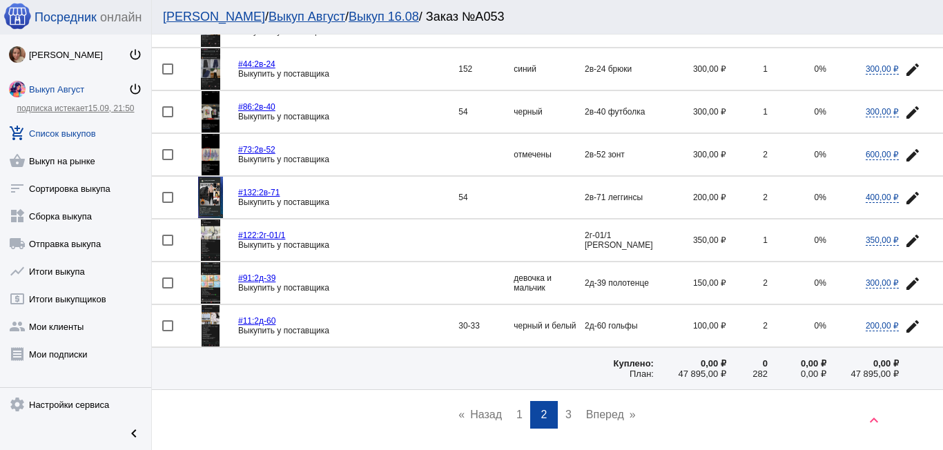
click at [565, 413] on span "3" at bounding box center [568, 415] width 6 height 12
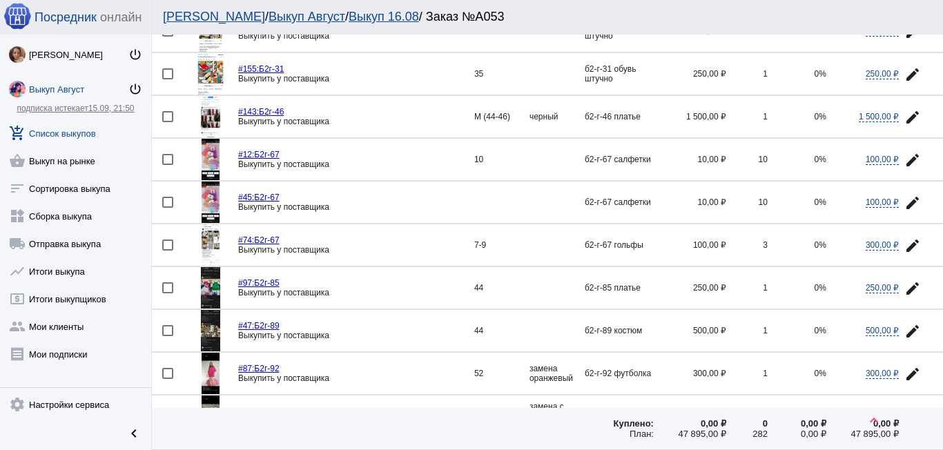
scroll to position [345, 0]
click at [166, 162] on div at bounding box center [167, 158] width 11 height 11
click at [167, 164] on input "checkbox" at bounding box center [167, 164] width 1 height 1
checkbox input "true"
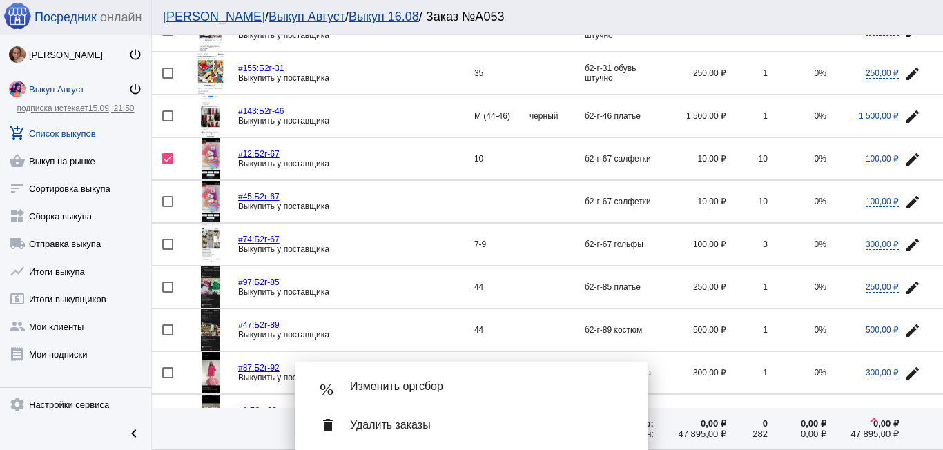
click at [904, 203] on mat-icon "edit" at bounding box center [912, 202] width 17 height 17
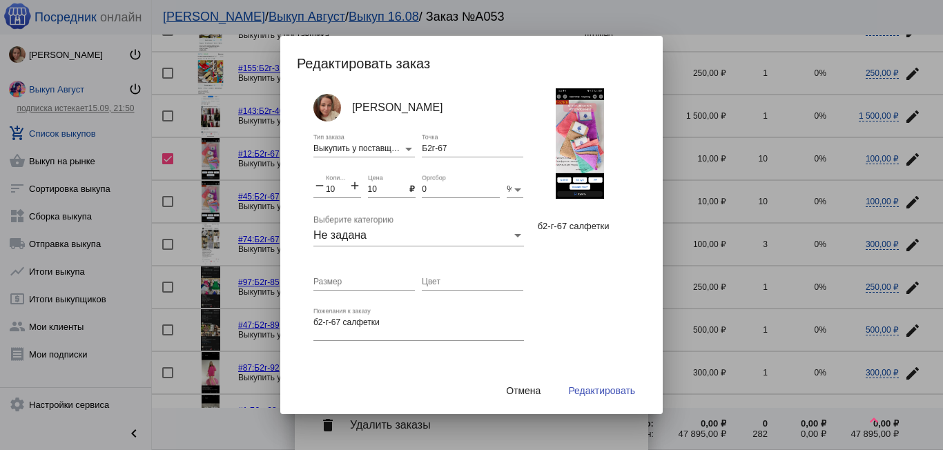
drag, startPoint x: 335, startPoint y: 184, endPoint x: 319, endPoint y: 191, distance: 17.7
click at [319, 191] on div "remove 10 Количество add" at bounding box center [337, 186] width 48 height 23
drag, startPoint x: 336, startPoint y: 191, endPoint x: 317, endPoint y: 191, distance: 19.3
click at [318, 192] on div "remove 10 Количество add" at bounding box center [337, 186] width 48 height 23
type input "20"
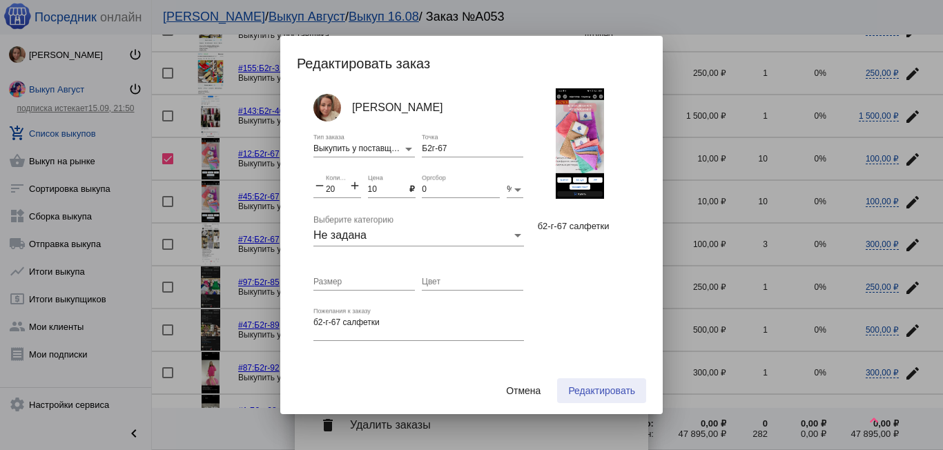
click at [580, 384] on button "Редактировать" at bounding box center [601, 390] width 89 height 25
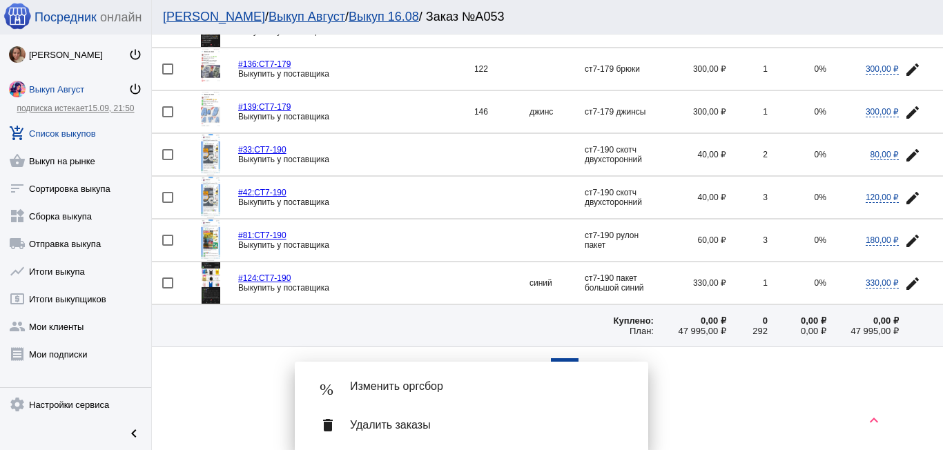
scroll to position [993, 0]
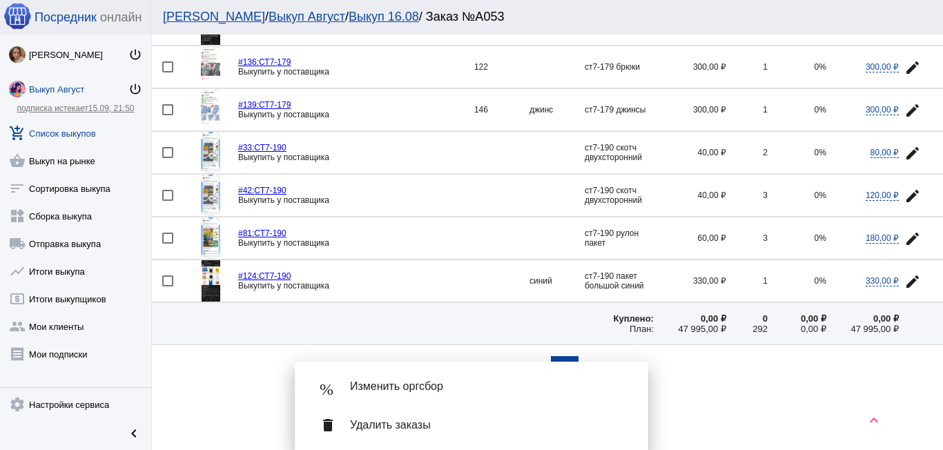
click at [164, 151] on div at bounding box center [167, 152] width 11 height 11
click at [167, 158] on input "checkbox" at bounding box center [167, 158] width 1 height 1
checkbox input "true"
click at [904, 190] on mat-icon "edit" at bounding box center [912, 196] width 17 height 17
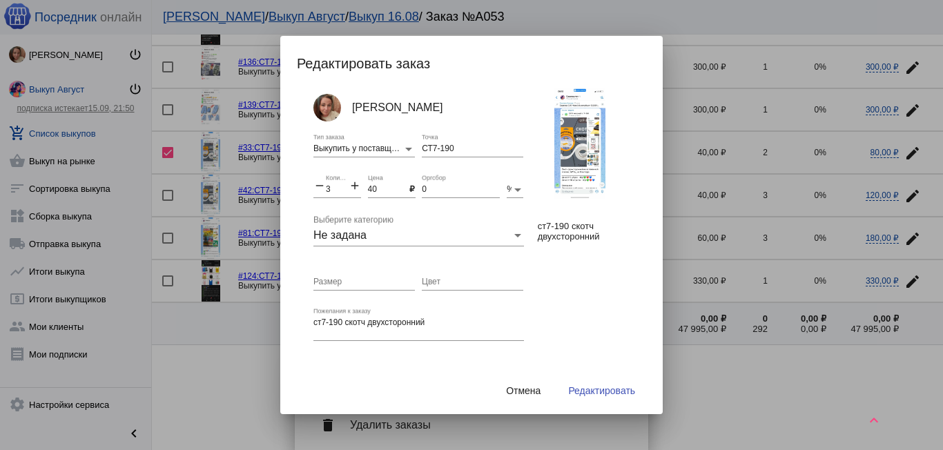
click at [349, 188] on mat-icon "add" at bounding box center [355, 187] width 12 height 17
type input "5"
click at [583, 387] on span "Редактировать" at bounding box center [601, 390] width 67 height 11
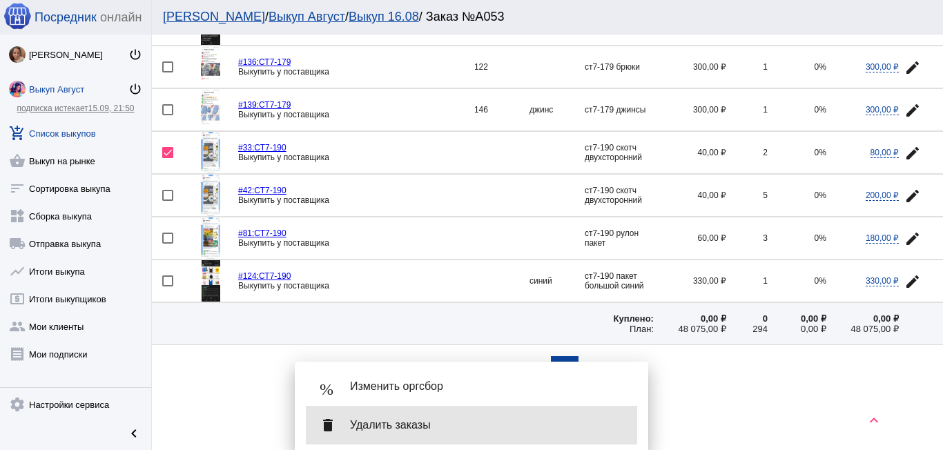
click at [356, 426] on span "Удалить заказы" at bounding box center [488, 425] width 276 height 14
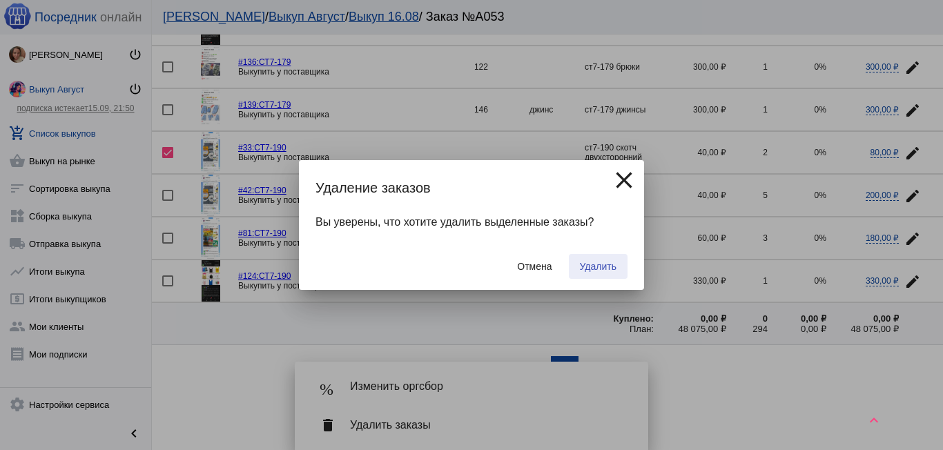
click at [601, 273] on button "Удалить" at bounding box center [598, 266] width 59 height 25
checkbox input "false"
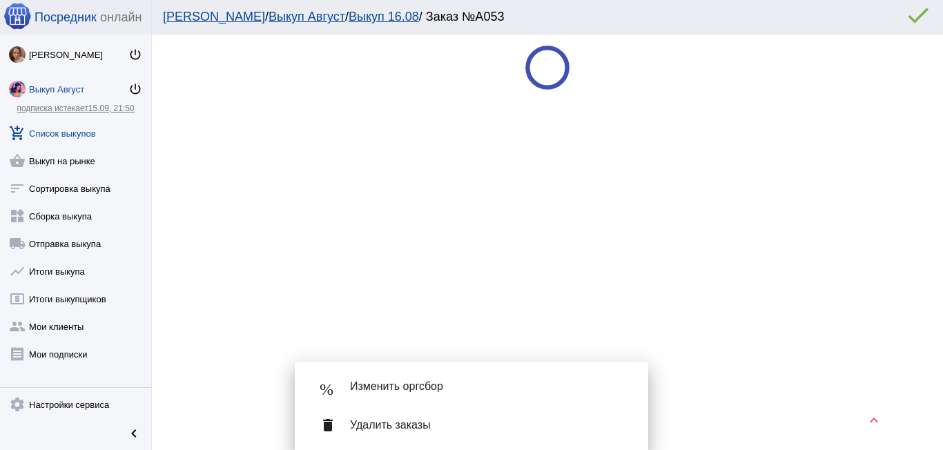
scroll to position [0, 0]
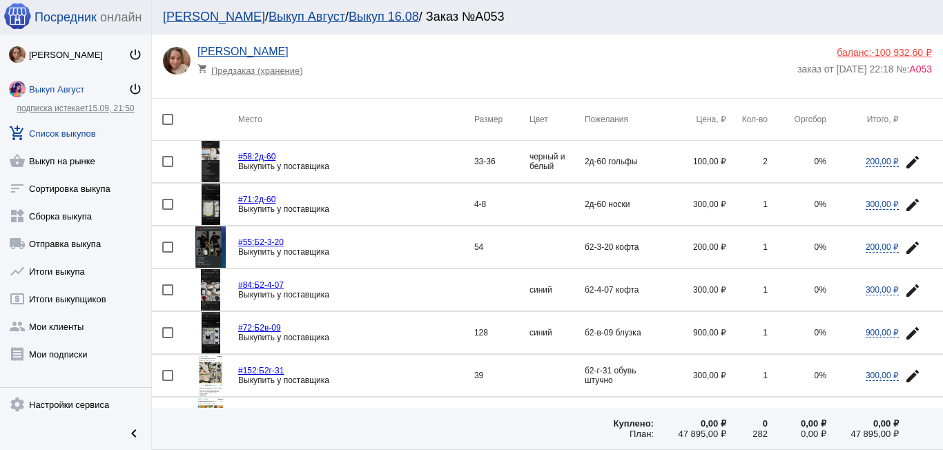
click at [357, 10] on link "Выкуп 16.08" at bounding box center [384, 17] width 70 height 14
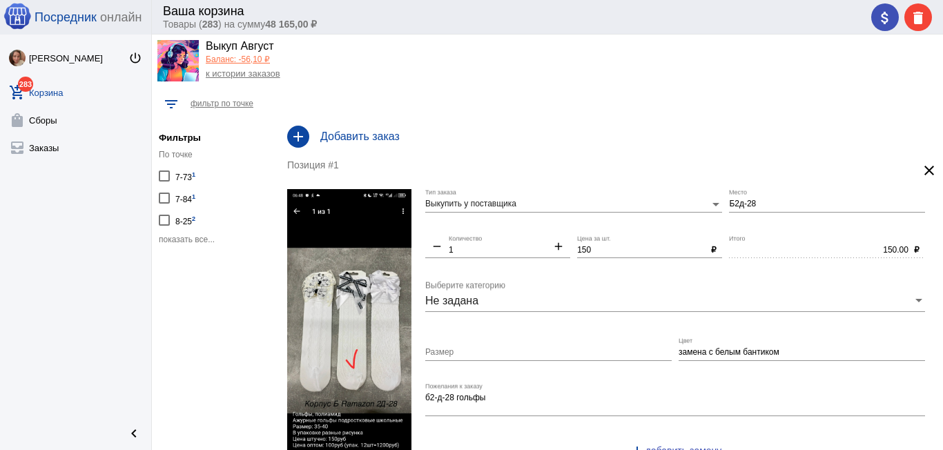
scroll to position [35, 0]
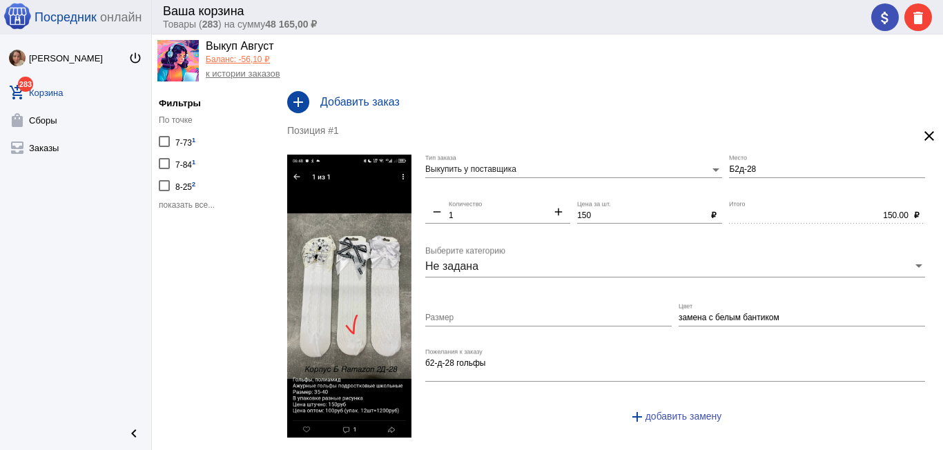
click at [159, 142] on div at bounding box center [164, 141] width 11 height 11
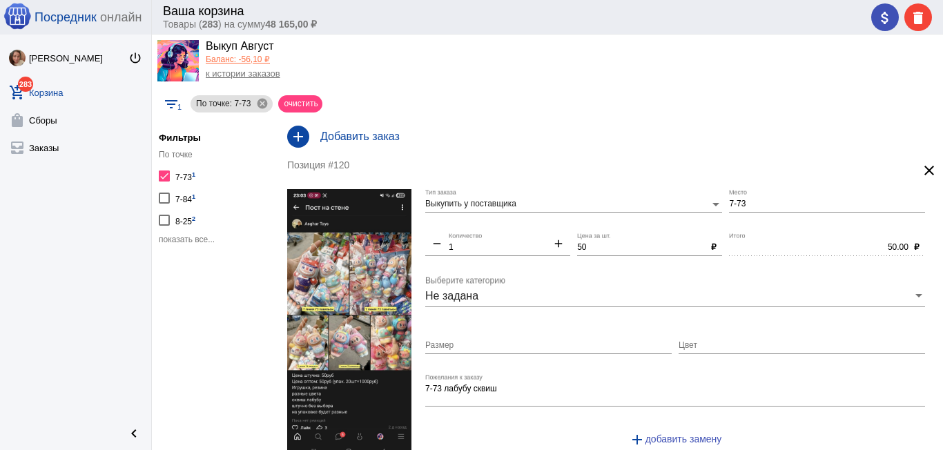
click at [165, 175] on div at bounding box center [164, 175] width 11 height 11
checkbox input "false"
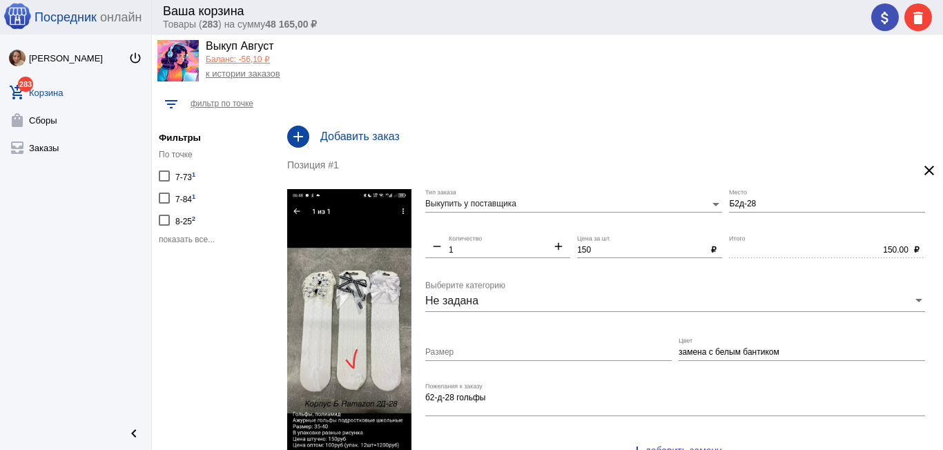
click at [163, 197] on div at bounding box center [164, 198] width 11 height 11
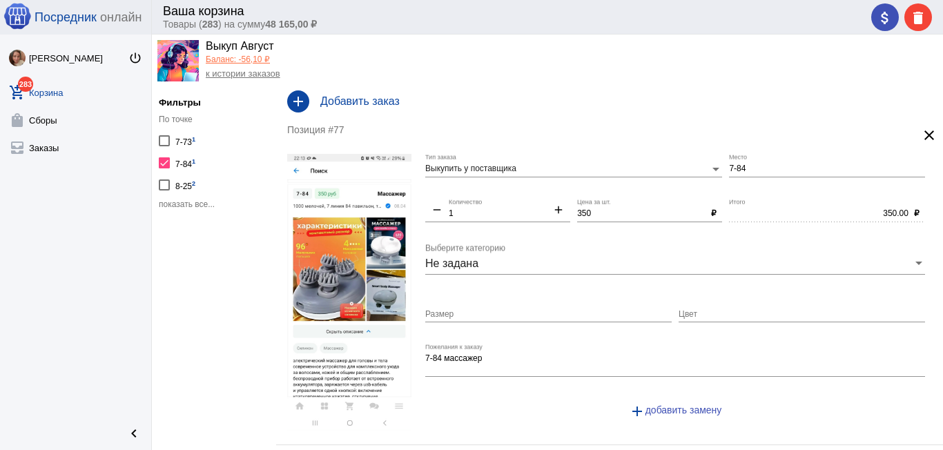
scroll to position [69, 0]
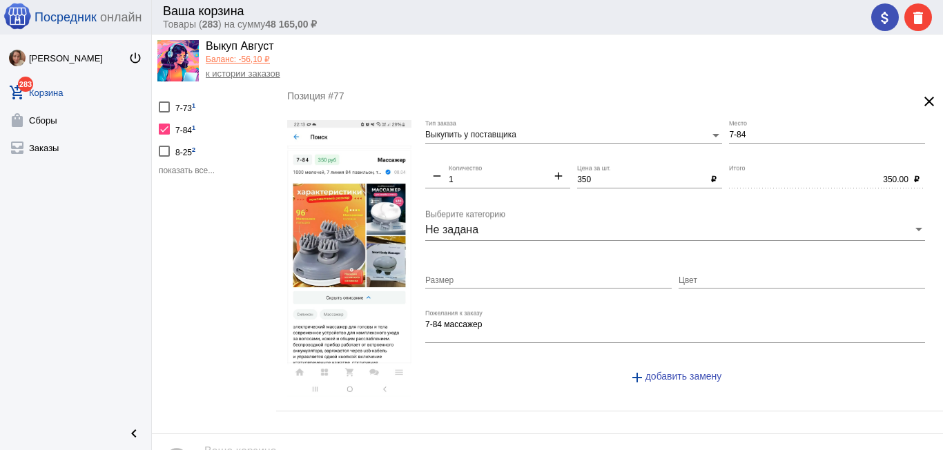
click at [360, 225] on img at bounding box center [349, 258] width 124 height 277
click at [178, 128] on div "7-84 1" at bounding box center [185, 128] width 20 height 19
checkbox input "false"
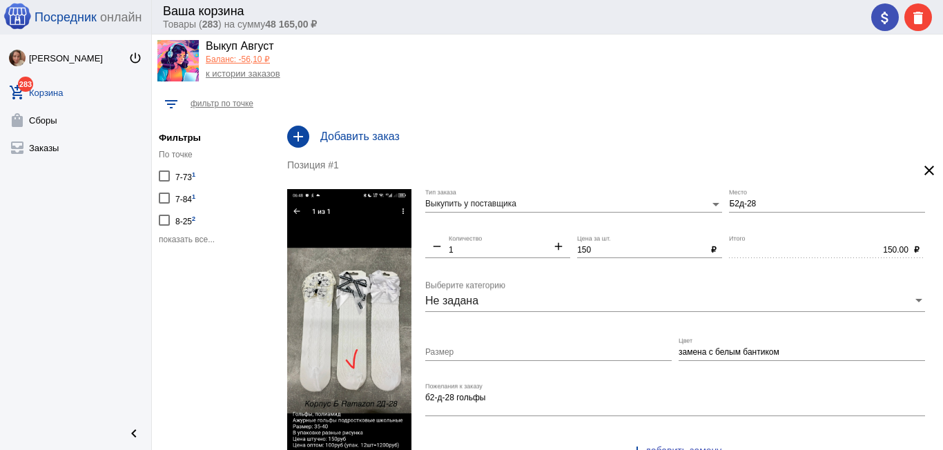
click at [186, 240] on div "По точке 7-73 1 7-84 1 8-25 2 показать все..." at bounding box center [214, 197] width 110 height 95
click at [180, 235] on span "показать все..." at bounding box center [187, 240] width 56 height 10
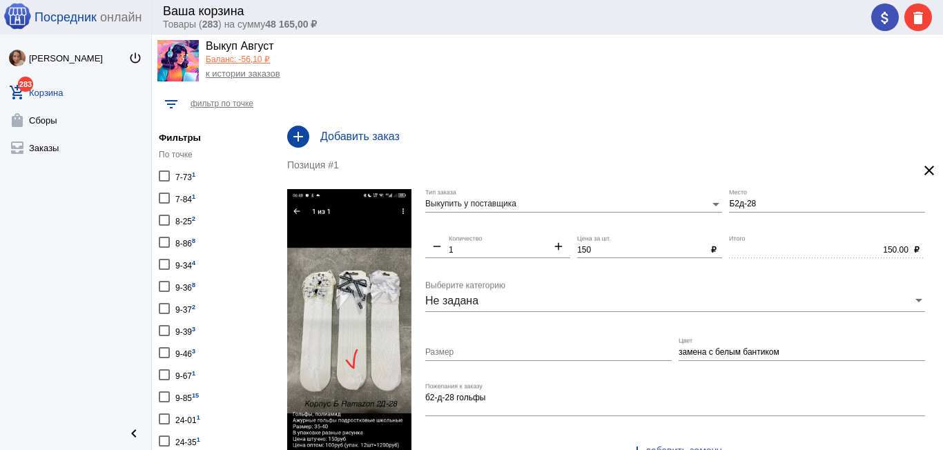
click at [164, 219] on div at bounding box center [164, 220] width 11 height 11
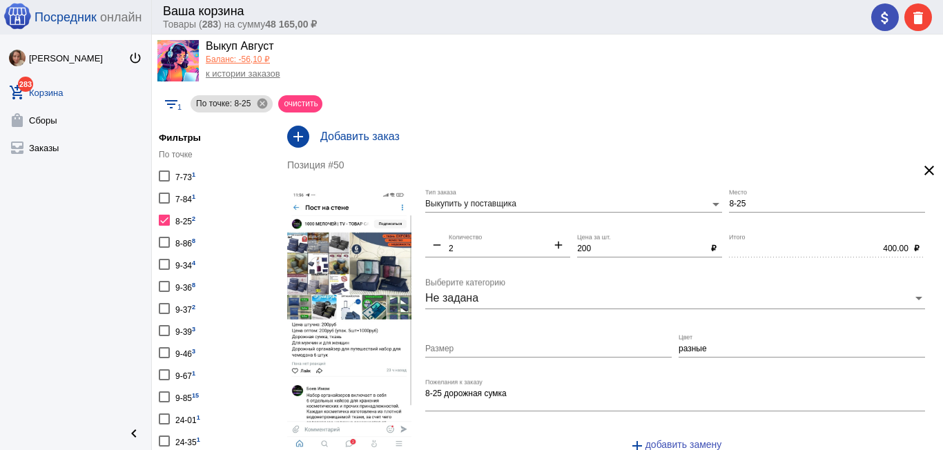
click at [166, 247] on div at bounding box center [164, 242] width 11 height 11
checkbox input "true"
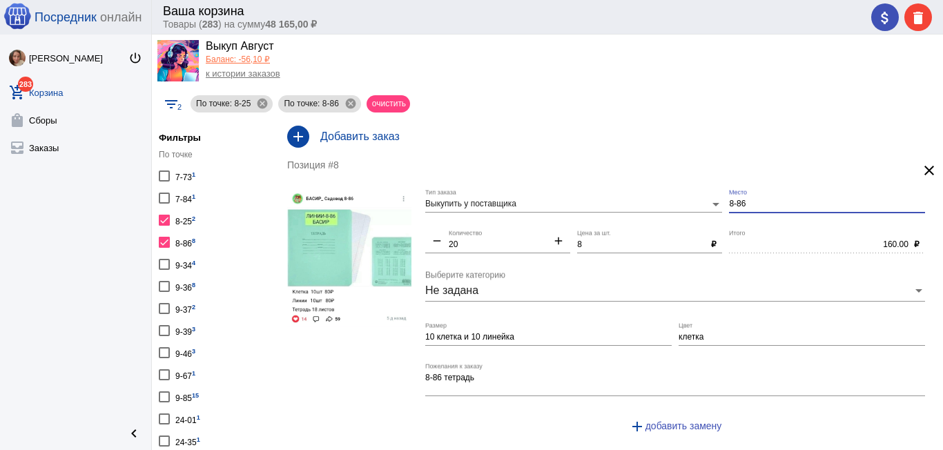
drag, startPoint x: 743, startPoint y: 202, endPoint x: 718, endPoint y: 202, distance: 25.5
click at [718, 202] on div "Выкупить у поставщика Тип заказа 8-86 Место remove 20 Количество add 8 Цена за …" at bounding box center [678, 317] width 507 height 256
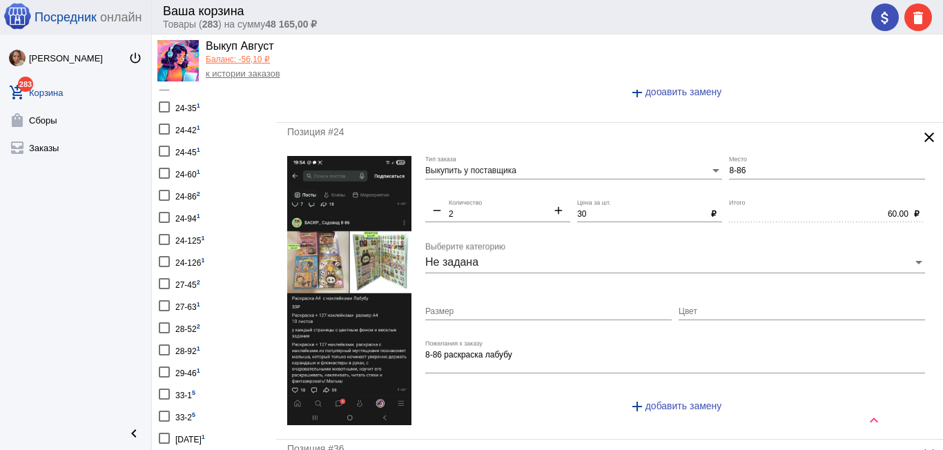
scroll to position [345, 0]
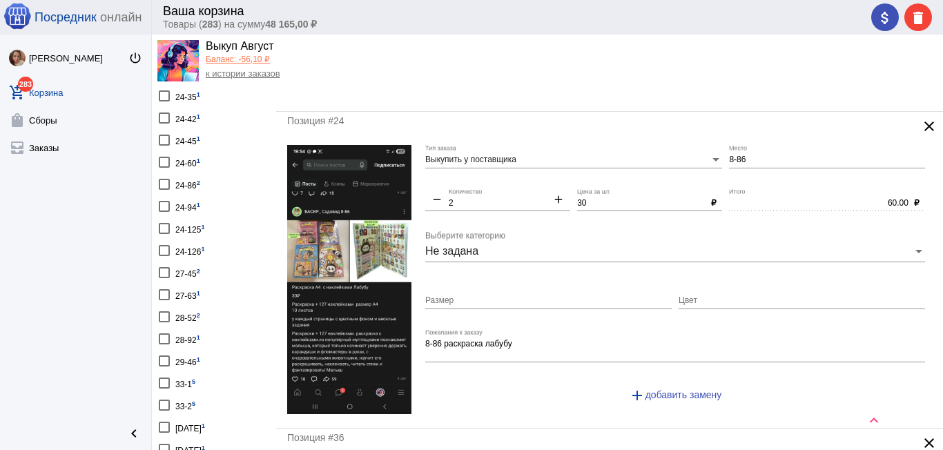
type input "9-85"
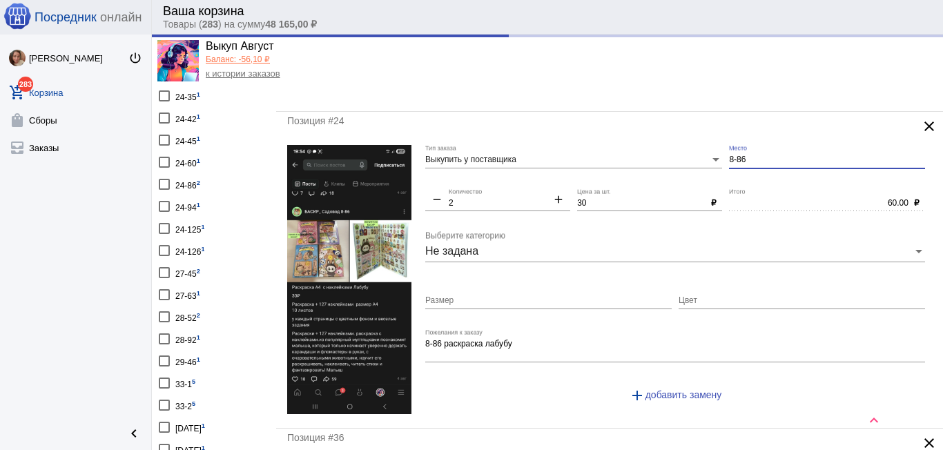
drag, startPoint x: 752, startPoint y: 157, endPoint x: 714, endPoint y: 155, distance: 38.0
click at [714, 155] on div "Выкупить у поставщика Тип заказа 8-86 Место remove 2 Количество add 30 Цена за …" at bounding box center [678, 281] width 507 height 272
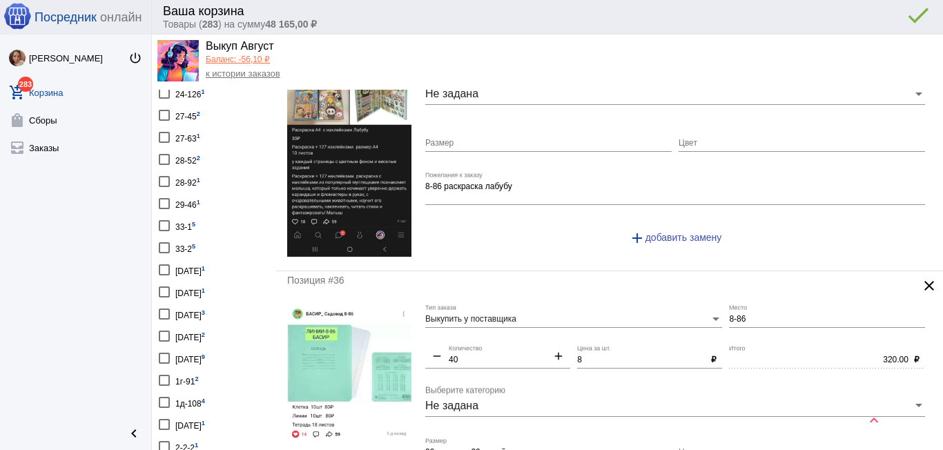
scroll to position [621, 0]
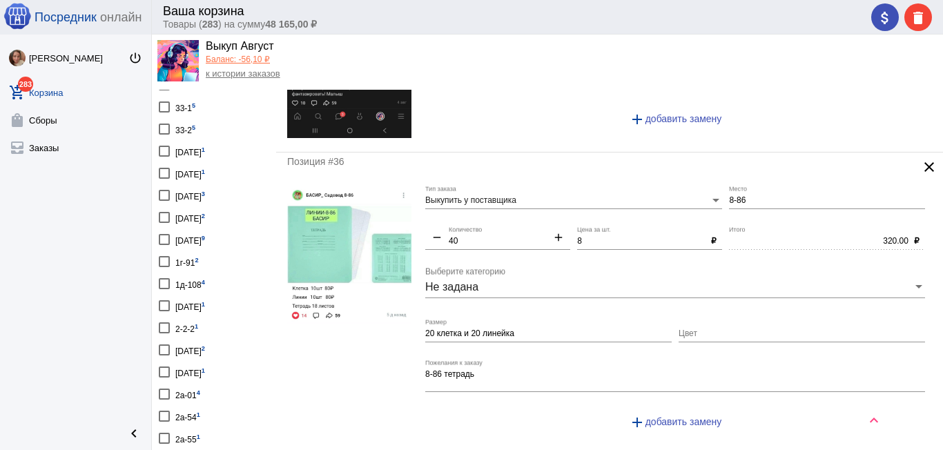
type input "9-85"
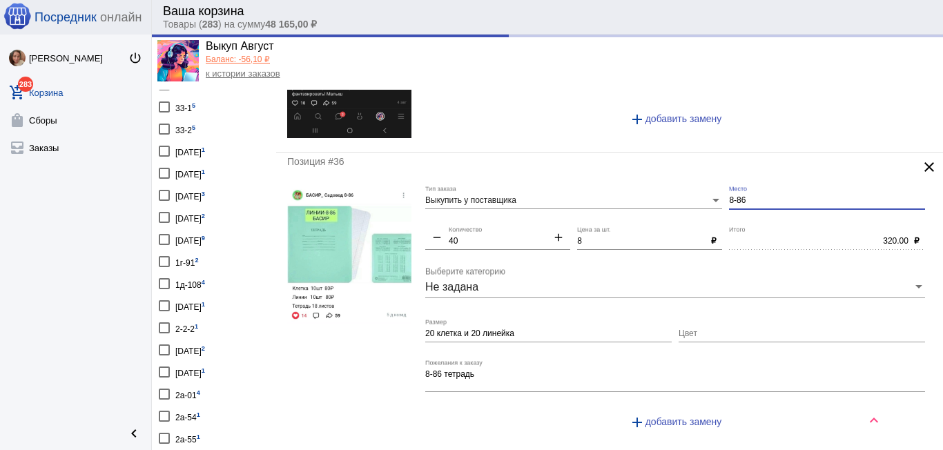
drag, startPoint x: 730, startPoint y: 199, endPoint x: 718, endPoint y: 197, distance: 12.1
click at [718, 197] on div "Выкупить у поставщика Тип заказа 8-86 Место remove 40 Количество add 8 Цена за …" at bounding box center [678, 314] width 507 height 256
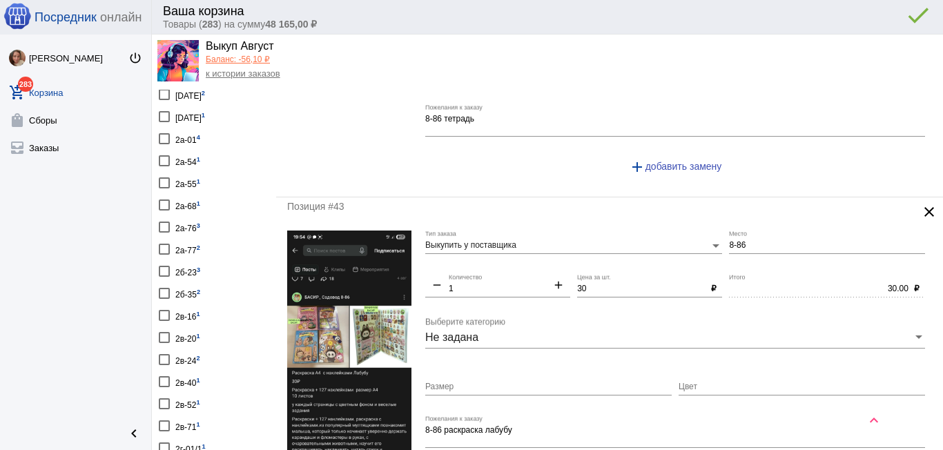
scroll to position [897, 0]
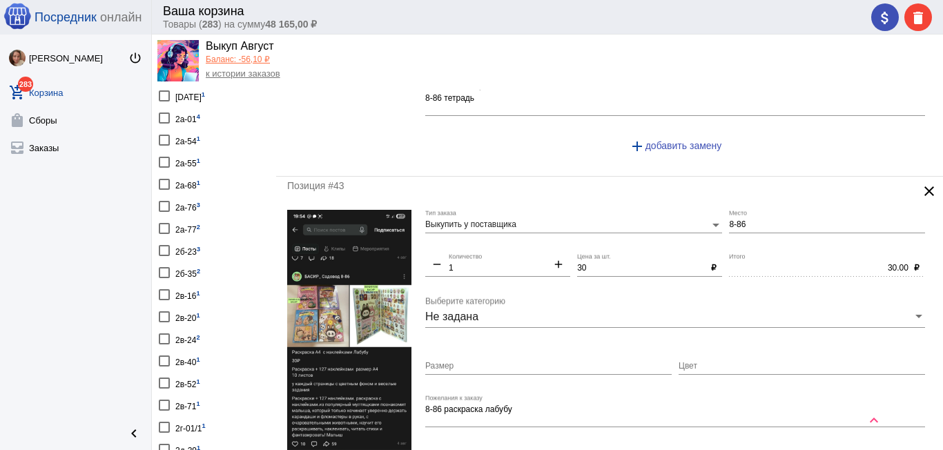
type input "9-85"
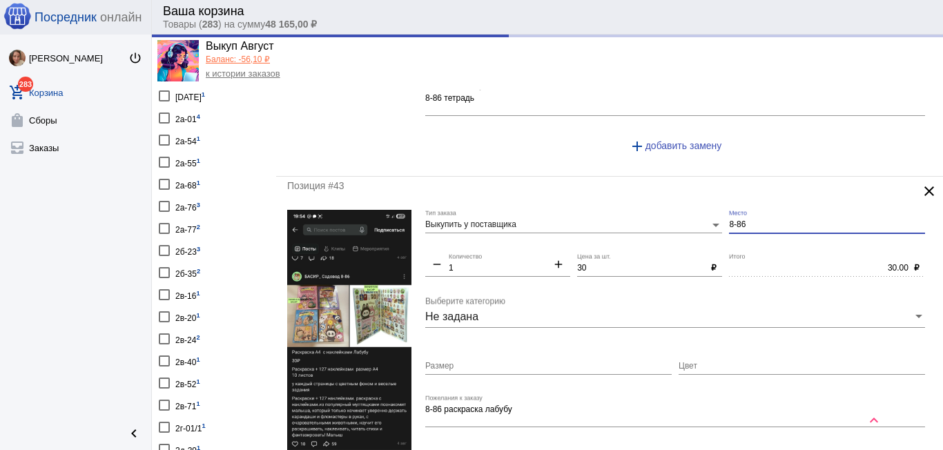
drag, startPoint x: 744, startPoint y: 221, endPoint x: 712, endPoint y: 228, distance: 33.3
click at [712, 228] on div "Выкупить у поставщика Тип заказа 8-86 Место remove 1 Количество add 30 Цена за …" at bounding box center [678, 346] width 507 height 272
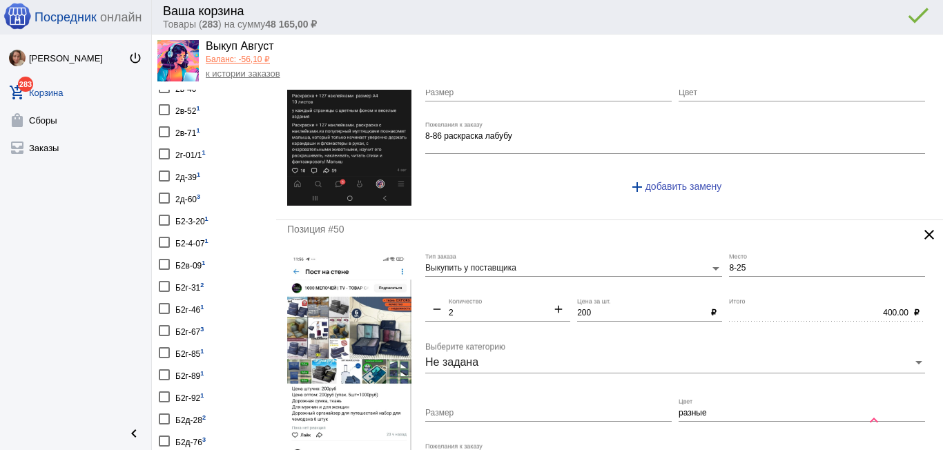
scroll to position [1242, 0]
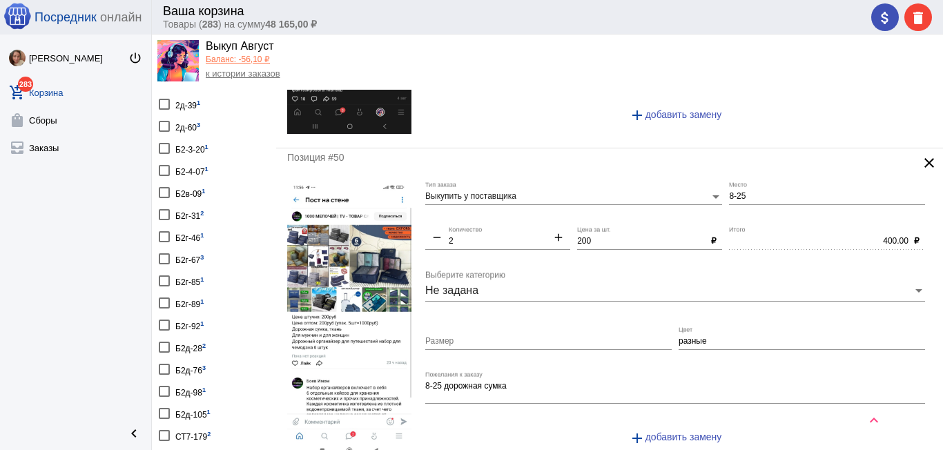
type input "9-85"
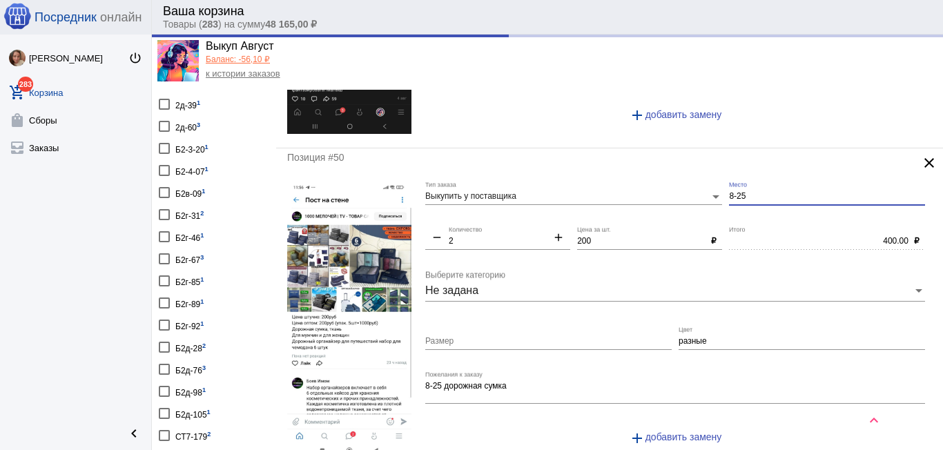
drag, startPoint x: 745, startPoint y: 196, endPoint x: 712, endPoint y: 196, distance: 33.1
click at [711, 196] on div "Выкупить у поставщика Тип заказа 8-25 Место remove 2 Количество add 200 Цена за…" at bounding box center [678, 321] width 507 height 279
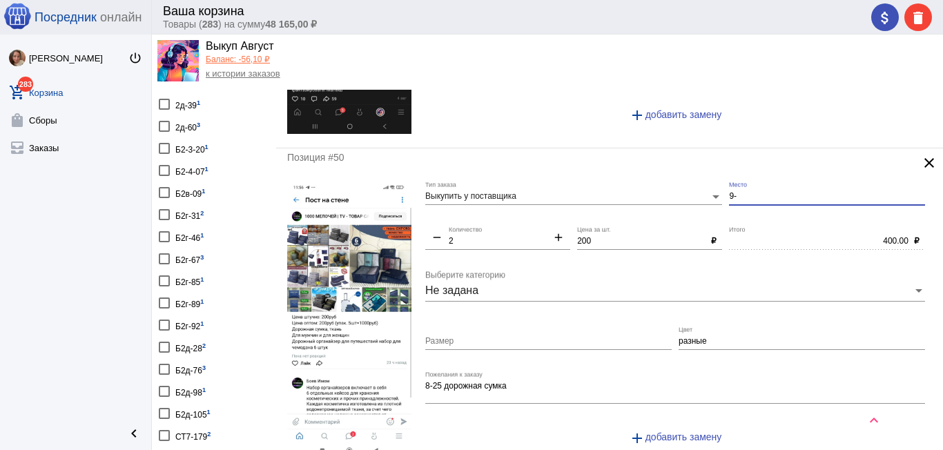
type input "9"
type input "8-25"
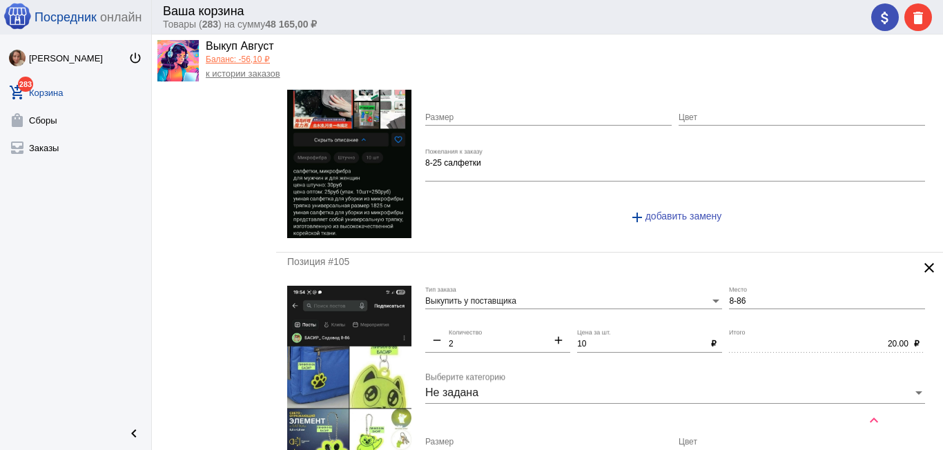
scroll to position [2002, 0]
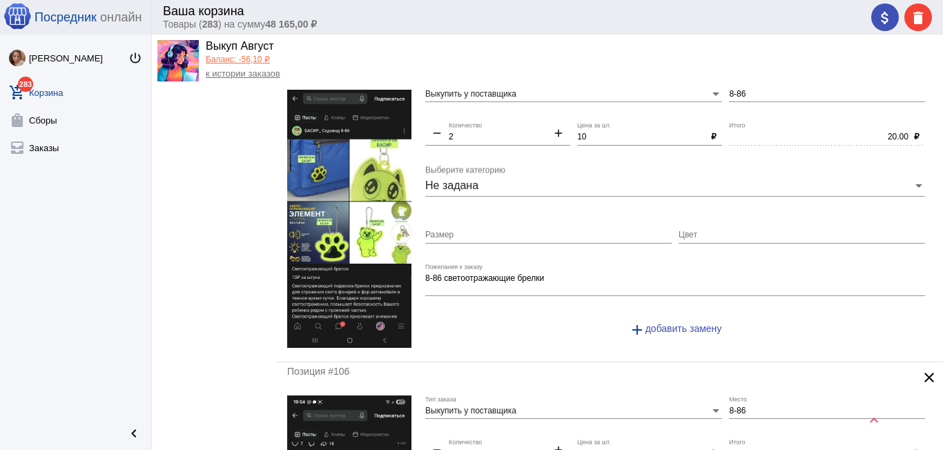
click at [720, 88] on div "Ваша корзина Товары ( 283 ) на сумму 48 165,00 ₽ attach_money delete Выкуп Авгу…" at bounding box center [547, 225] width 791 height 450
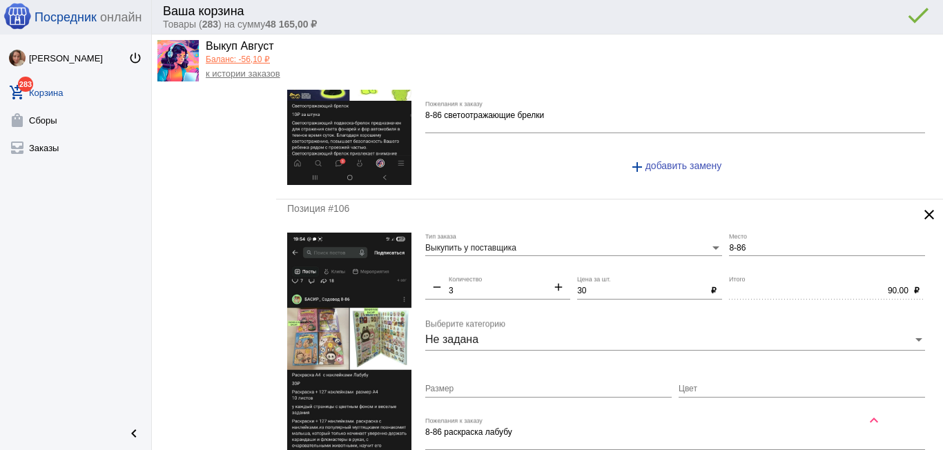
scroll to position [2257, 0]
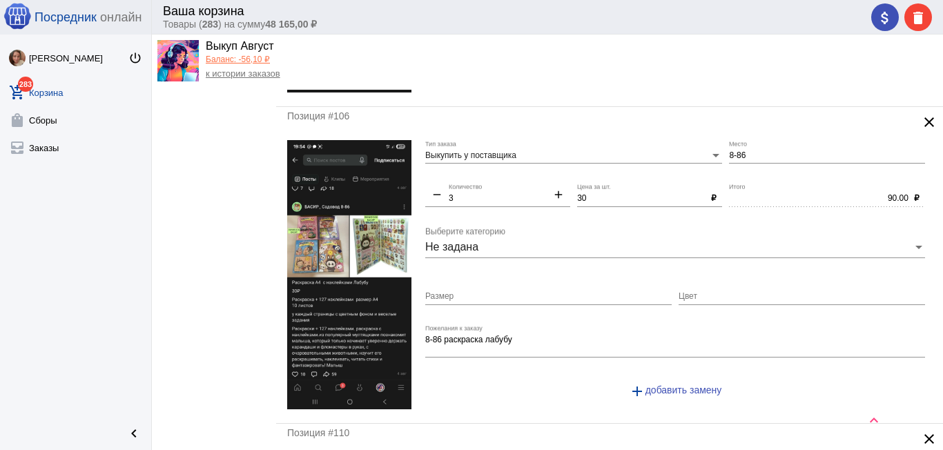
type input "9-85"
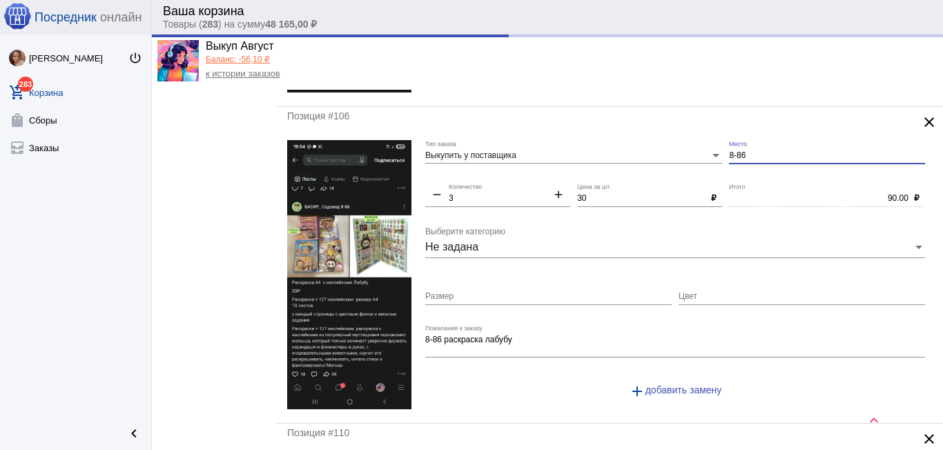
drag, startPoint x: 732, startPoint y: 157, endPoint x: 718, endPoint y: 154, distance: 14.1
click at [718, 154] on div "Выкупить у поставщика Тип заказа 8-86 Место remove 3 Количество add 30 Цена за …" at bounding box center [678, 276] width 507 height 272
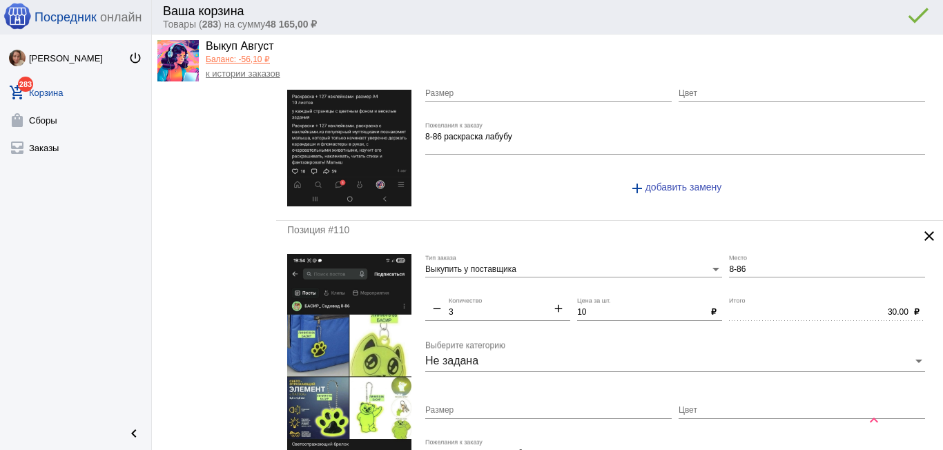
scroll to position [2533, 0]
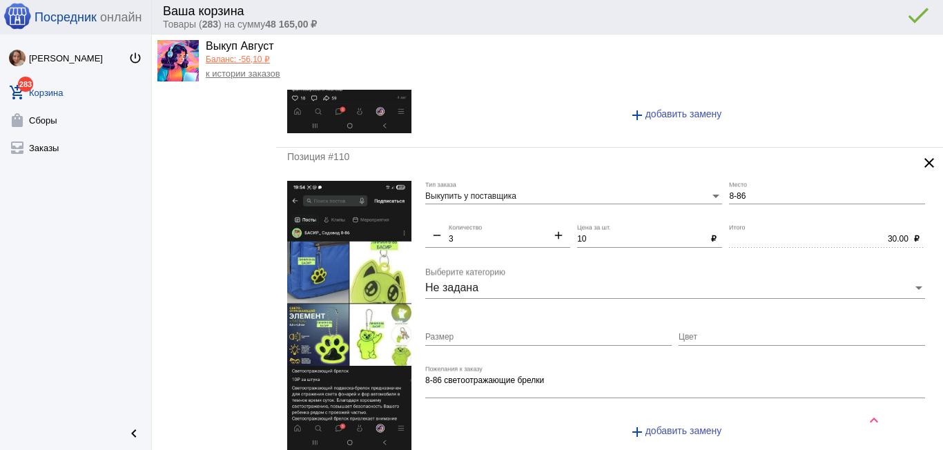
type input "9-85"
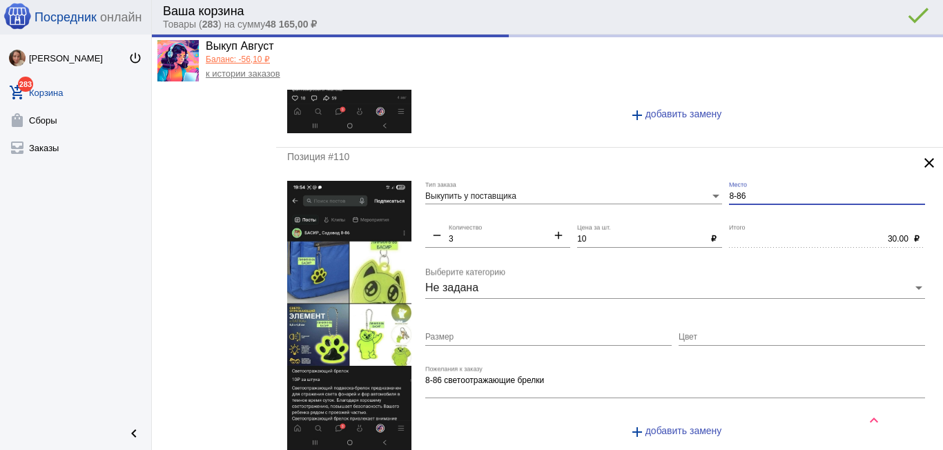
drag, startPoint x: 745, startPoint y: 195, endPoint x: 715, endPoint y: 200, distance: 30.1
click at [715, 200] on div "Выкупить у поставщика Тип заказа 8-86 Место remove 3 Количество add 10 Цена за …" at bounding box center [678, 317] width 507 height 272
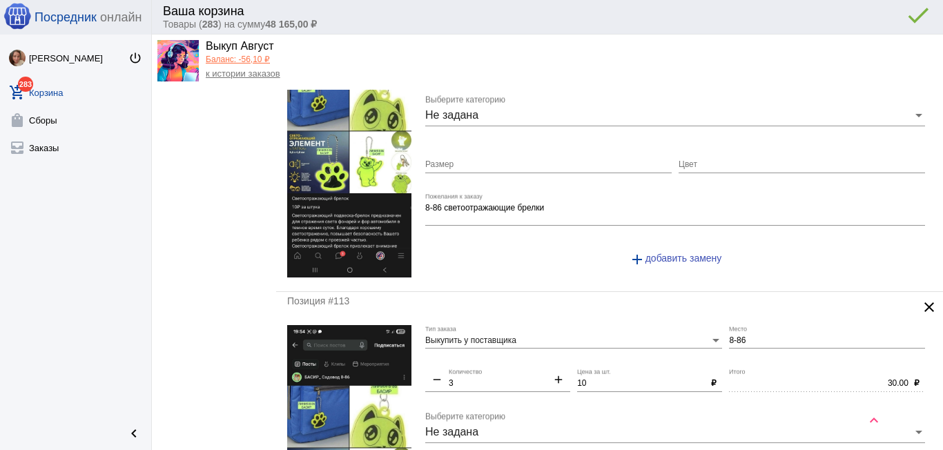
scroll to position [2809, 0]
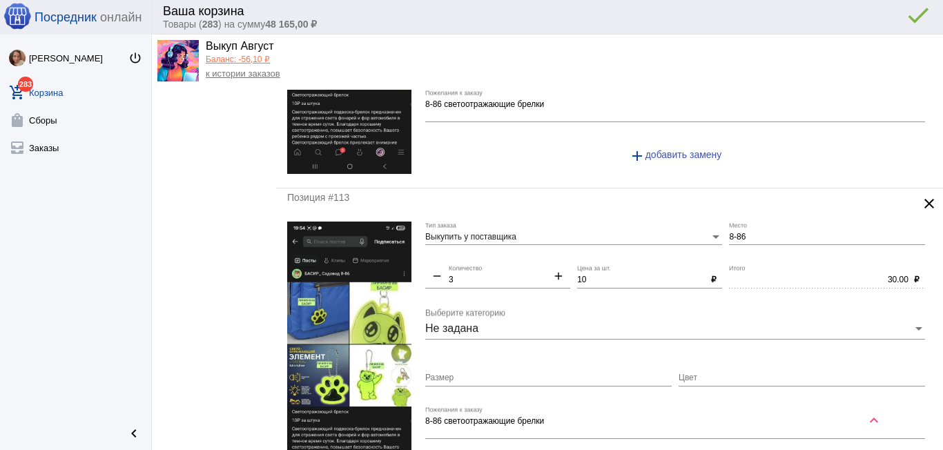
type input "9-85"
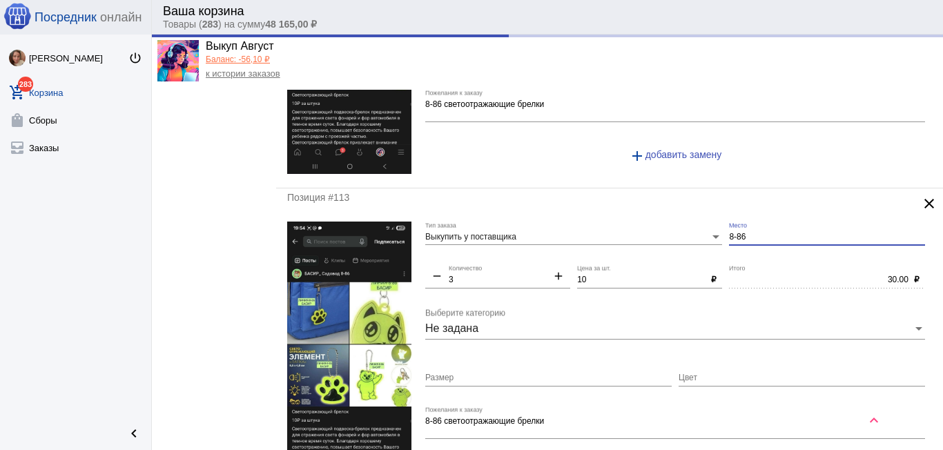
drag, startPoint x: 726, startPoint y: 231, endPoint x: 714, endPoint y: 227, distance: 12.2
click at [714, 227] on div "Выкупить у поставщика Тип заказа 8-86 Место remove 3 Количество add 10 Цена за …" at bounding box center [678, 358] width 507 height 272
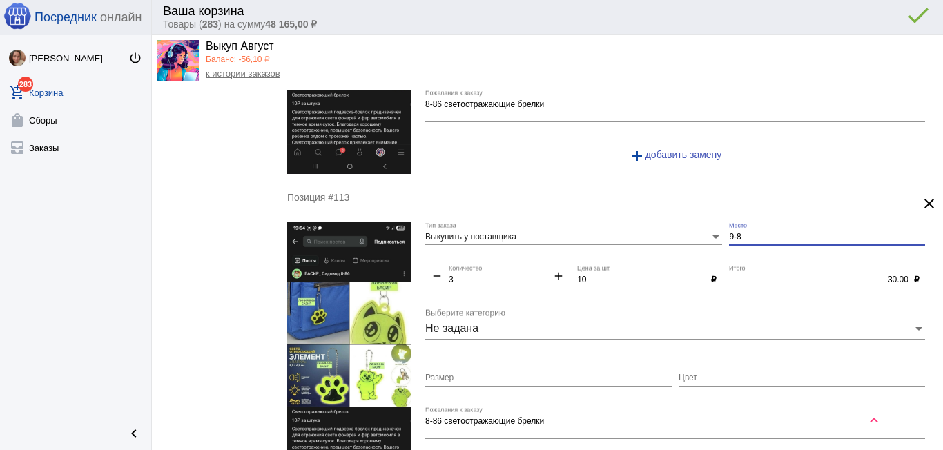
type input "9-85"
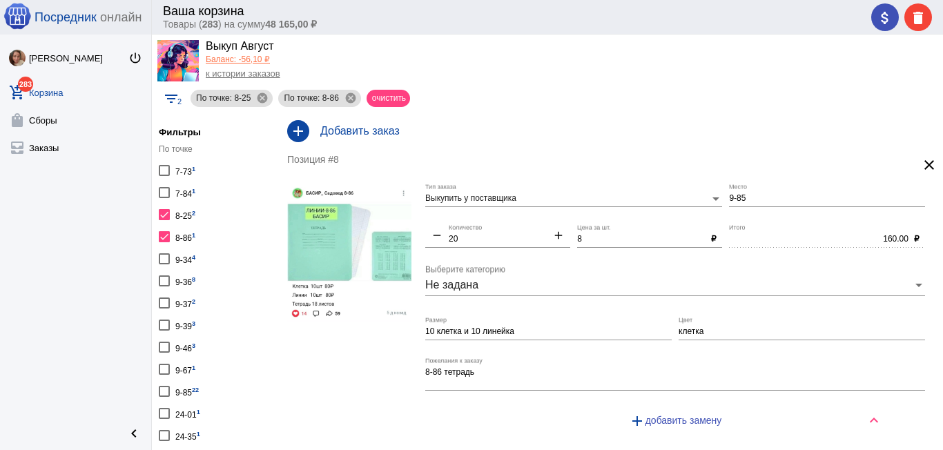
scroll to position [0, 0]
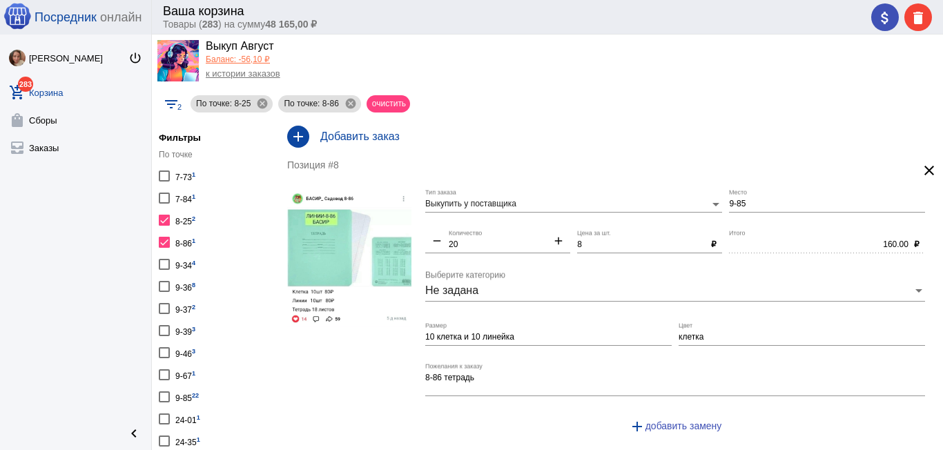
click at [188, 217] on div "8-25 2" at bounding box center [185, 220] width 20 height 19
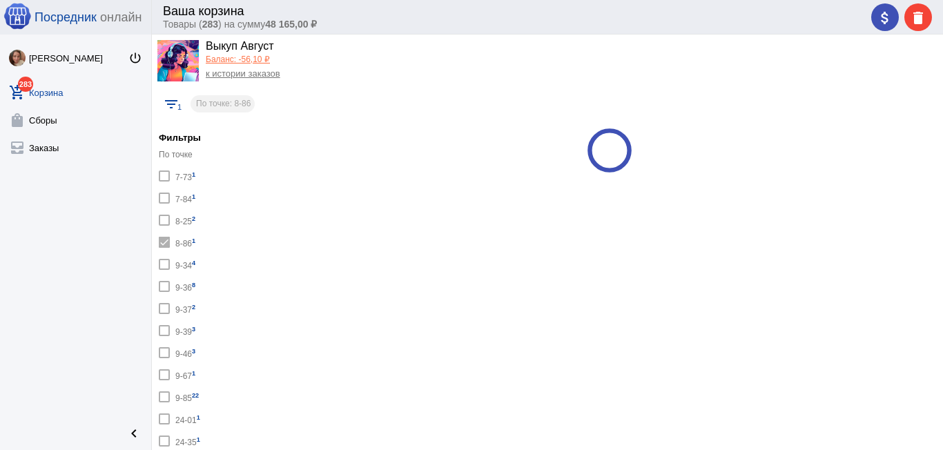
checkbox input "false"
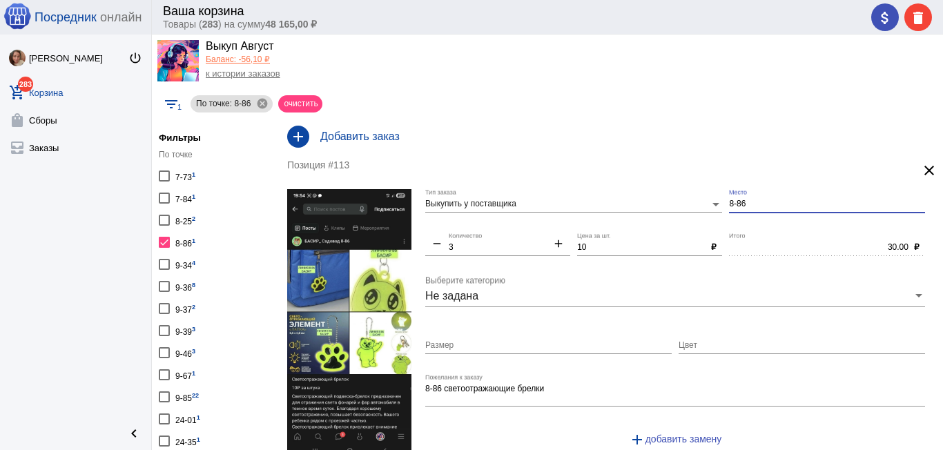
drag, startPoint x: 754, startPoint y: 208, endPoint x: 717, endPoint y: 200, distance: 37.4
click at [721, 206] on div "Выкупить у поставщика Тип заказа 8-86 Место remove 3 Количество add 10 Цена за …" at bounding box center [678, 325] width 507 height 272
type input "9-85"
click at [164, 269] on div at bounding box center [164, 264] width 11 height 11
checkbox input "true"
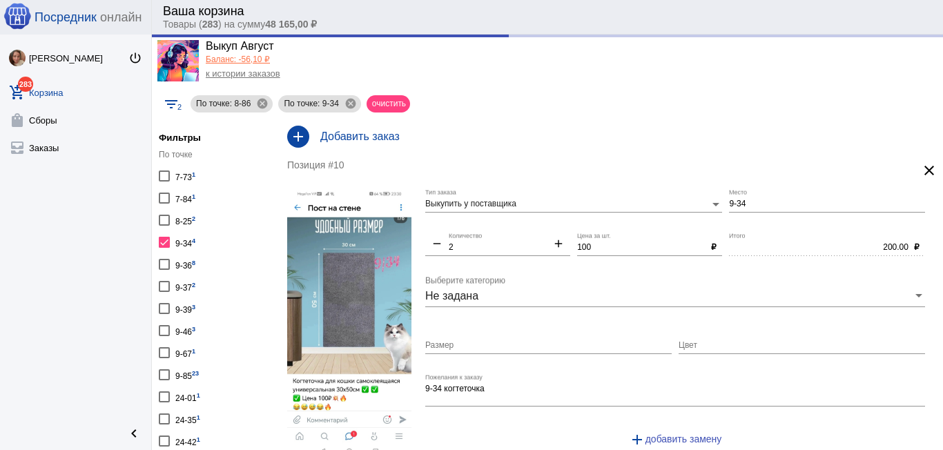
click at [167, 224] on div at bounding box center [164, 220] width 11 height 11
checkbox input "true"
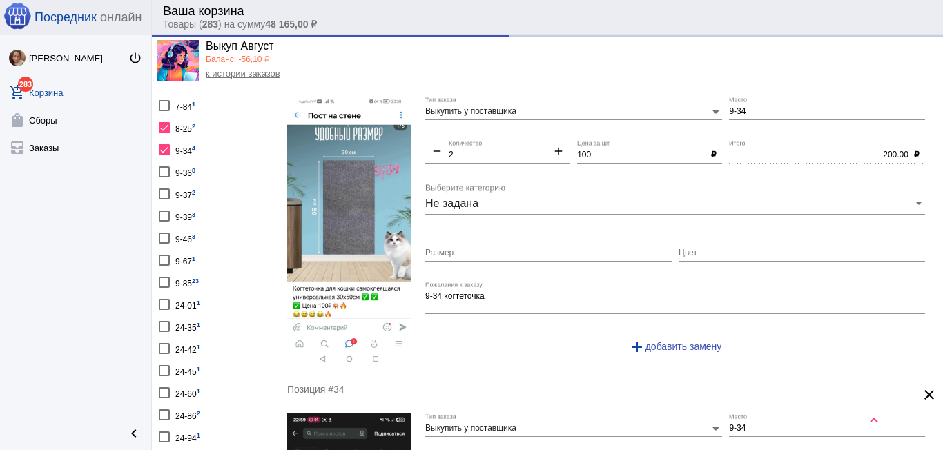
scroll to position [69, 0]
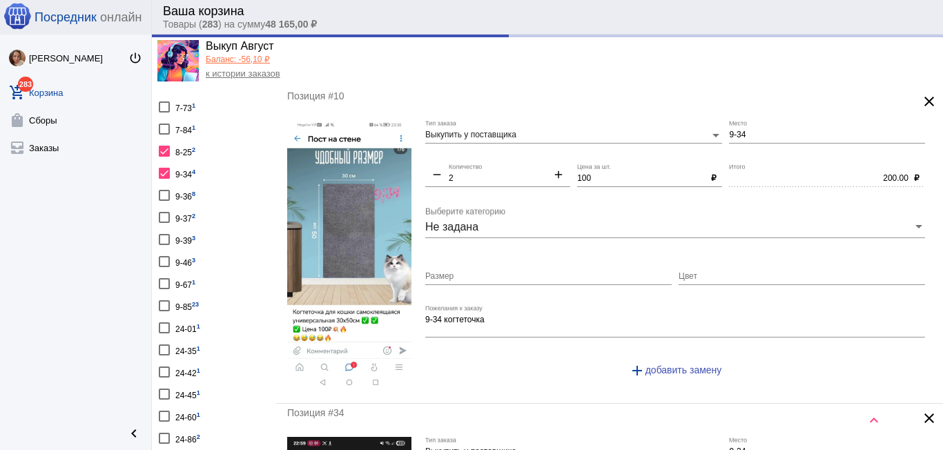
click at [164, 174] on div at bounding box center [164, 173] width 11 height 11
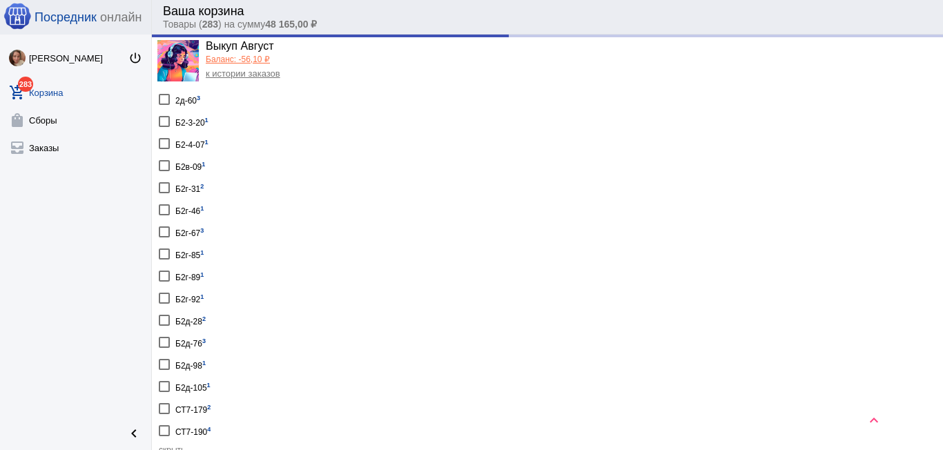
scroll to position [1380, 0]
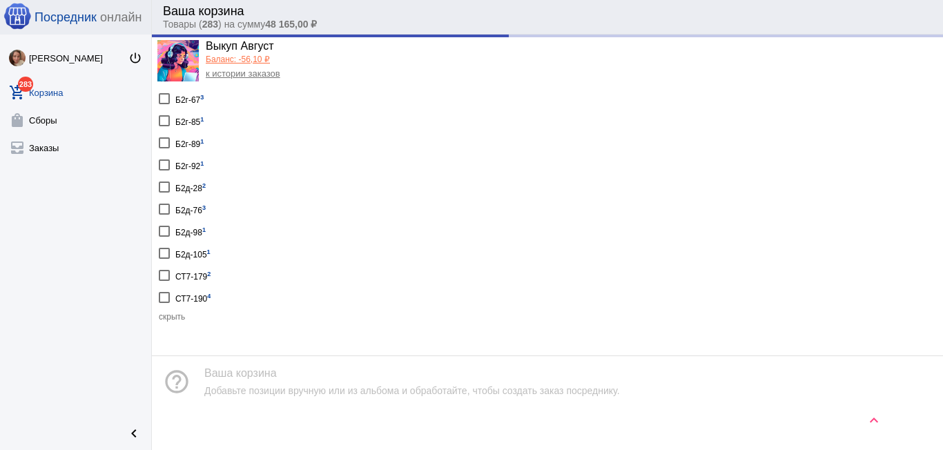
click at [164, 296] on div at bounding box center [164, 297] width 11 height 11
checkbox input "true"
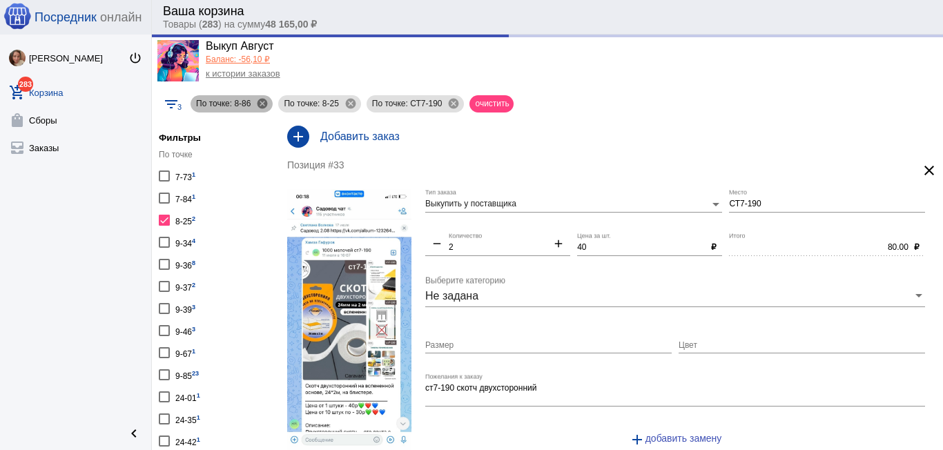
click at [266, 101] on mat-icon "cancel" at bounding box center [262, 103] width 12 height 12
click at [264, 101] on mat-icon "cancel" at bounding box center [262, 103] width 12 height 12
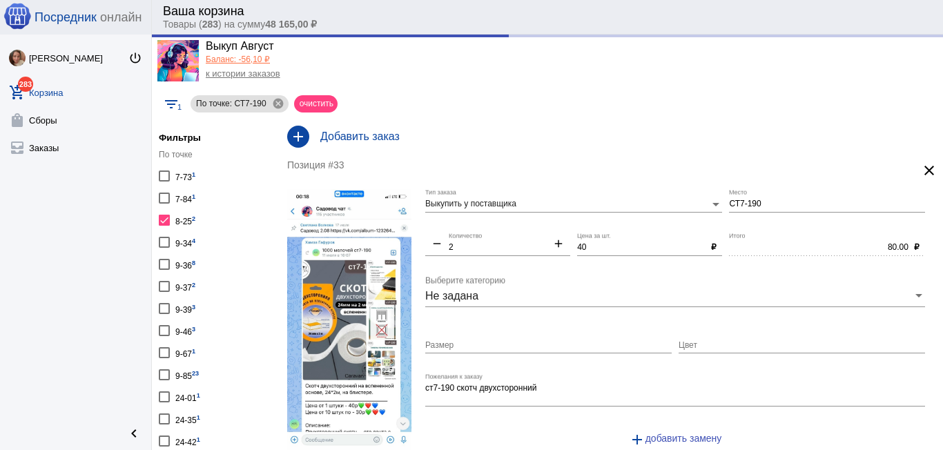
click at [167, 217] on div at bounding box center [164, 220] width 11 height 11
checkbox input "false"
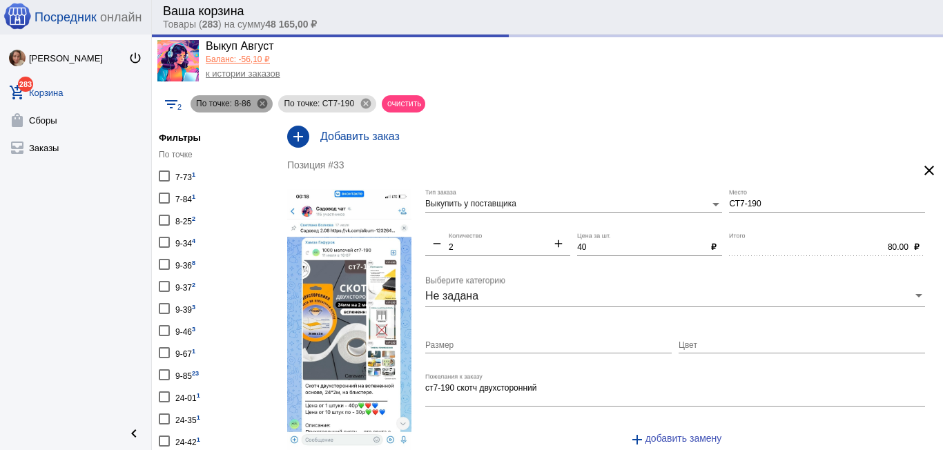
click at [264, 101] on mat-icon "cancel" at bounding box center [262, 103] width 12 height 12
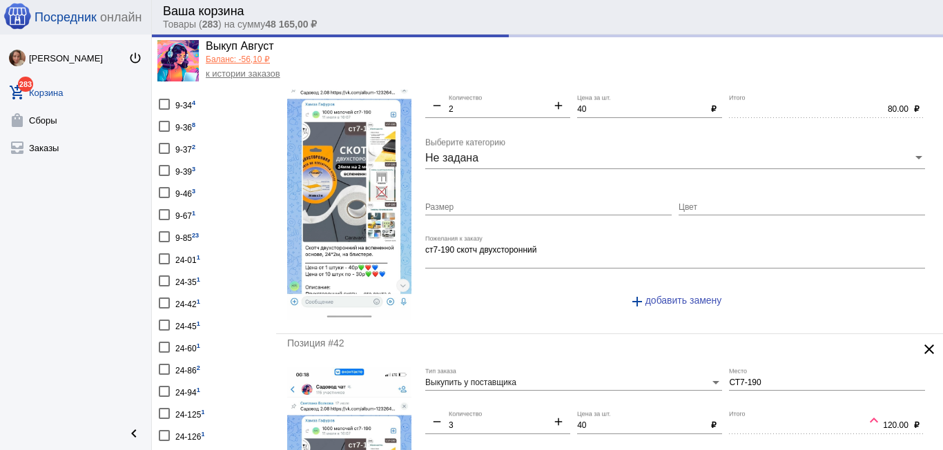
scroll to position [69, 0]
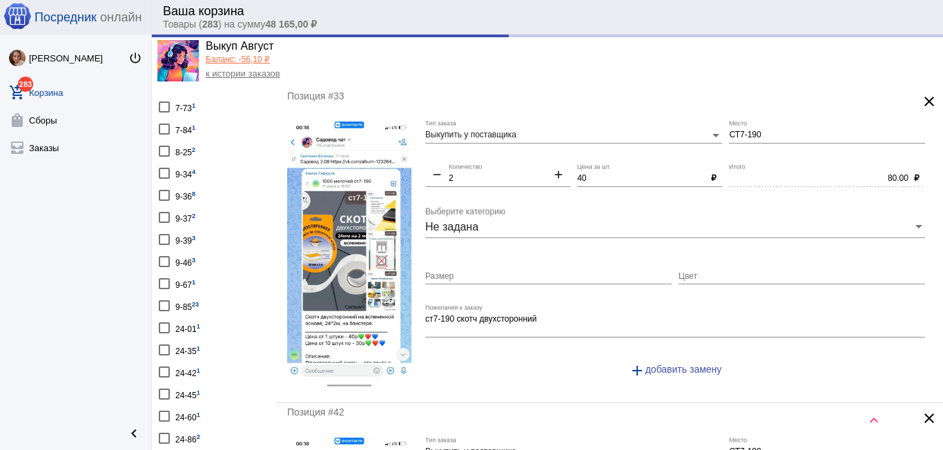
click at [180, 282] on div "9-67 1" at bounding box center [185, 283] width 20 height 19
checkbox input "true"
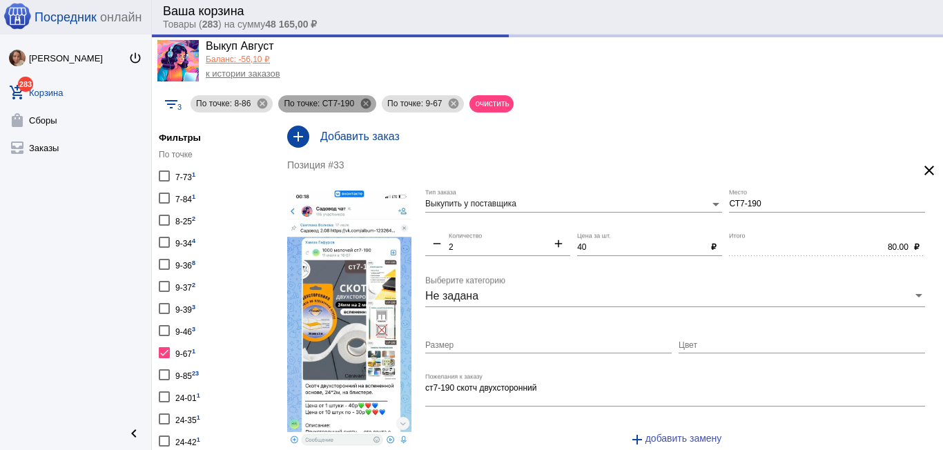
click at [364, 103] on mat-icon "cancel" at bounding box center [366, 103] width 12 height 12
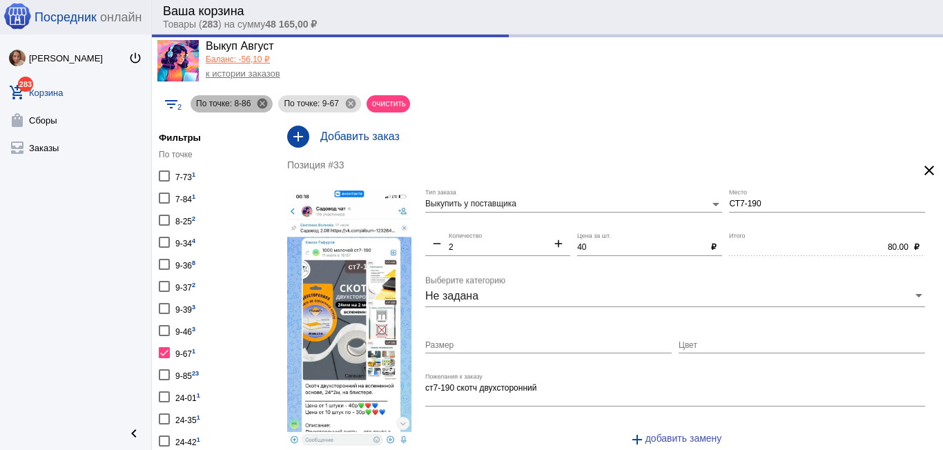
click at [262, 105] on mat-icon "cancel" at bounding box center [262, 103] width 12 height 12
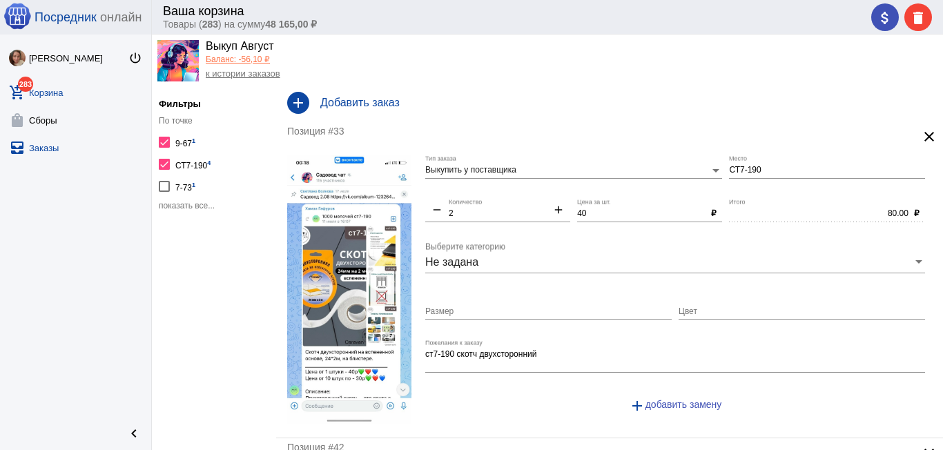
scroll to position [35, 0]
click at [184, 186] on div "7-73 1" at bounding box center [185, 185] width 20 height 19
checkbox input "true"
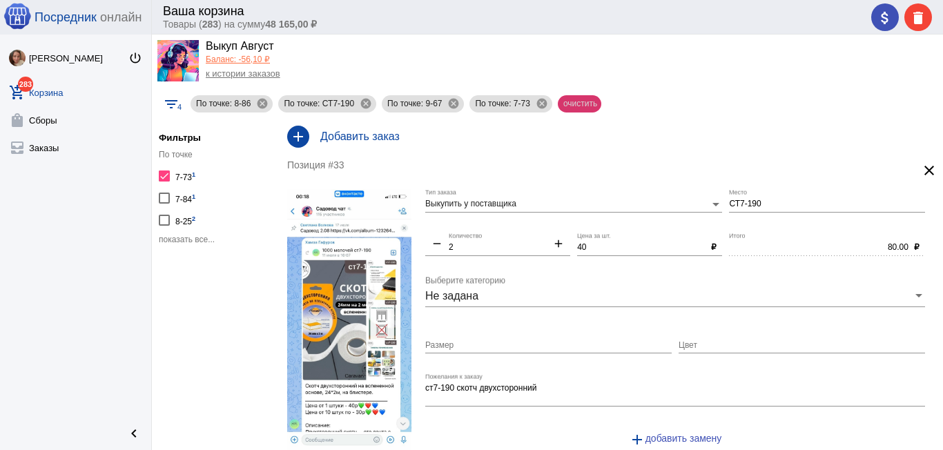
drag, startPoint x: 579, startPoint y: 99, endPoint x: 442, endPoint y: 214, distance: 178.9
click at [578, 99] on mat-chip "очистить" at bounding box center [579, 103] width 43 height 17
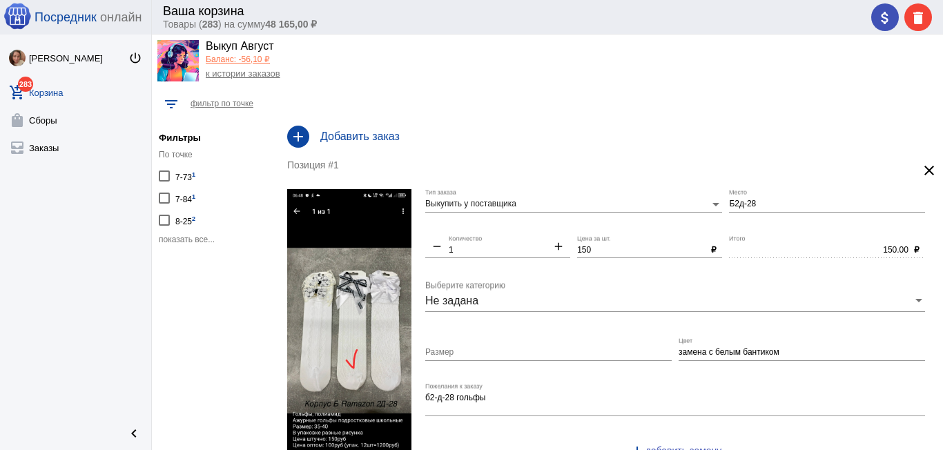
click at [176, 240] on span "показать все..." at bounding box center [187, 240] width 56 height 10
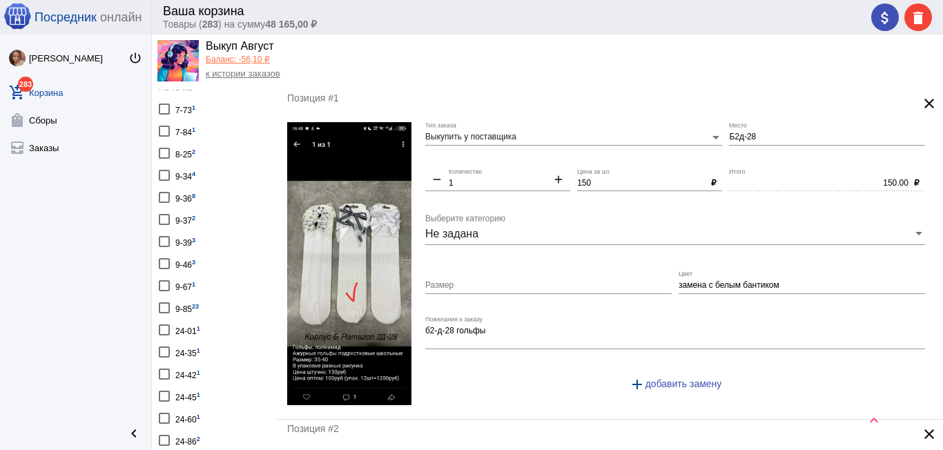
scroll to position [138, 0]
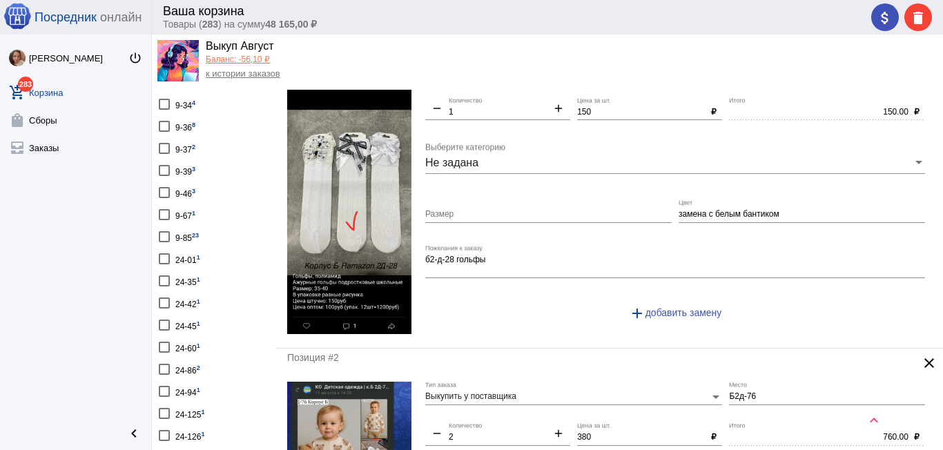
click at [160, 216] on div at bounding box center [164, 214] width 11 height 11
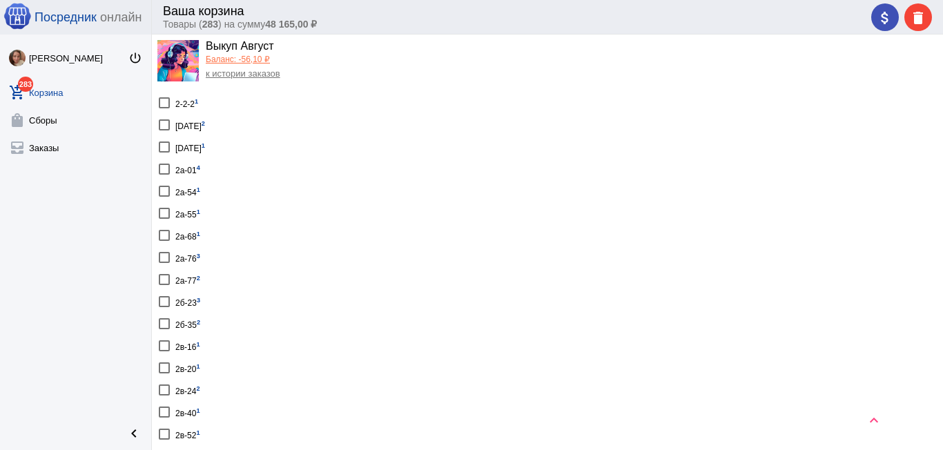
scroll to position [828, 0]
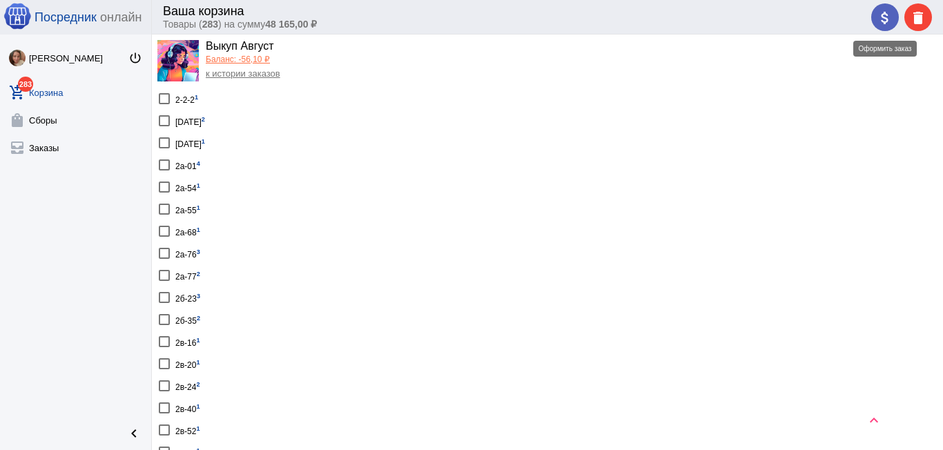
click at [884, 21] on mat-icon "attach_money" at bounding box center [885, 18] width 17 height 17
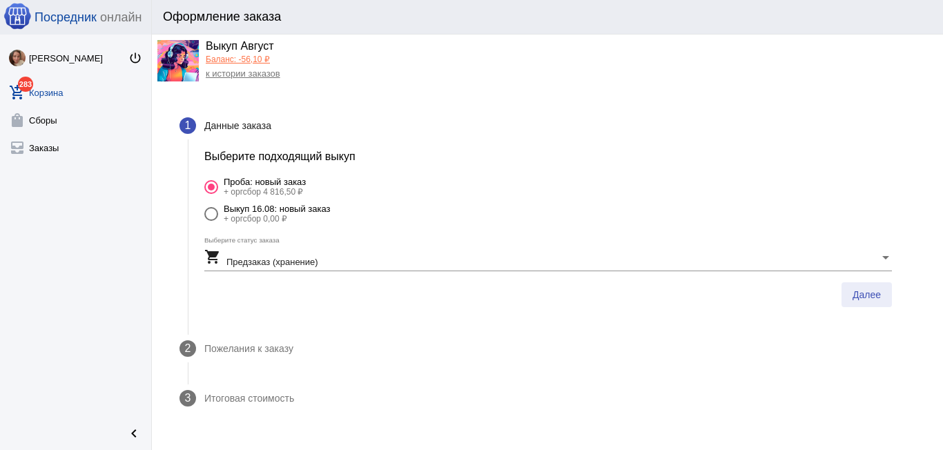
click at [877, 298] on span "Далее" at bounding box center [866, 294] width 28 height 11
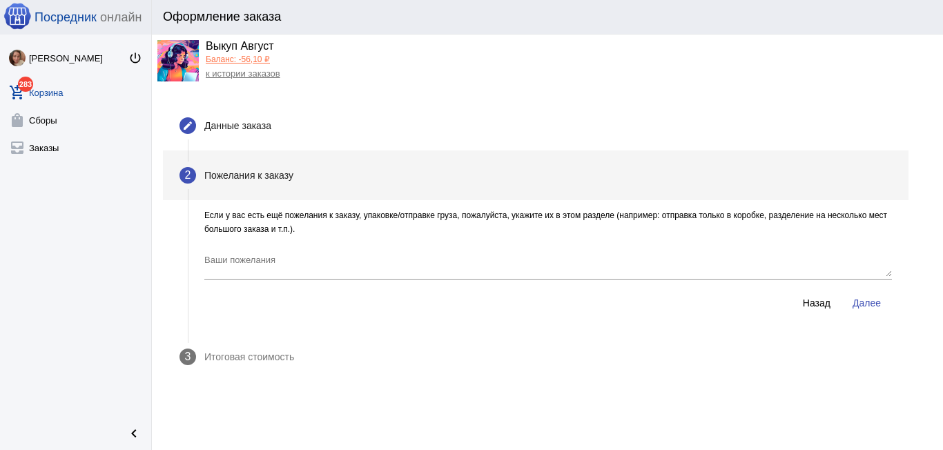
click at [864, 297] on span "Далее" at bounding box center [866, 302] width 28 height 11
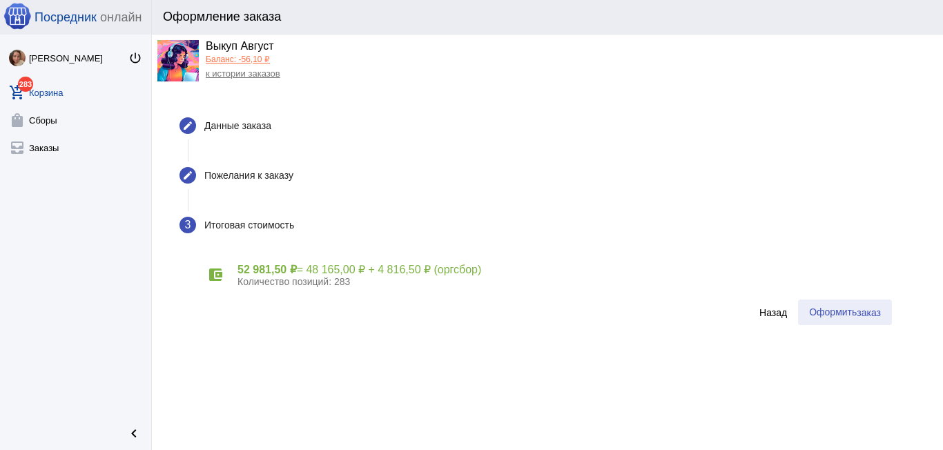
click at [842, 306] on span "Оформить заказ" at bounding box center [845, 311] width 72 height 11
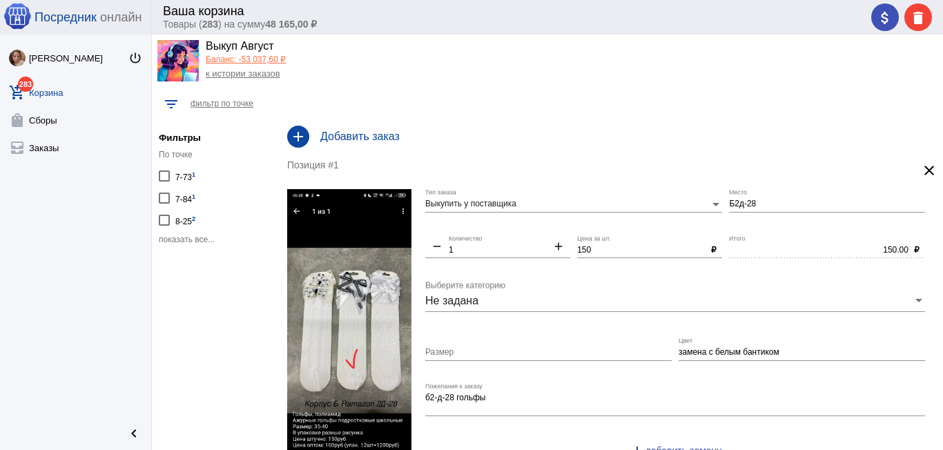
scroll to position [35, 0]
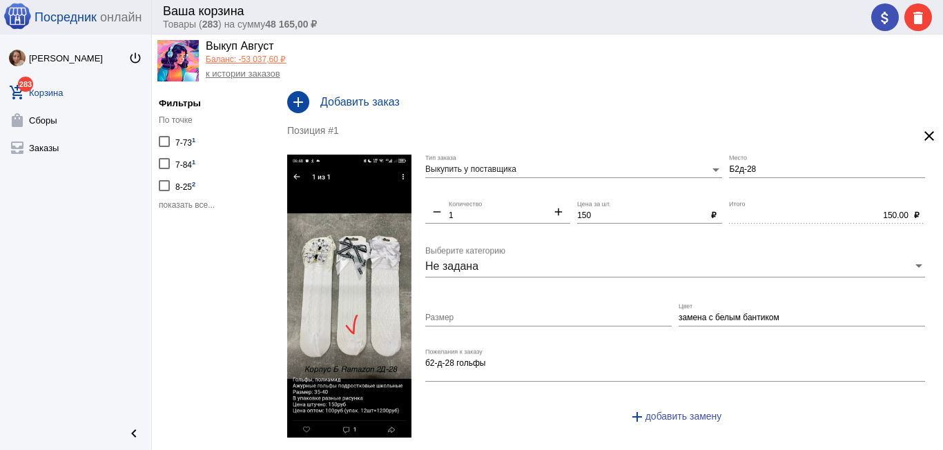
click at [202, 200] on span "показать все..." at bounding box center [187, 205] width 56 height 10
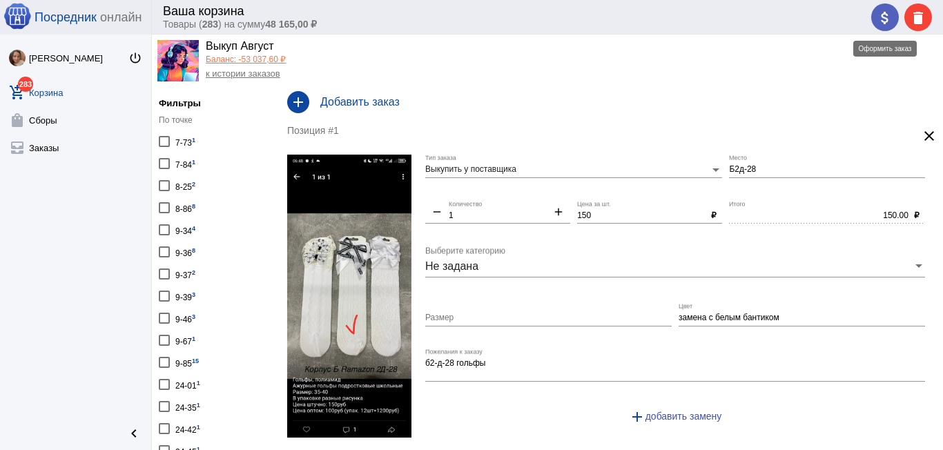
click at [884, 11] on mat-icon "attach_money" at bounding box center [885, 18] width 17 height 17
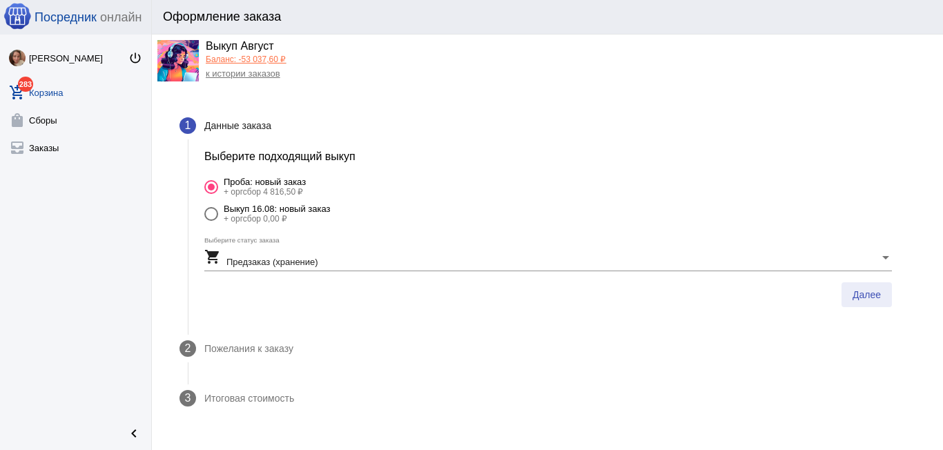
click at [877, 291] on span "Далее" at bounding box center [866, 294] width 28 height 11
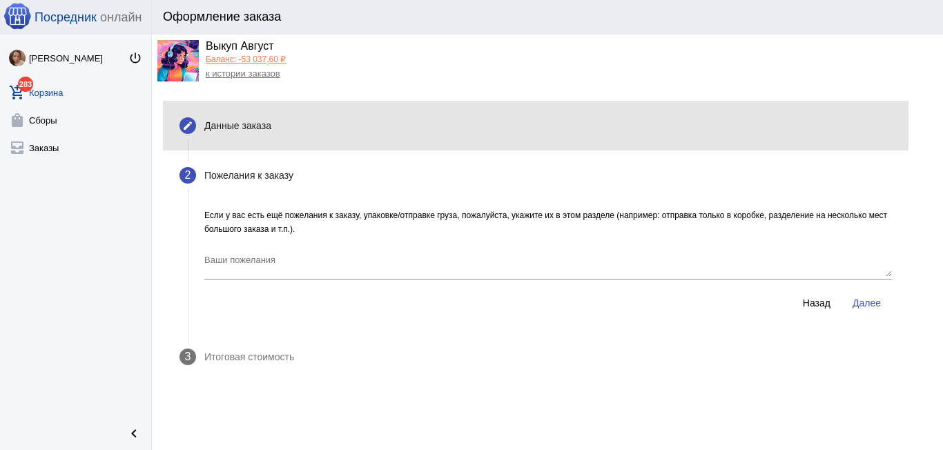
click at [228, 124] on div "Данные заказа" at bounding box center [237, 125] width 67 height 11
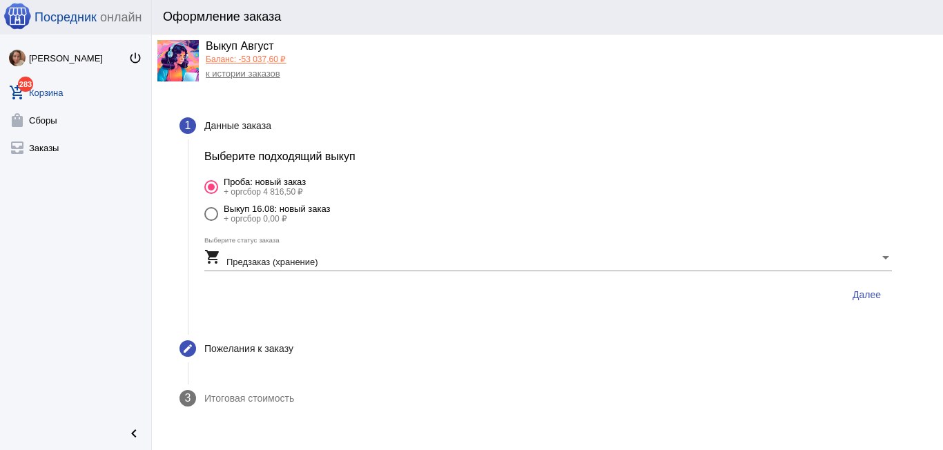
click at [274, 211] on div "Выкуп 16.08: новый заказ" at bounding box center [277, 209] width 107 height 10
click at [211, 221] on input "Выкуп 16.08: новый заказ + оргсбор 0,00 ₽" at bounding box center [211, 221] width 1 height 1
radio input "true"
click at [857, 286] on button "Далее" at bounding box center [866, 294] width 50 height 25
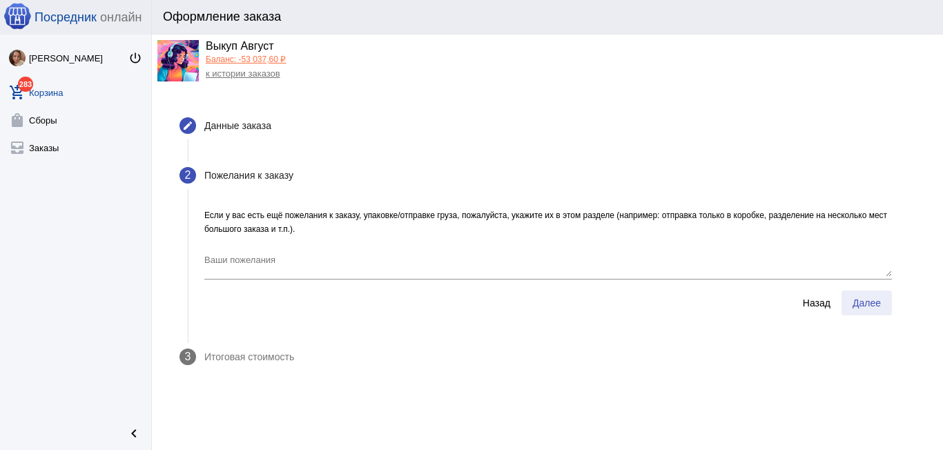
click at [860, 295] on button "Далее" at bounding box center [866, 303] width 50 height 25
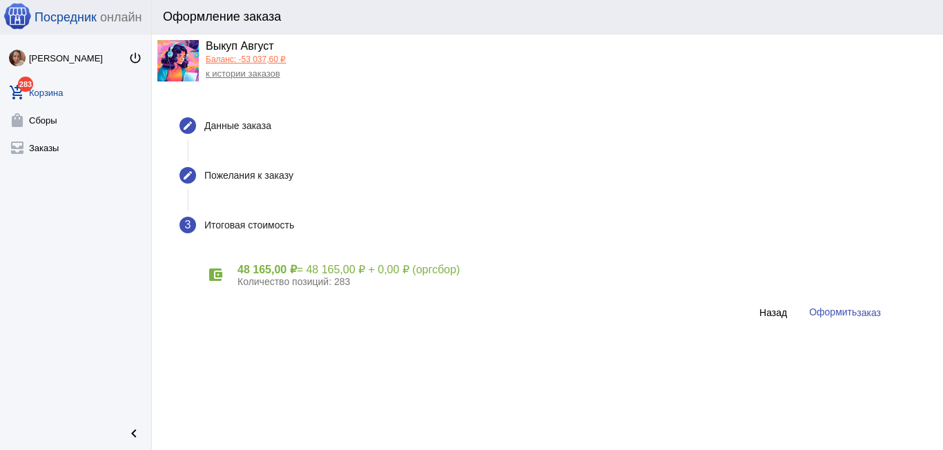
click at [859, 297] on div "account_balance_wallet 48 165,00 ₽ = 48 165,00 ₽ + 0,00 ₽ (оргсбор) Количество …" at bounding box center [547, 275] width 687 height 50
click at [852, 307] on span "Оформить заказ" at bounding box center [845, 311] width 72 height 11
